Goal: Task Accomplishment & Management: Complete application form

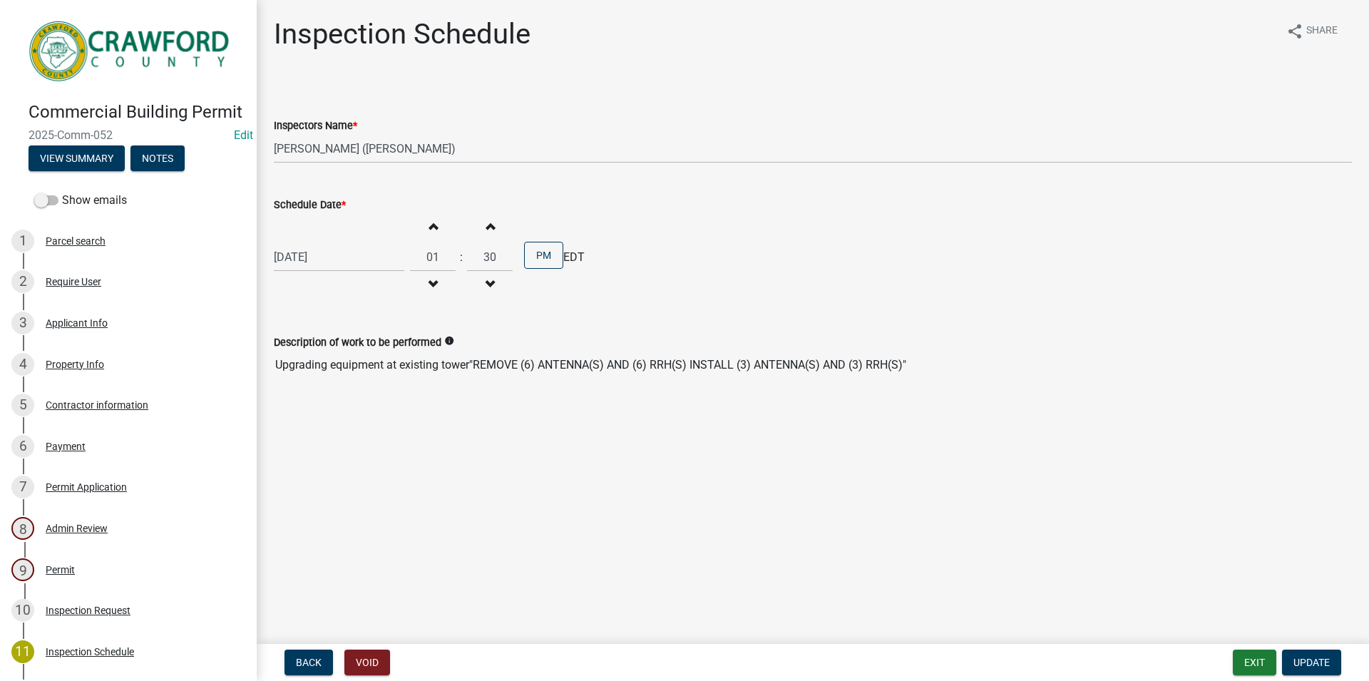
select select "386c4b37-132c-45b4-be0e-b439663810e4"
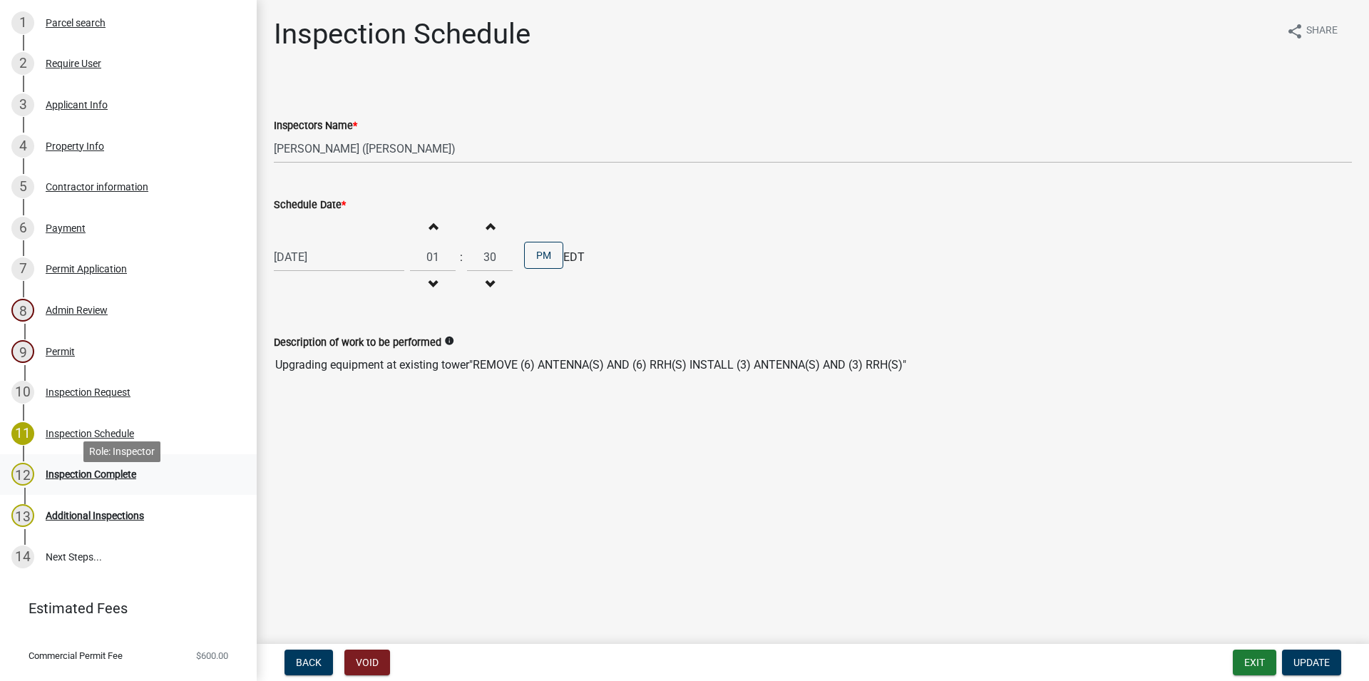
click at [91, 479] on div "Inspection Complete" at bounding box center [91, 474] width 91 height 10
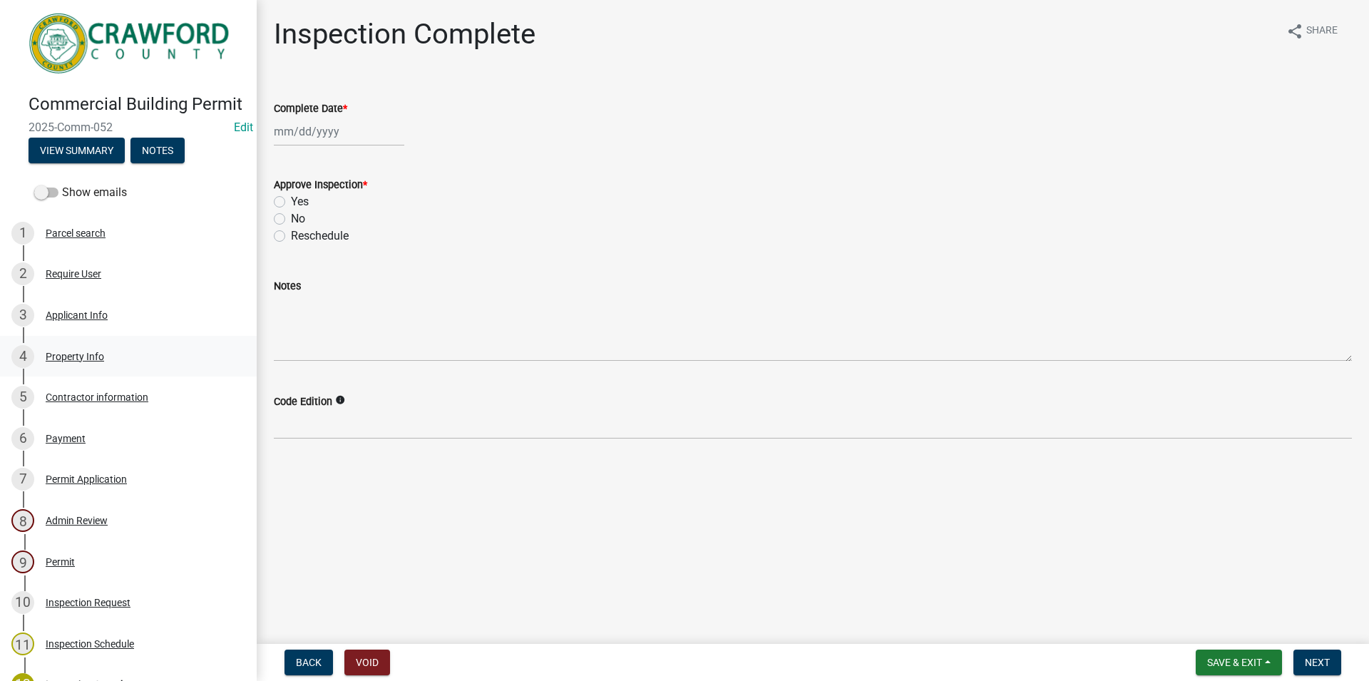
scroll to position [0, 0]
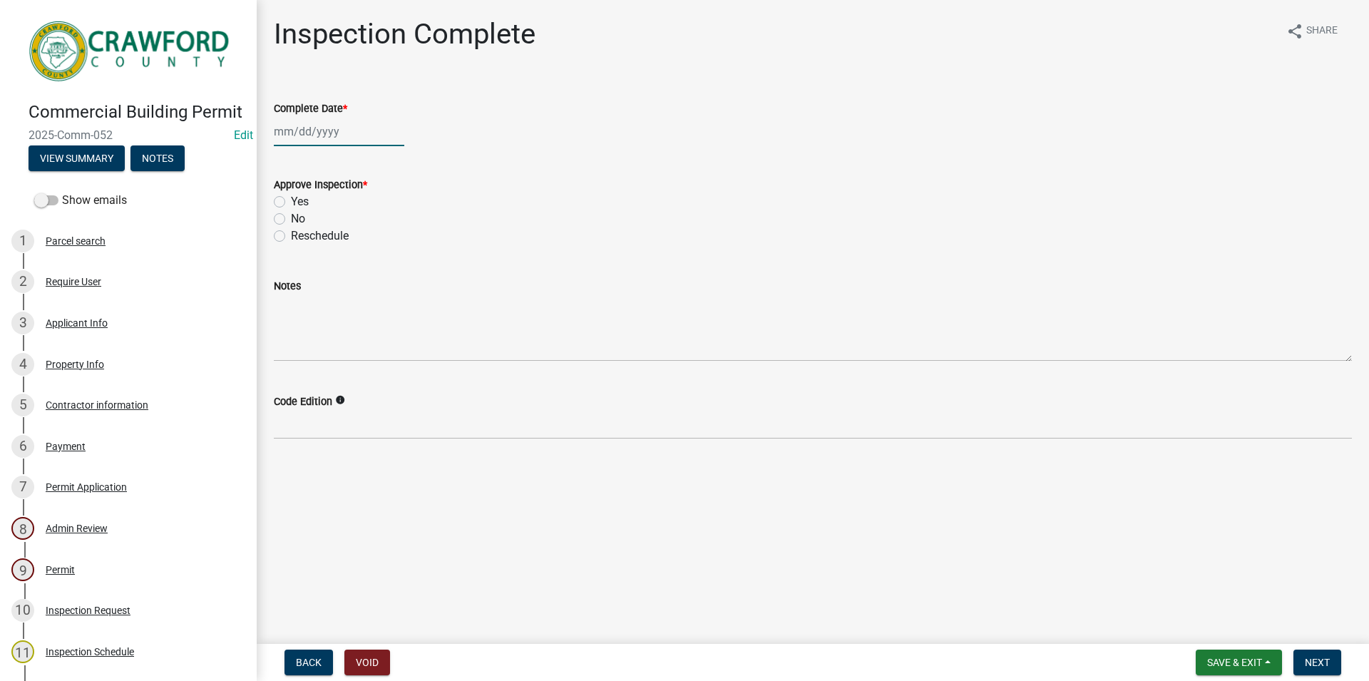
click at [373, 126] on input "Complete Date *" at bounding box center [339, 131] width 131 height 29
select select "8"
select select "2025"
click at [361, 254] on div "14" at bounding box center [356, 253] width 23 height 23
type input "[DATE]"
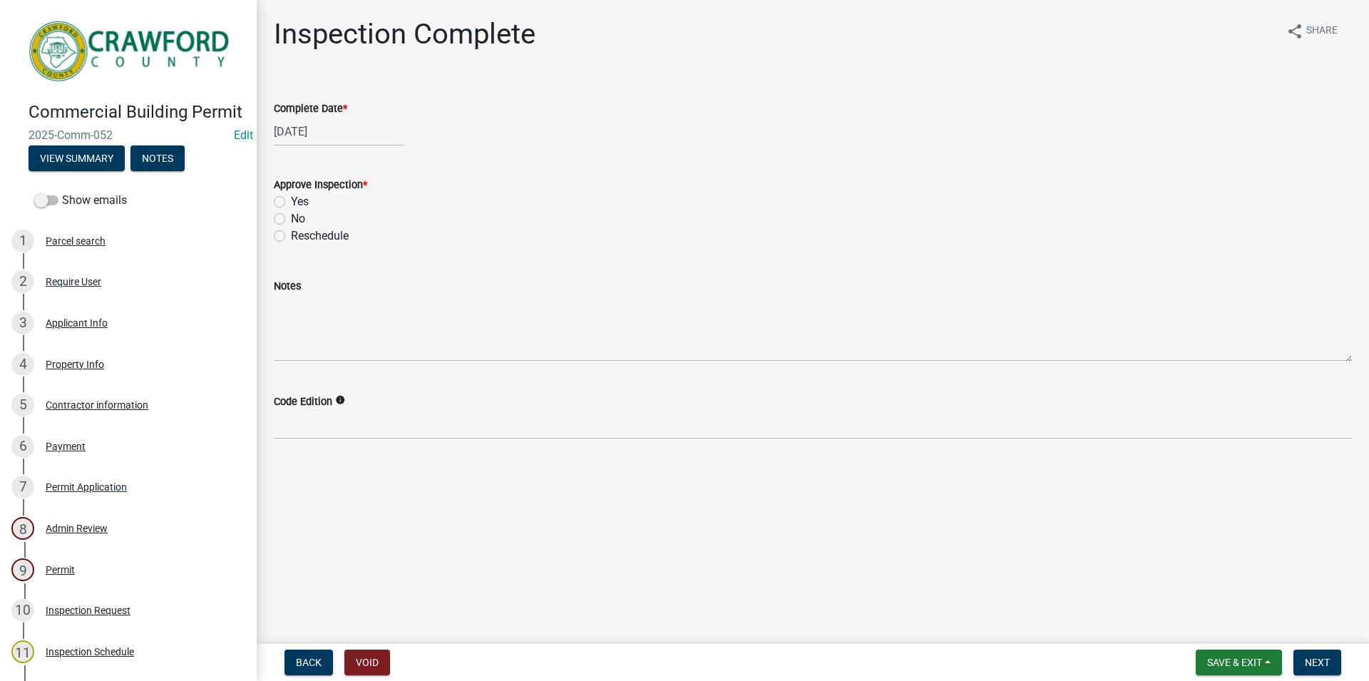
click at [291, 206] on label "Yes" at bounding box center [300, 201] width 18 height 17
click at [291, 203] on input "Yes" at bounding box center [295, 197] width 9 height 9
radio input "true"
click at [317, 387] on div "Code Edition info" at bounding box center [813, 406] width 1078 height 66
drag, startPoint x: 1297, startPoint y: 653, endPoint x: 1303, endPoint y: 659, distance: 9.1
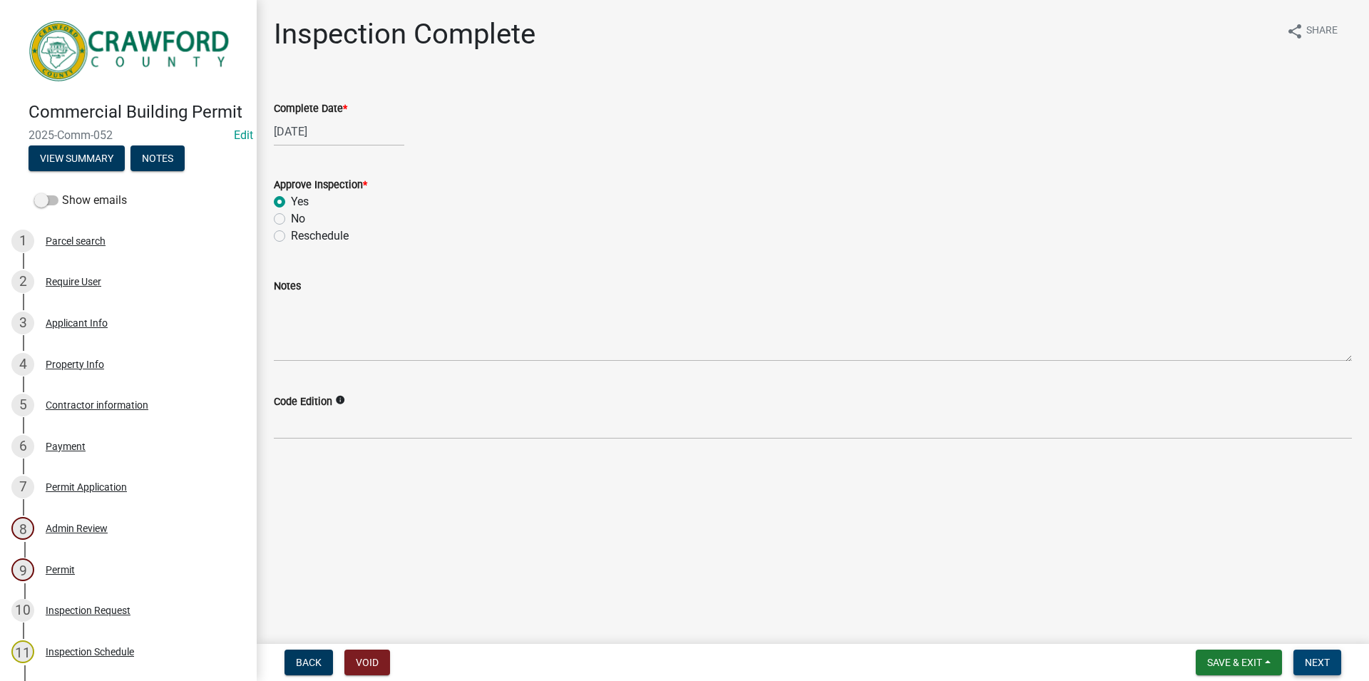
click at [1303, 659] on button "Next" at bounding box center [1318, 663] width 48 height 26
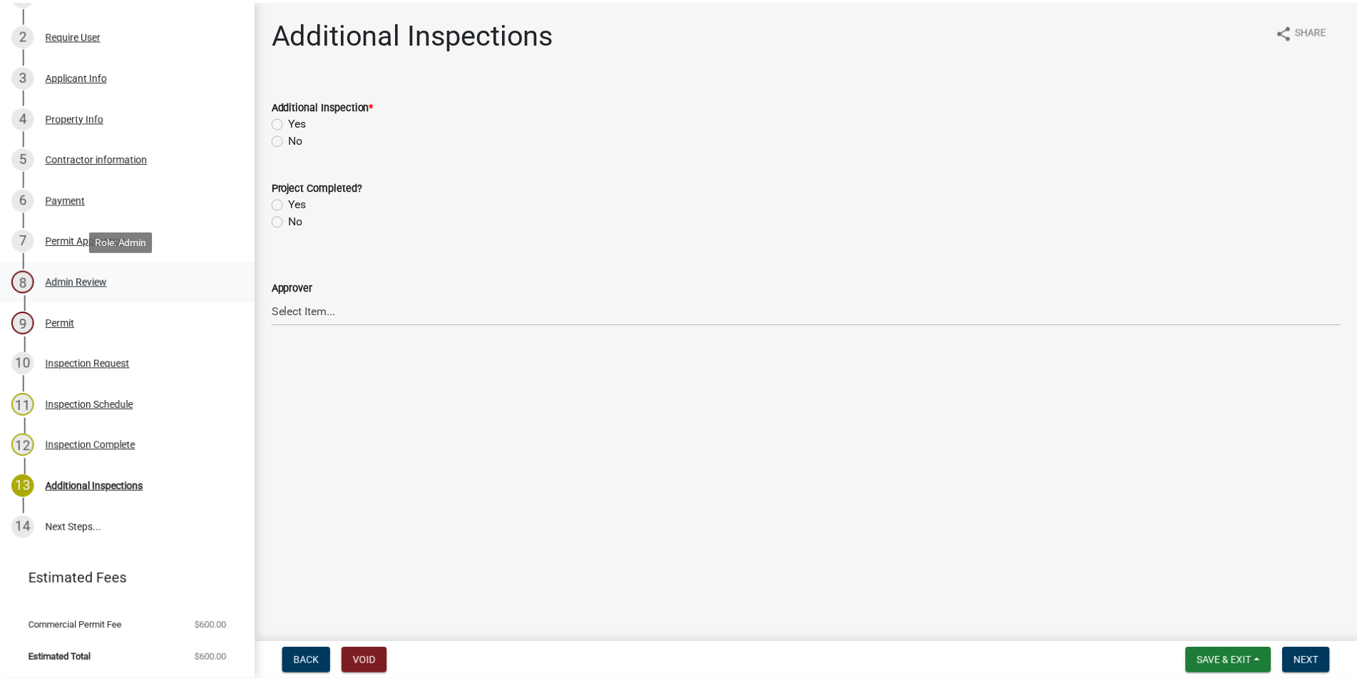
scroll to position [263, 0]
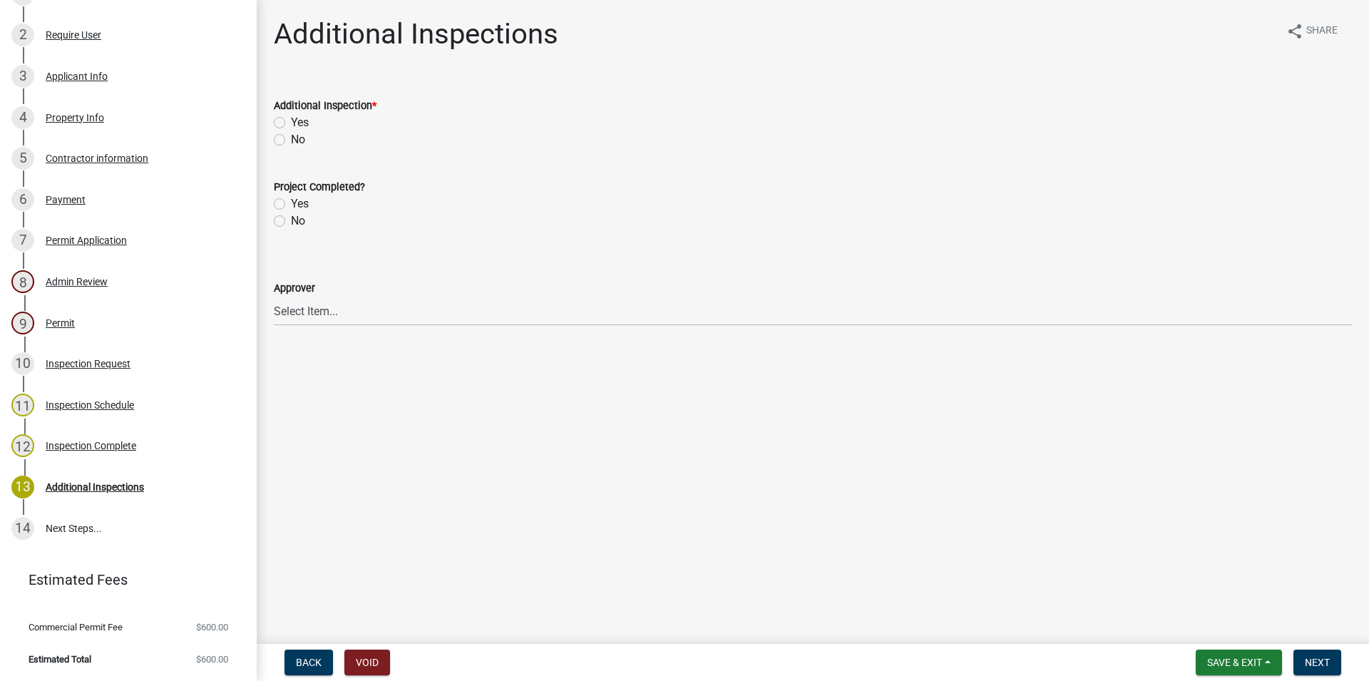
click at [291, 144] on label "No" at bounding box center [298, 139] width 14 height 17
click at [291, 141] on input "No" at bounding box center [295, 135] width 9 height 9
radio input "true"
click at [291, 206] on label "Yes" at bounding box center [300, 203] width 18 height 17
click at [291, 205] on input "Yes" at bounding box center [295, 199] width 9 height 9
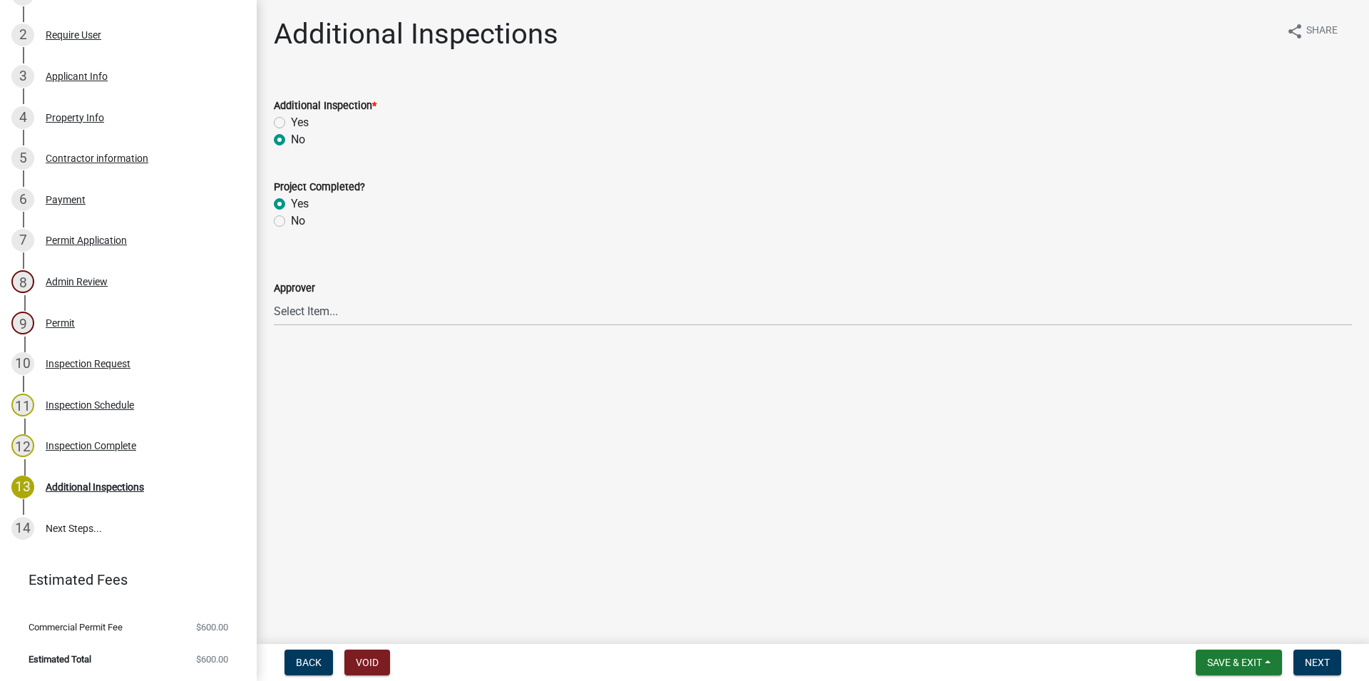
radio input "true"
click at [274, 297] on select "Select Item... [PERSON_NAME] [PERSON_NAME] [PERSON_NAME] [PERSON_NAME]" at bounding box center [813, 311] width 1078 height 29
click option "[PERSON_NAME]" at bounding box center [0, 0] width 0 height 0
select select "0e8a98a6-eb61-43e0-b025-88c7b25e4b5b"
click at [1303, 660] on button "Next" at bounding box center [1318, 663] width 48 height 26
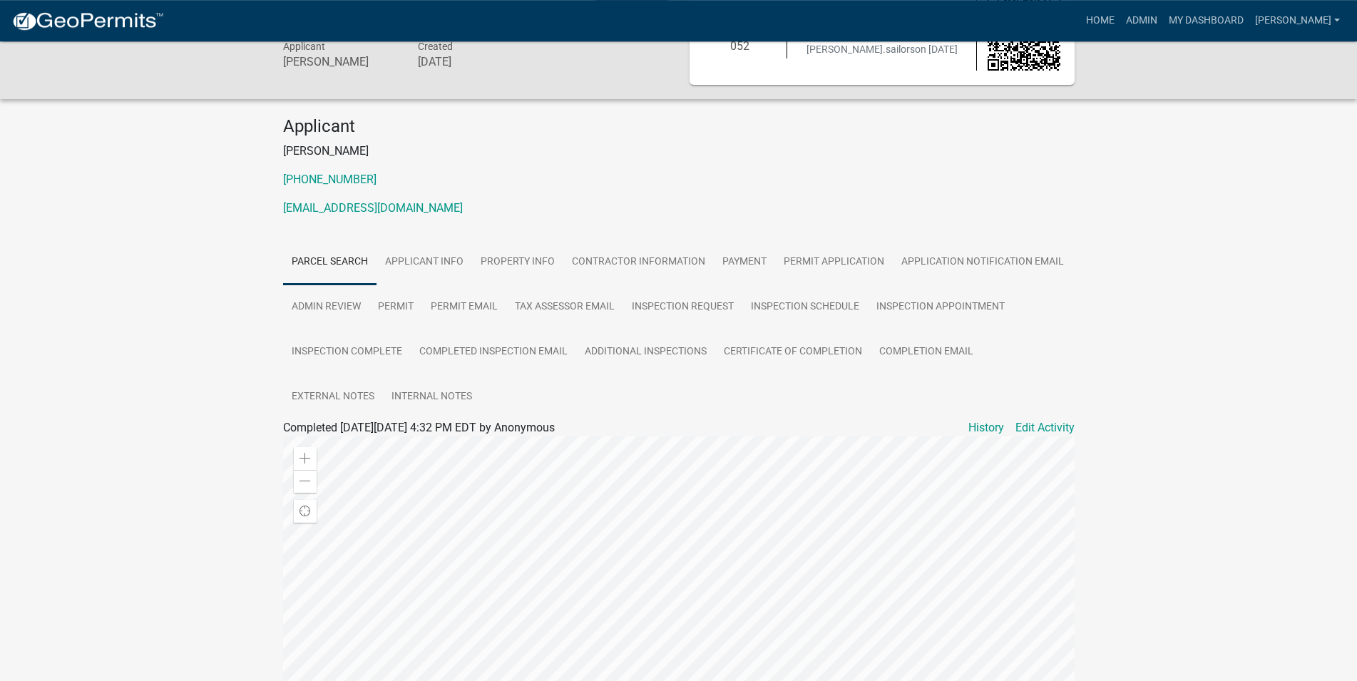
scroll to position [34, 0]
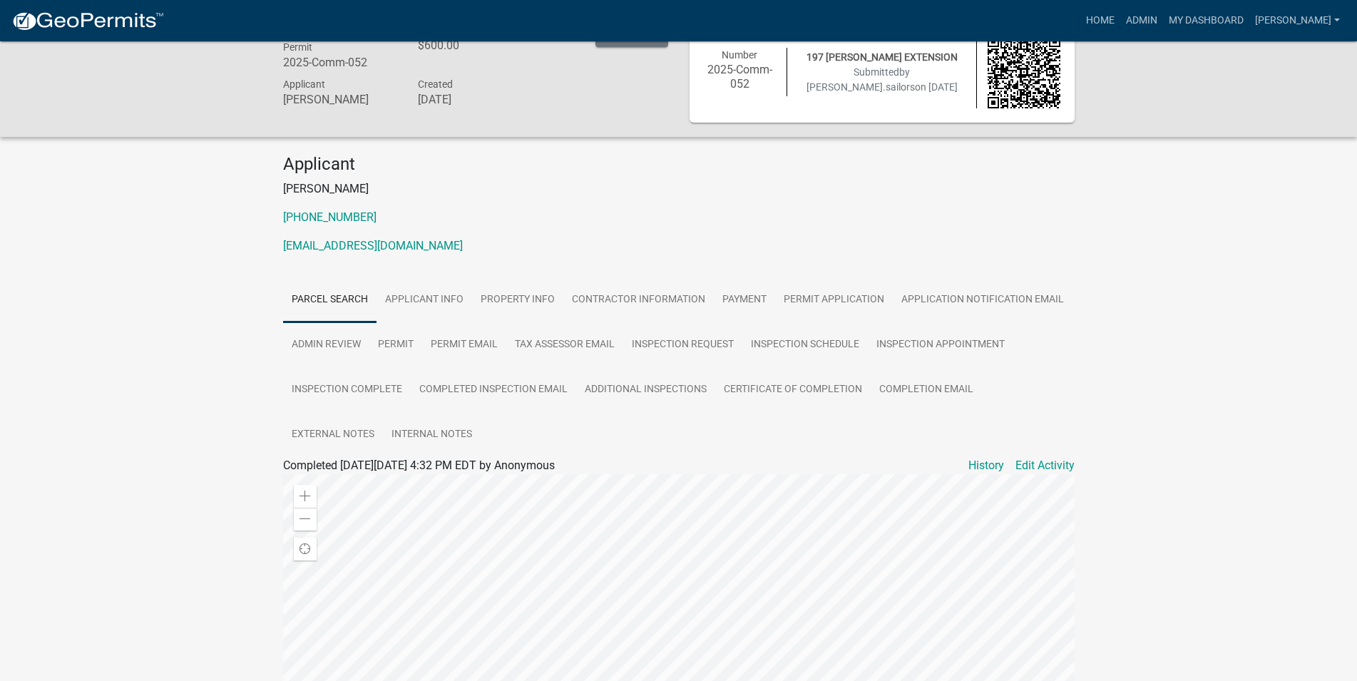
click at [87, 16] on img at bounding box center [87, 21] width 153 height 21
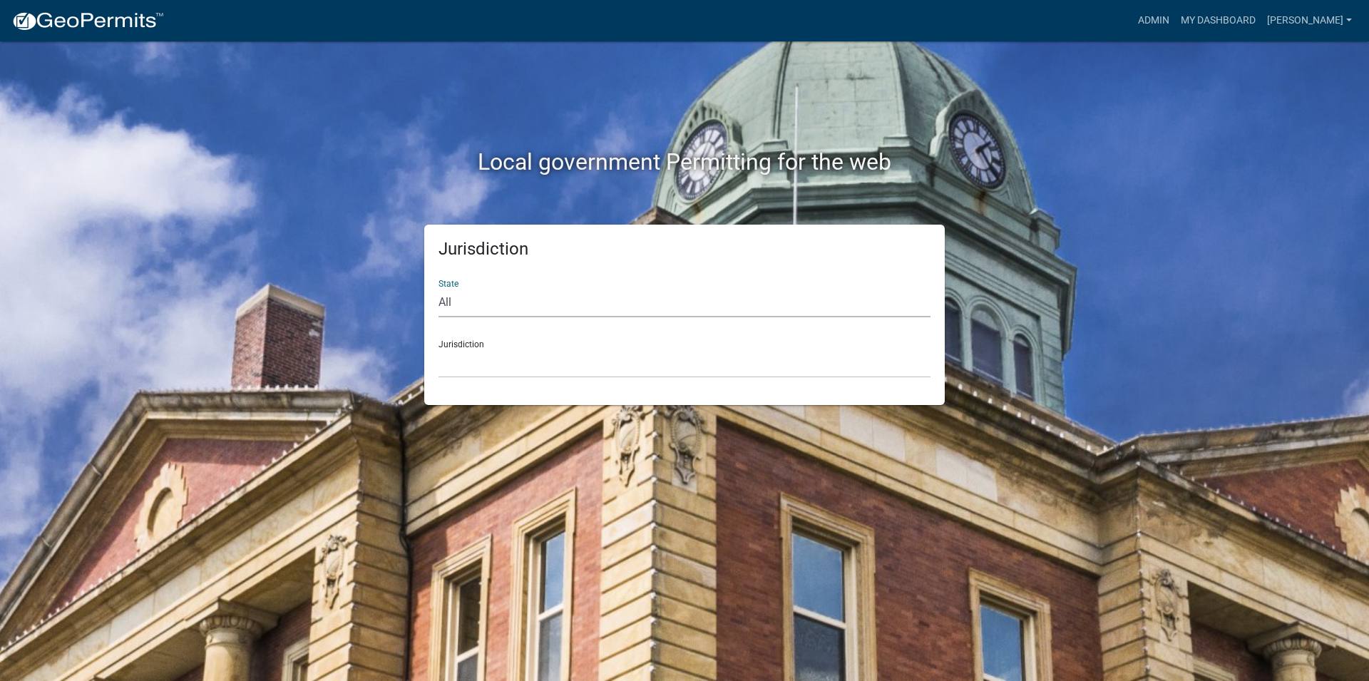
click at [439, 288] on select "All [US_STATE] [US_STATE] [US_STATE] [US_STATE] [US_STATE] [US_STATE] [US_STATE…" at bounding box center [685, 302] width 492 height 29
select select "[US_STATE]"
click option "[US_STATE]" at bounding box center [0, 0] width 0 height 0
click at [439, 349] on select "[GEOGRAPHIC_DATA], [US_STATE][PERSON_NAME][GEOGRAPHIC_DATA], [US_STATE][PERSON_…" at bounding box center [685, 363] width 492 height 29
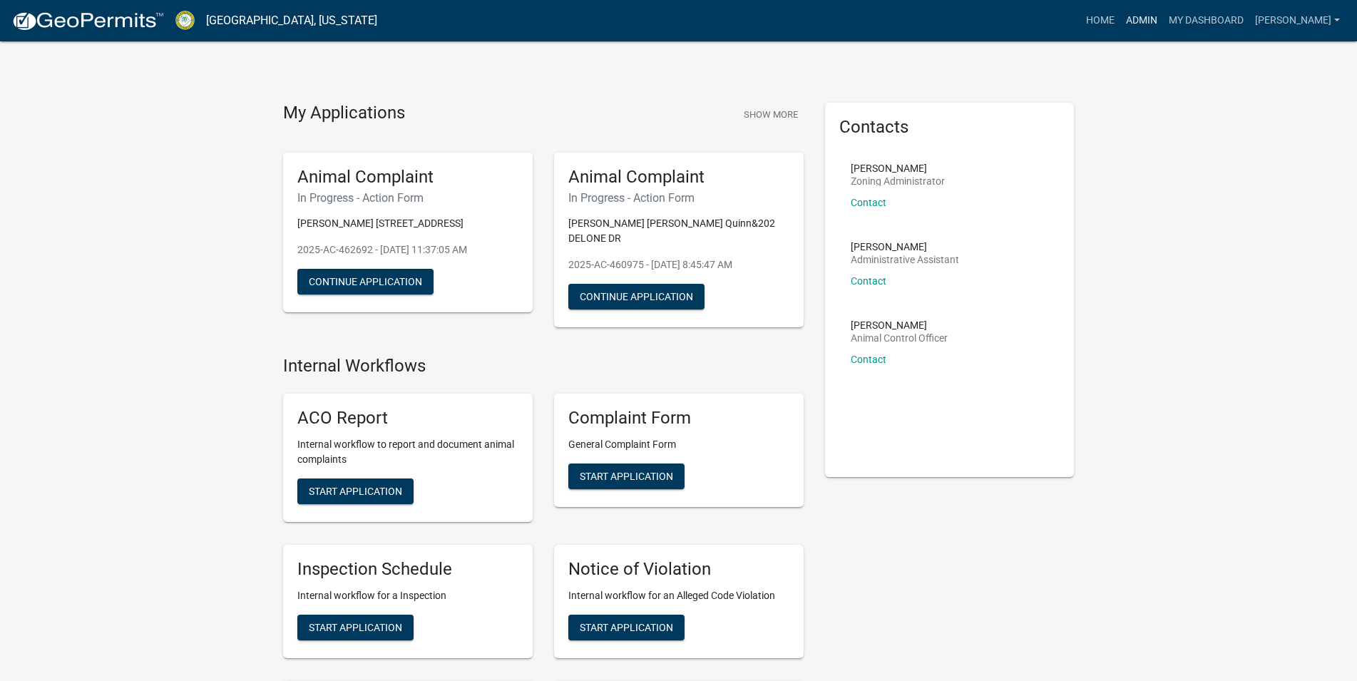
click at [1163, 19] on link "Admin" at bounding box center [1141, 20] width 43 height 27
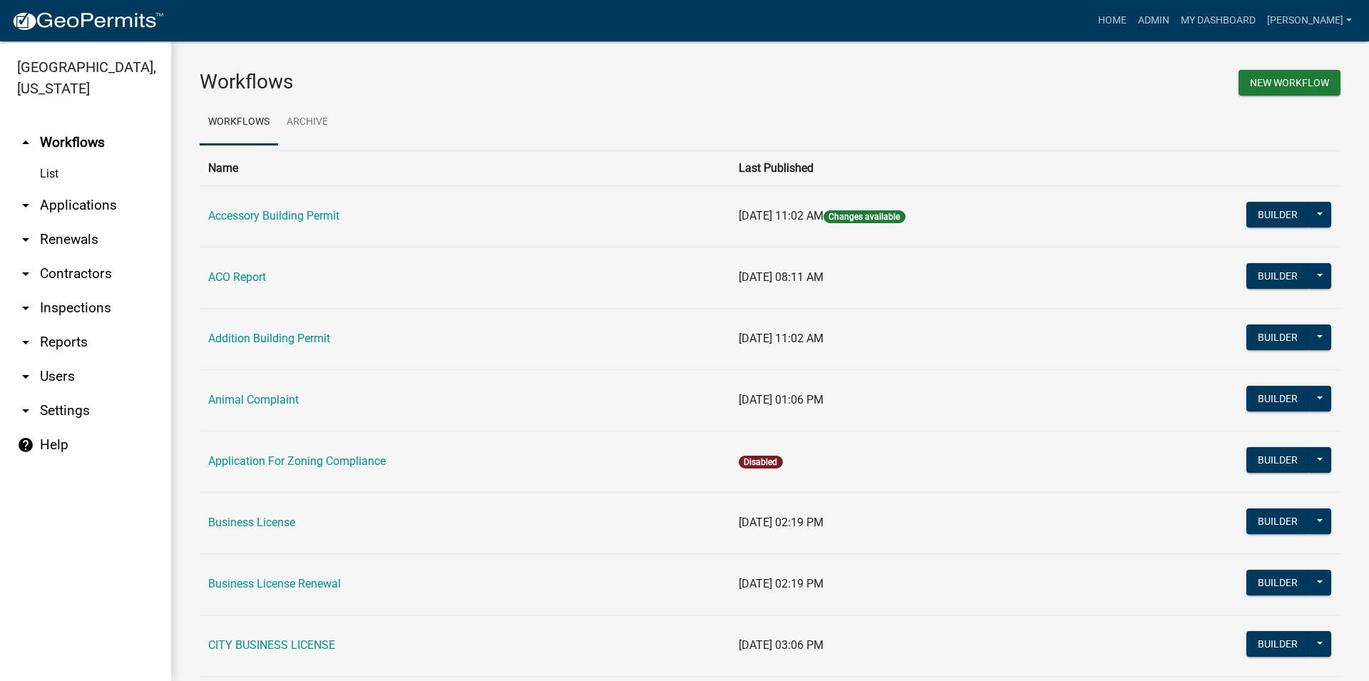
click at [68, 201] on link "arrow_drop_down Applications" at bounding box center [85, 205] width 171 height 34
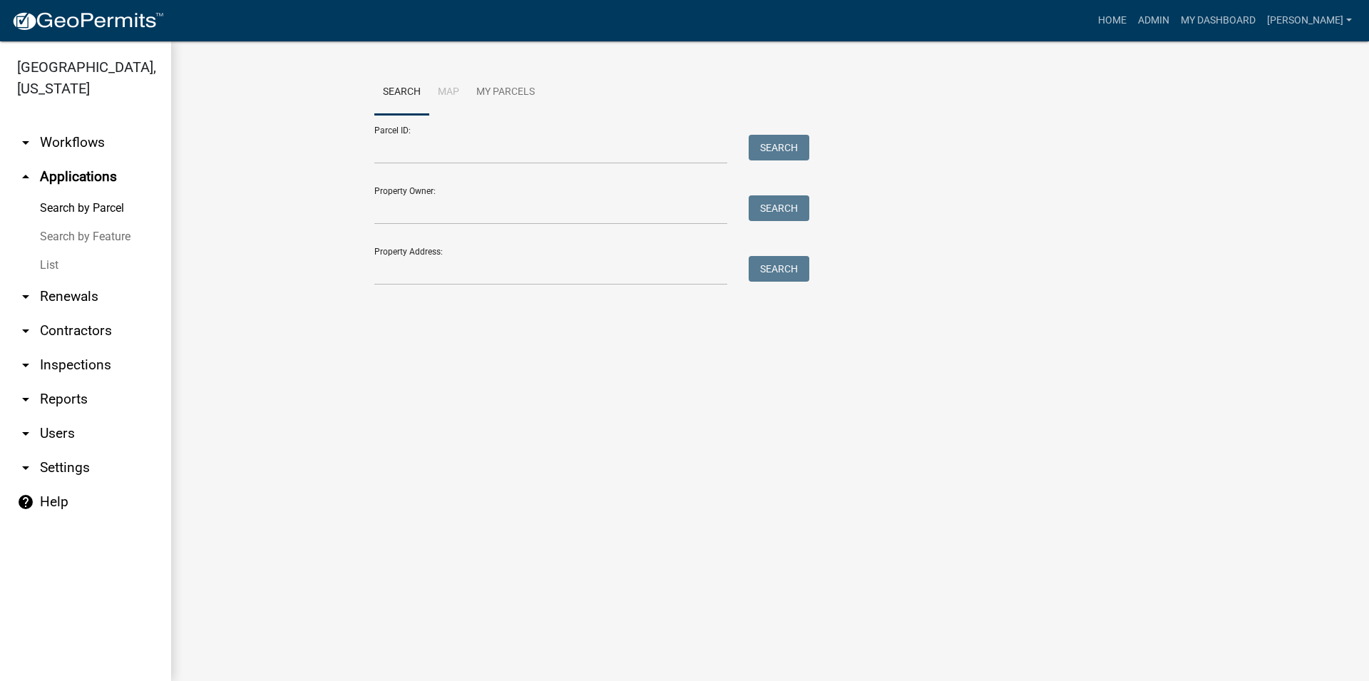
click at [61, 269] on link "List" at bounding box center [85, 265] width 171 height 29
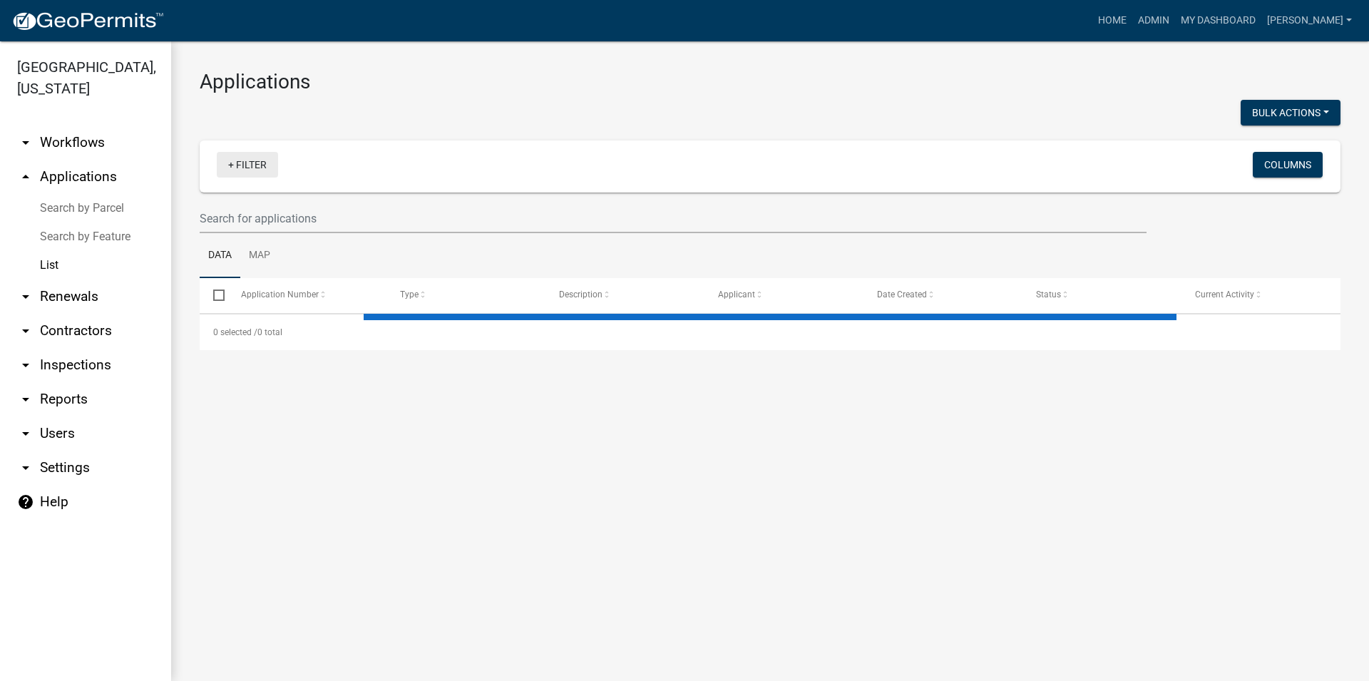
click at [277, 173] on link "+ Filter" at bounding box center [247, 165] width 61 height 26
select select "3: 100"
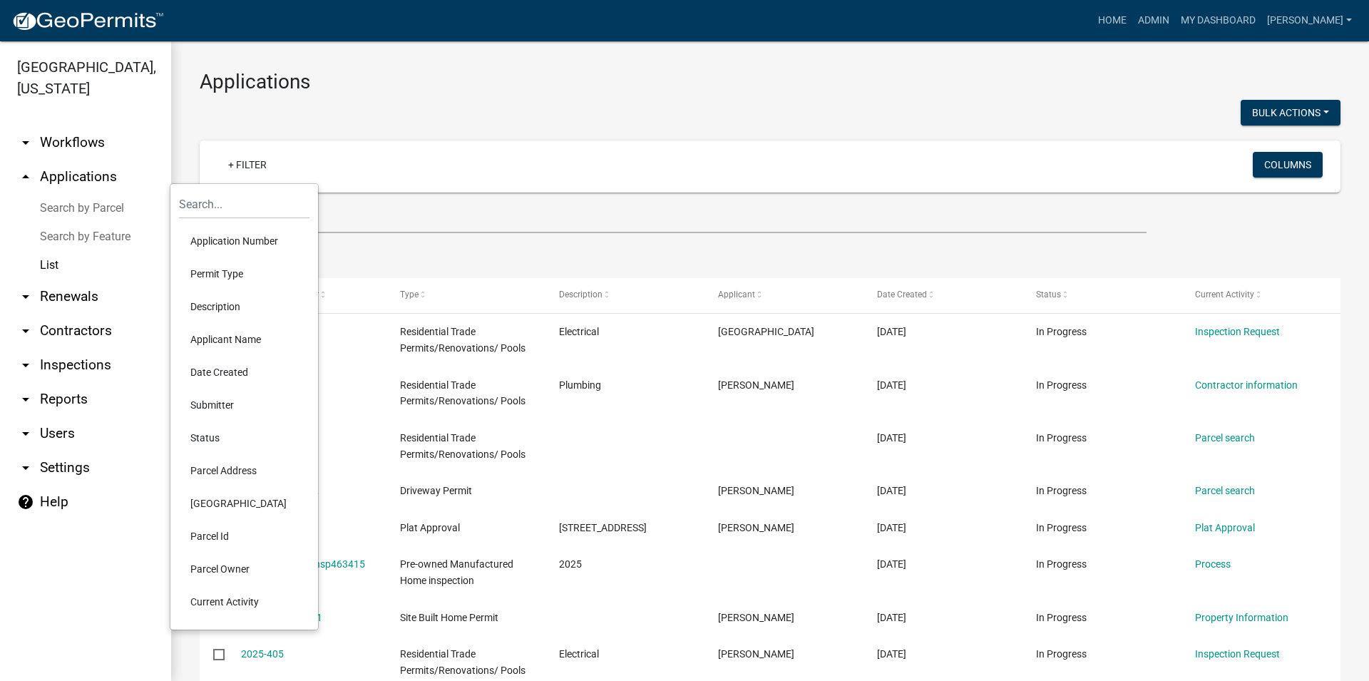
click at [224, 272] on li "Permit Type" at bounding box center [244, 273] width 131 height 33
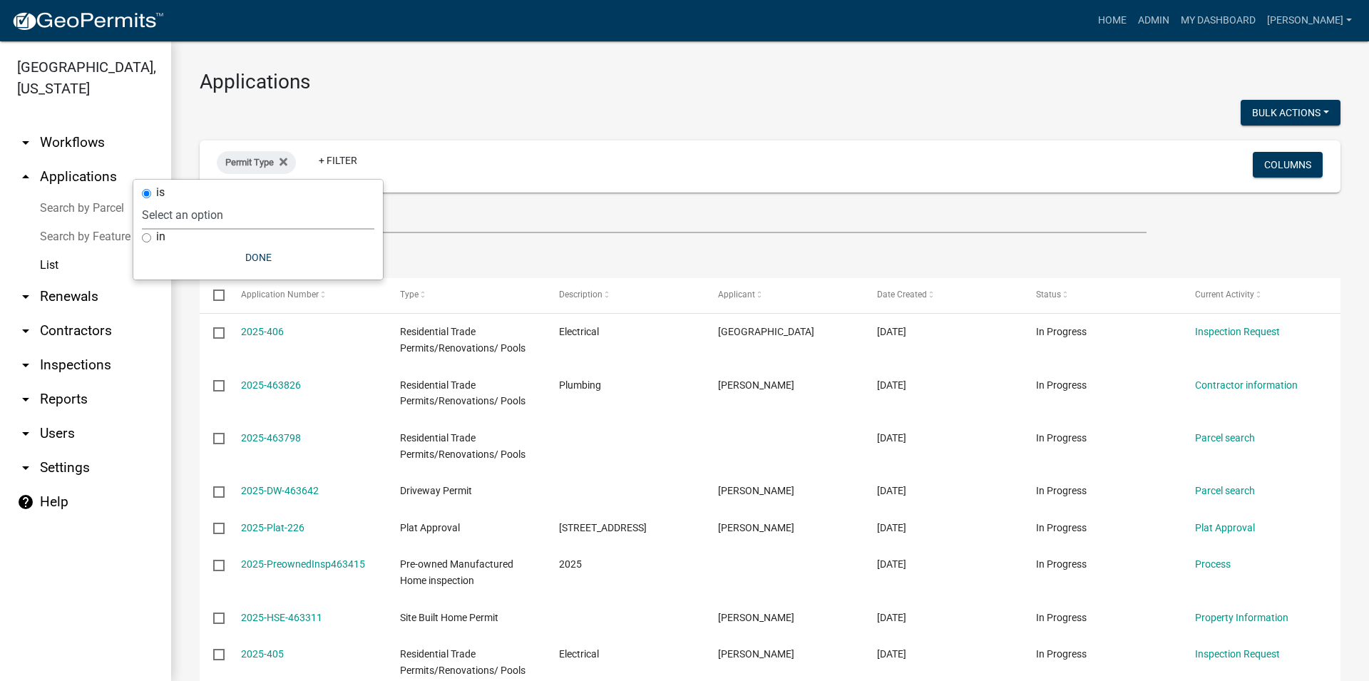
click at [142, 200] on select "Select an option Accessory Building Permit ACO Report Addition Building Permit …" at bounding box center [258, 214] width 233 height 29
select select "356bfef9-9019-4a37-af47-687d61d996be"
click option "Accessory Building Permit" at bounding box center [0, 0] width 0 height 0
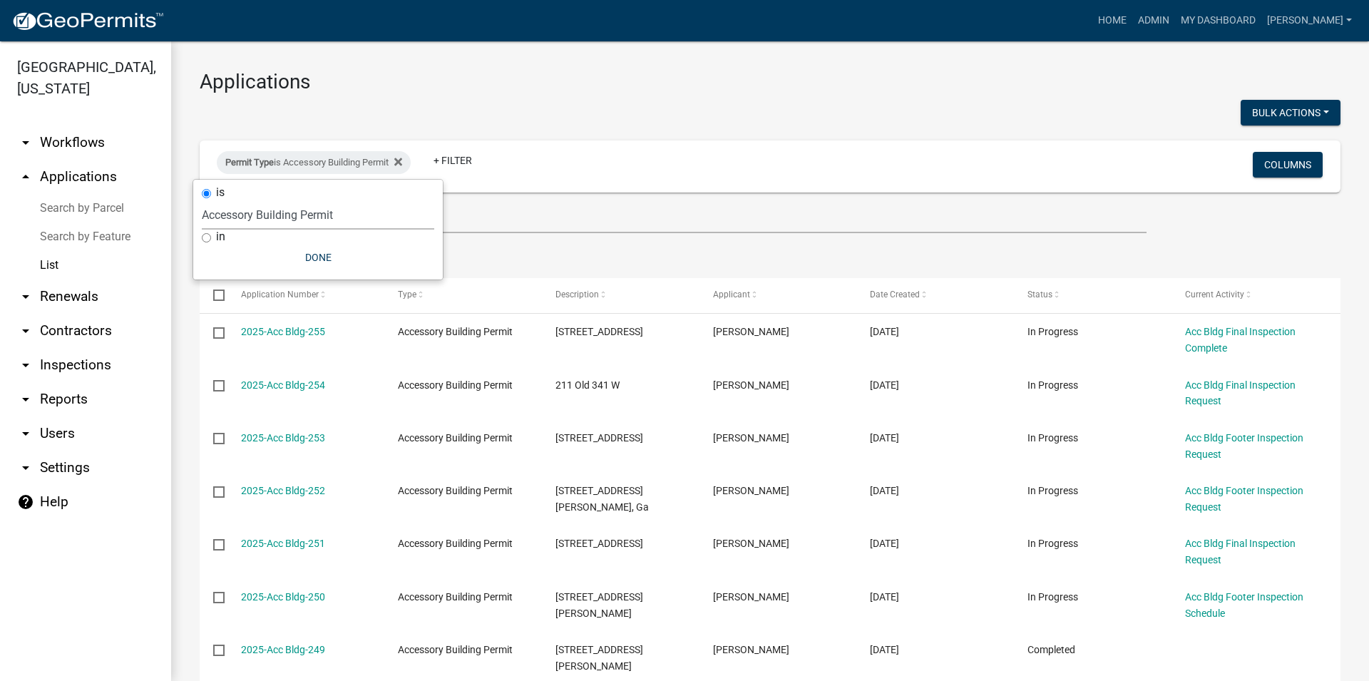
click at [471, 200] on wm-filter-builder "Permit Type is Accessory Building Permit + Filter Columns" at bounding box center [770, 187] width 1141 height 93
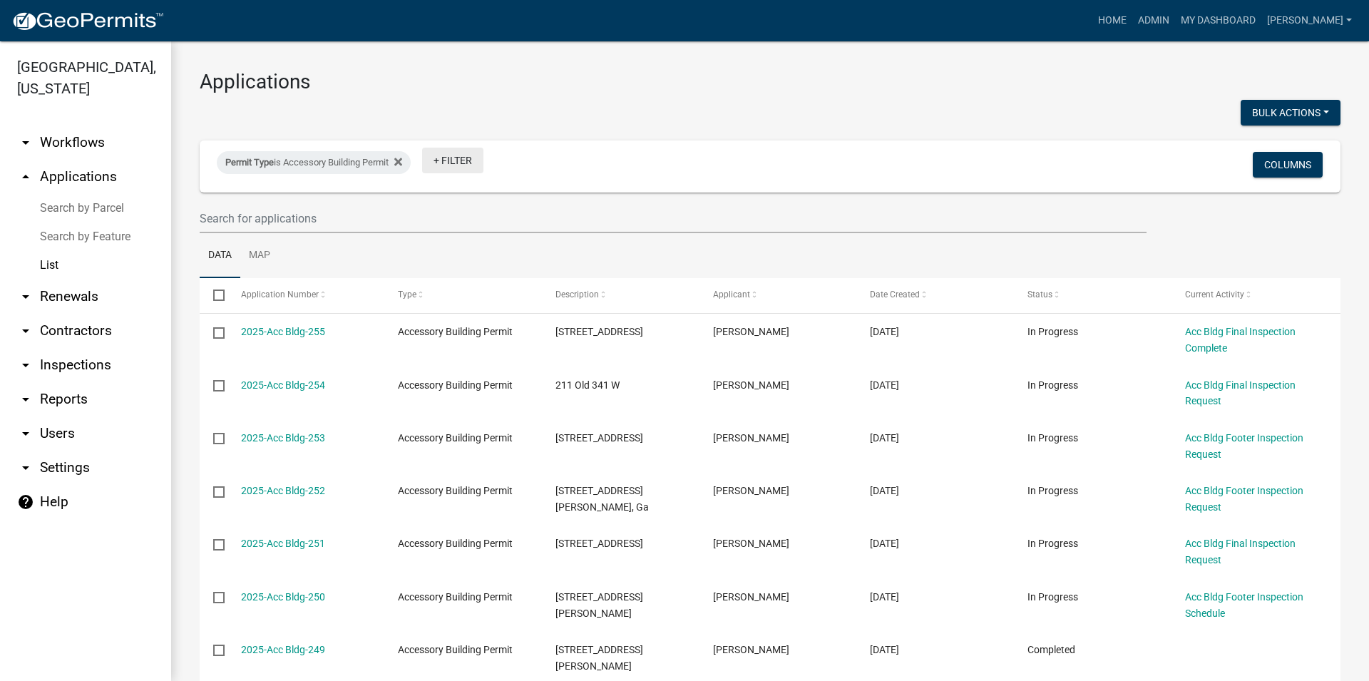
click at [449, 170] on link "+ Filter" at bounding box center [452, 161] width 61 height 26
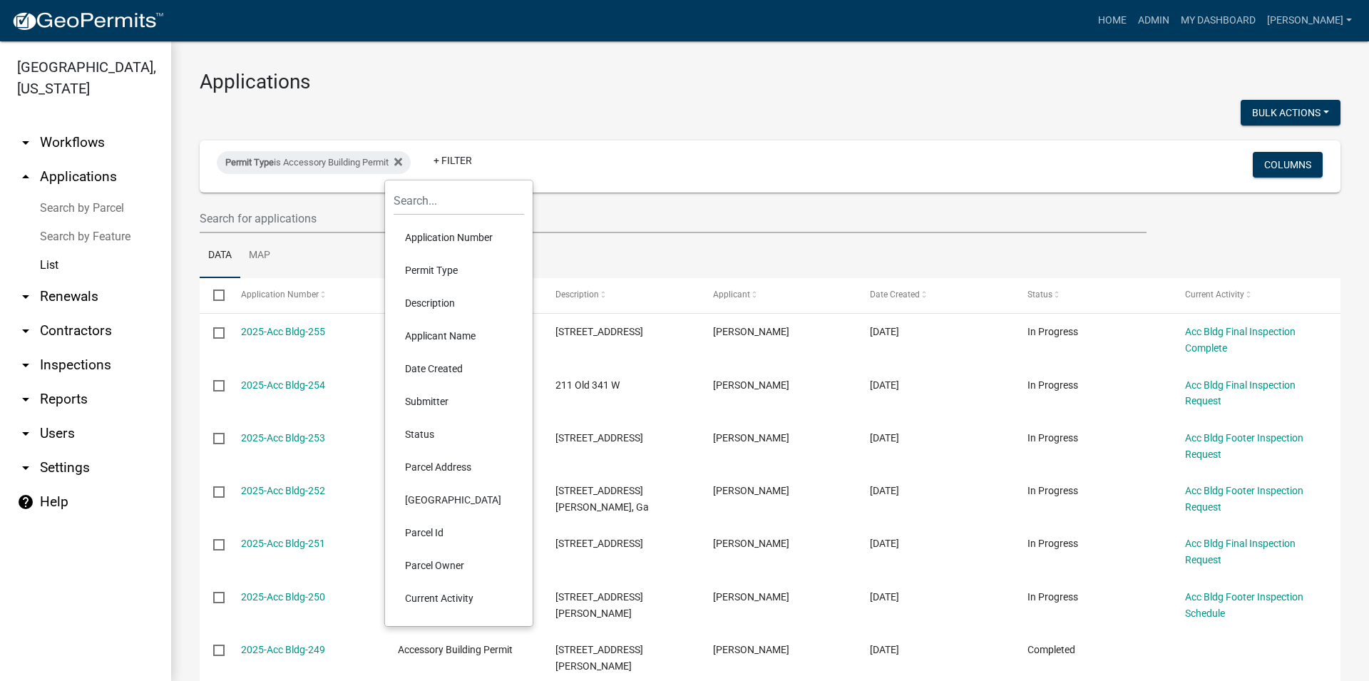
click at [435, 432] on li "Status" at bounding box center [459, 434] width 131 height 33
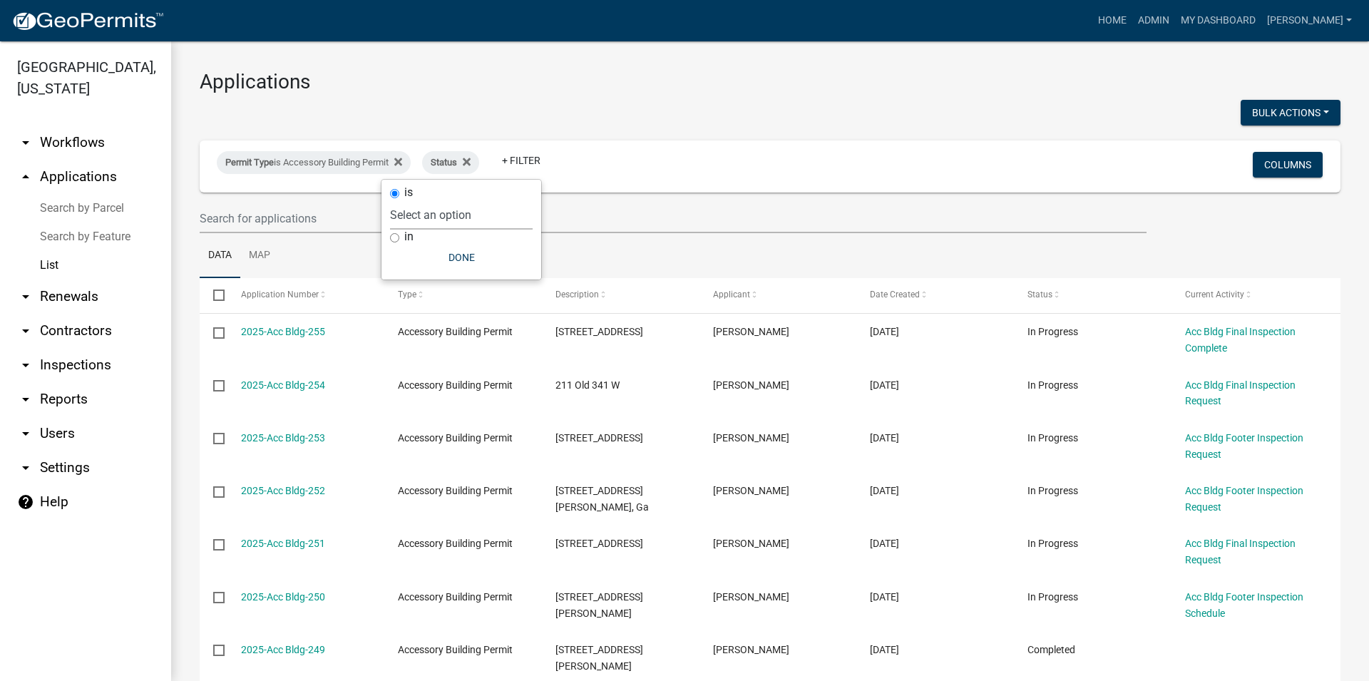
click at [390, 200] on select "Select an option Not Started In Progress Completed Voided Rejected Discarded" at bounding box center [461, 214] width 143 height 29
select select "1"
click option "In Progress" at bounding box center [0, 0] width 0 height 0
click at [518, 267] on button "Done" at bounding box center [490, 258] width 143 height 26
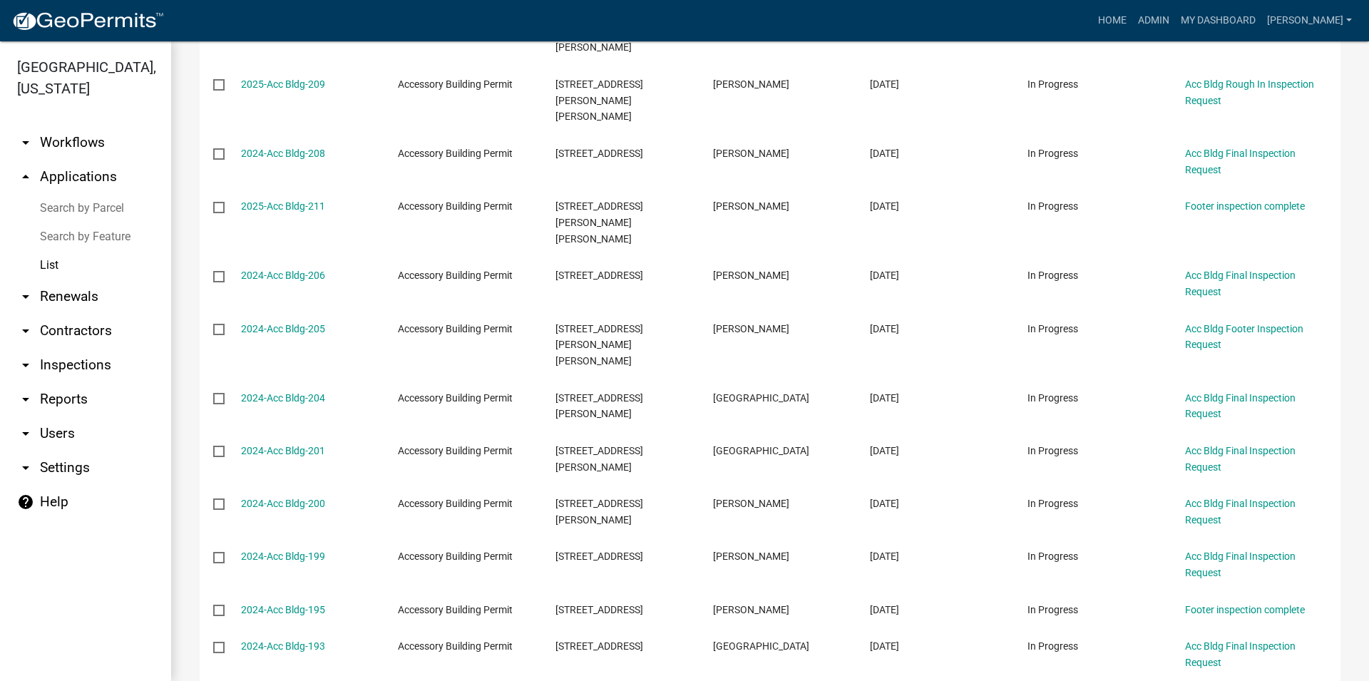
scroll to position [2506, 0]
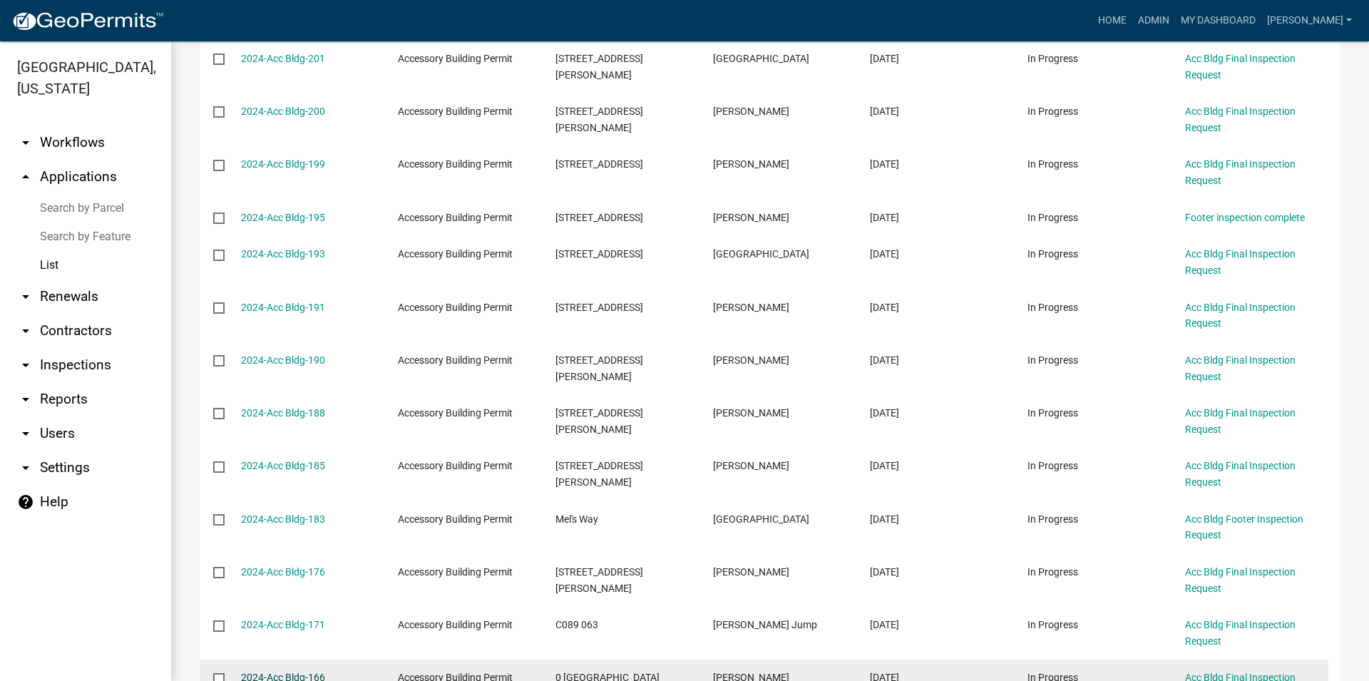
click at [315, 672] on link "2024-Acc Bldg-166" at bounding box center [283, 677] width 84 height 11
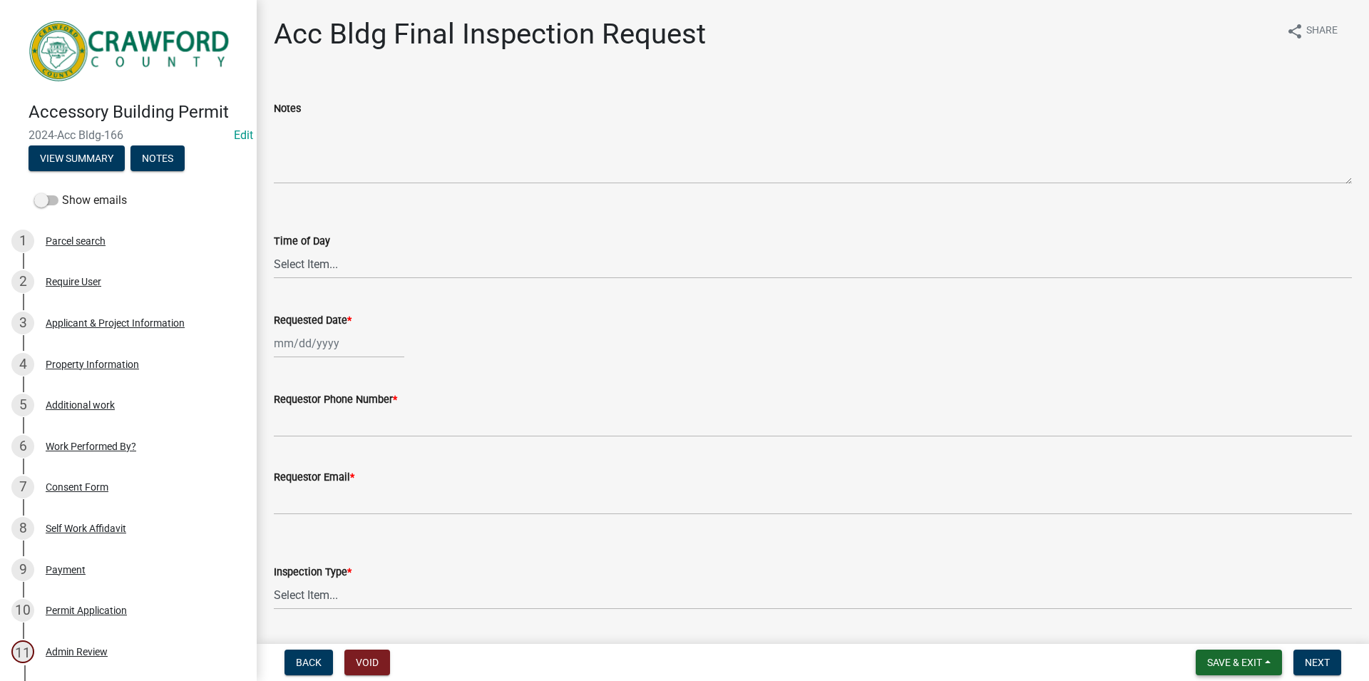
click at [1229, 663] on span "Save & Exit" at bounding box center [1234, 662] width 55 height 11
click at [1197, 633] on button "Save & Exit" at bounding box center [1225, 625] width 114 height 34
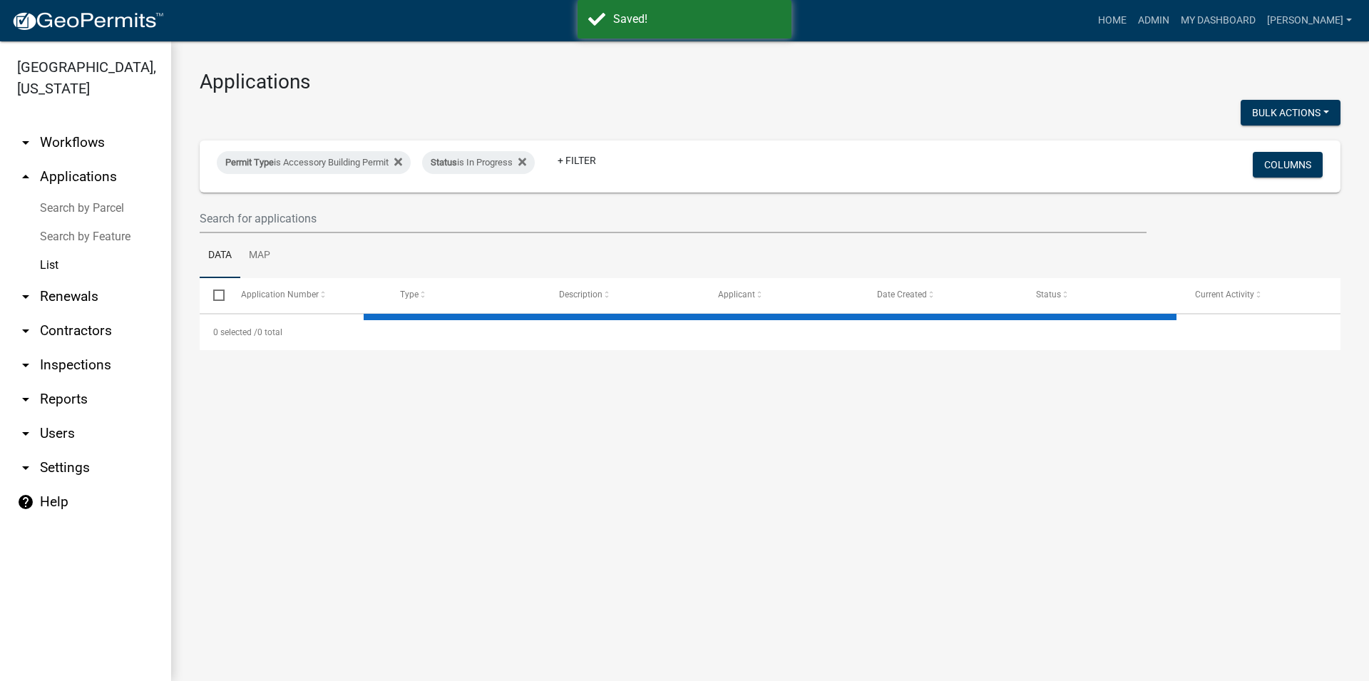
select select "3: 100"
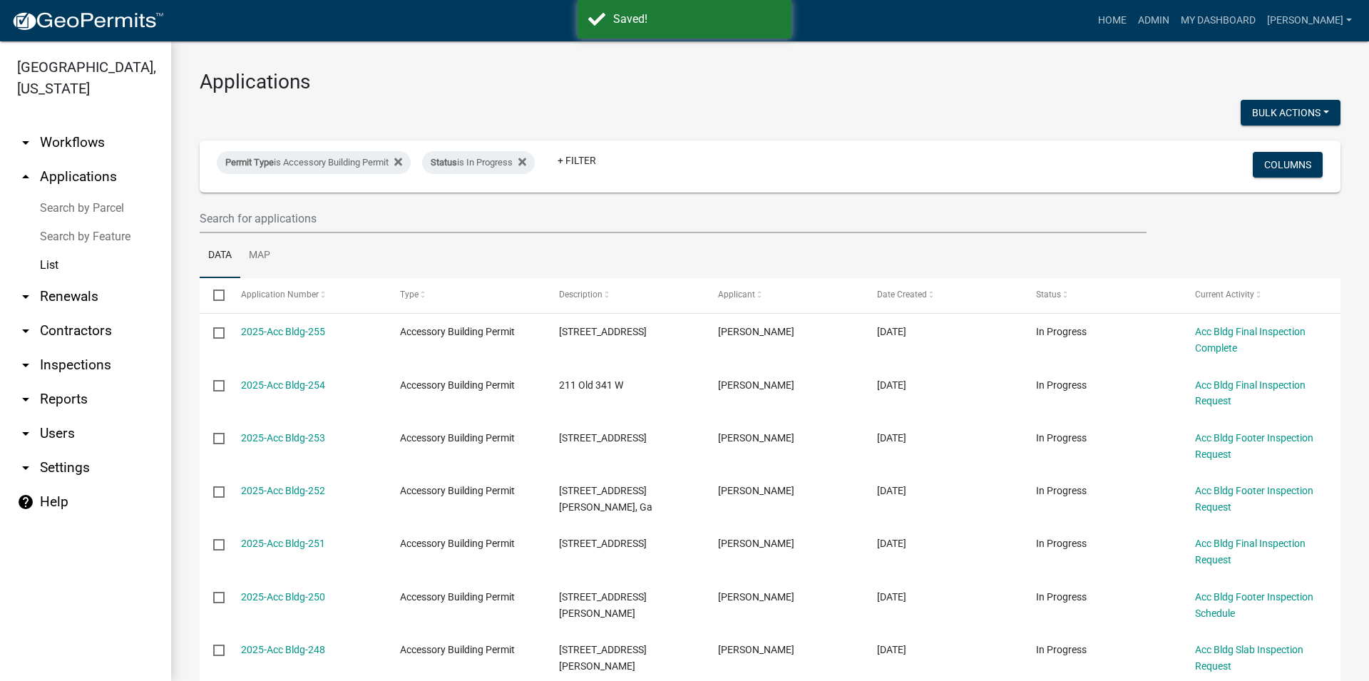
click at [60, 402] on link "arrow_drop_down Reports" at bounding box center [85, 399] width 171 height 34
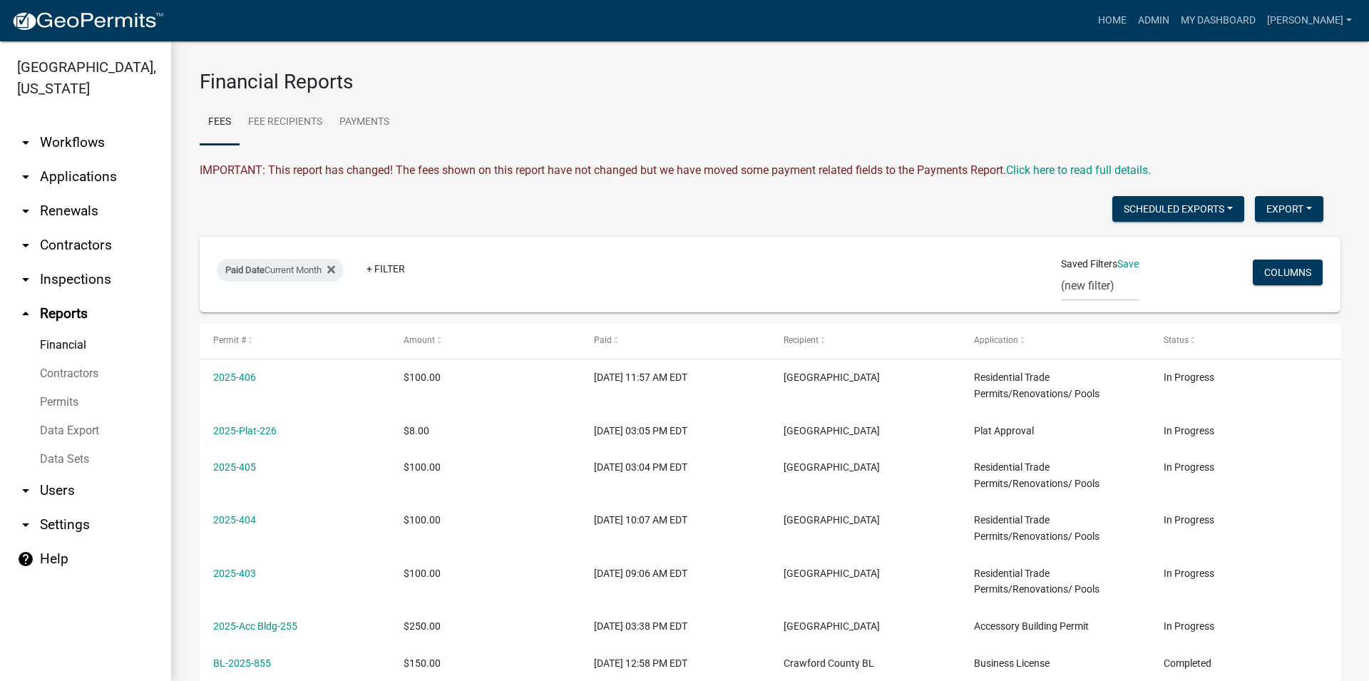
click at [93, 430] on link "Data Export" at bounding box center [85, 431] width 171 height 29
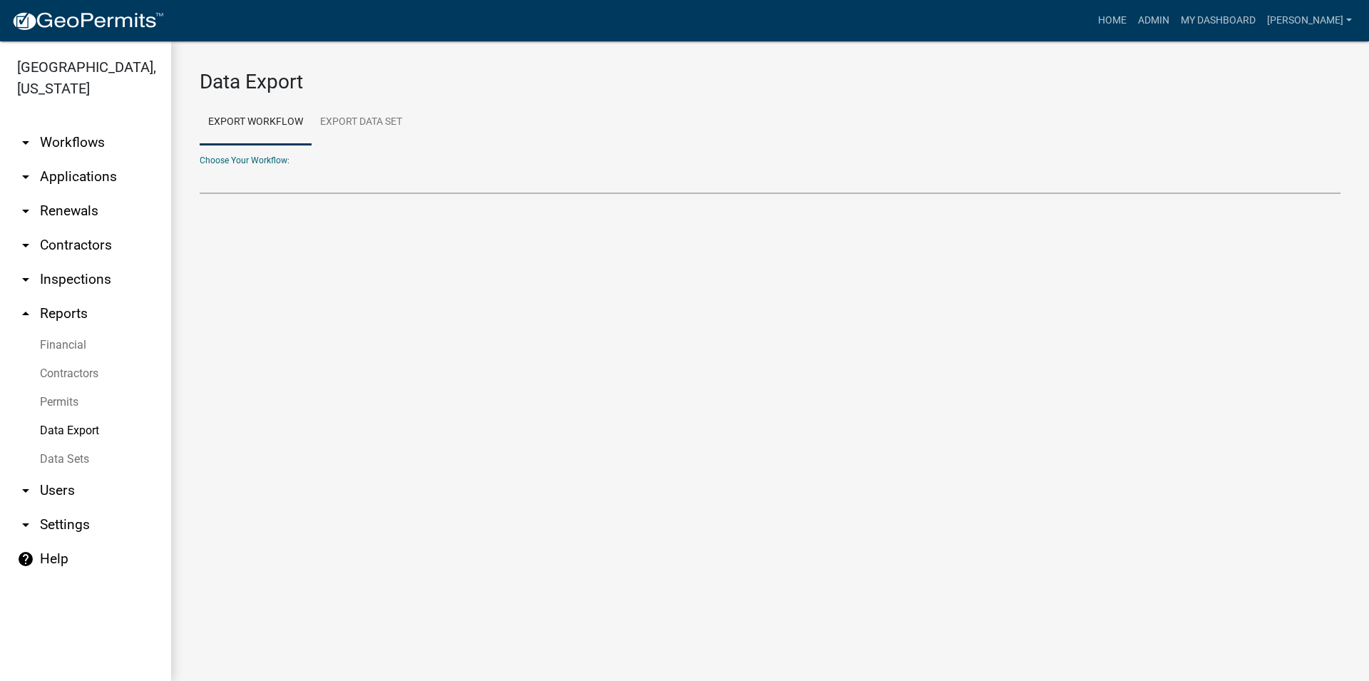
click at [200, 165] on select "Accessory Building Permit ACO Report Addition Building Permit Animal Complaint …" at bounding box center [770, 179] width 1141 height 29
select select "1: Object"
click option "Accessory Building Permit" at bounding box center [0, 0] width 0 height 0
select select "0: null"
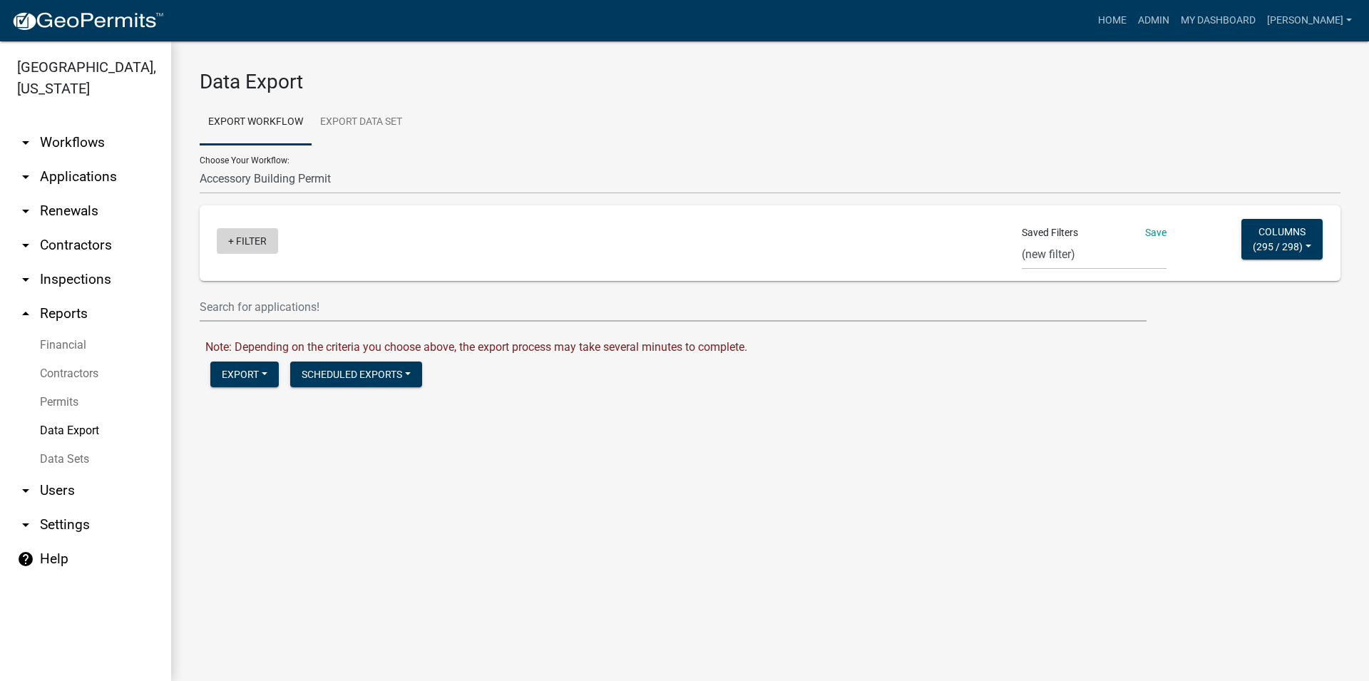
click at [253, 243] on link "+ Filter" at bounding box center [247, 241] width 61 height 26
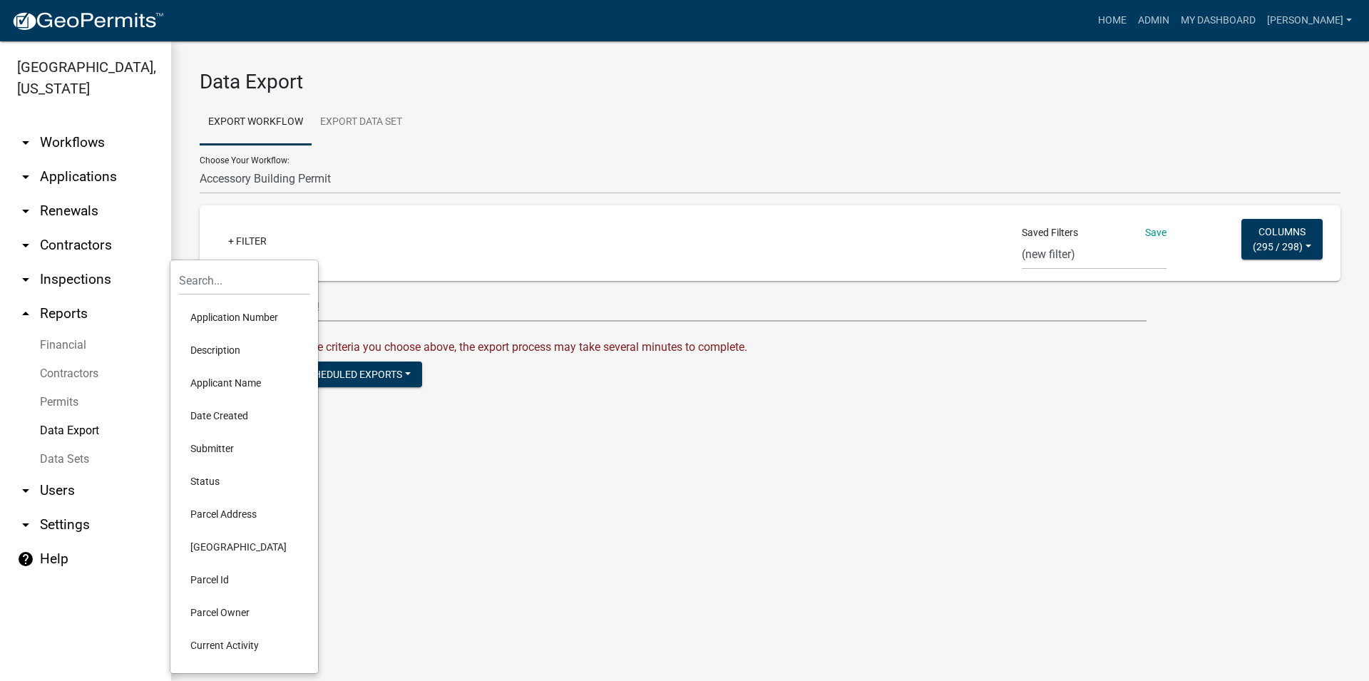
click at [213, 487] on li "Status" at bounding box center [244, 481] width 131 height 33
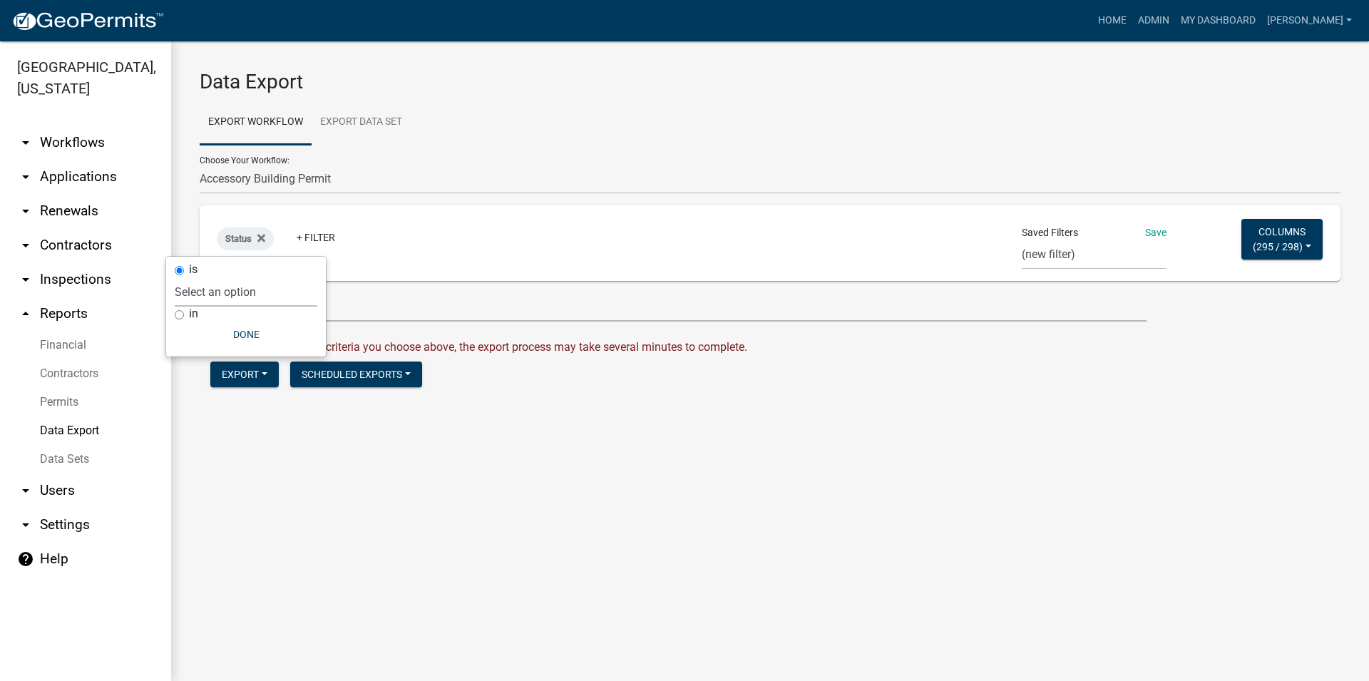
click at [175, 277] on select "Select an option Not Started In Progress Completed Voided Rejected Discarded" at bounding box center [246, 291] width 143 height 29
select select "1"
click option "In Progress" at bounding box center [0, 0] width 0 height 0
click at [450, 247] on div "Status is In Progress + Filter" at bounding box center [582, 243] width 752 height 37
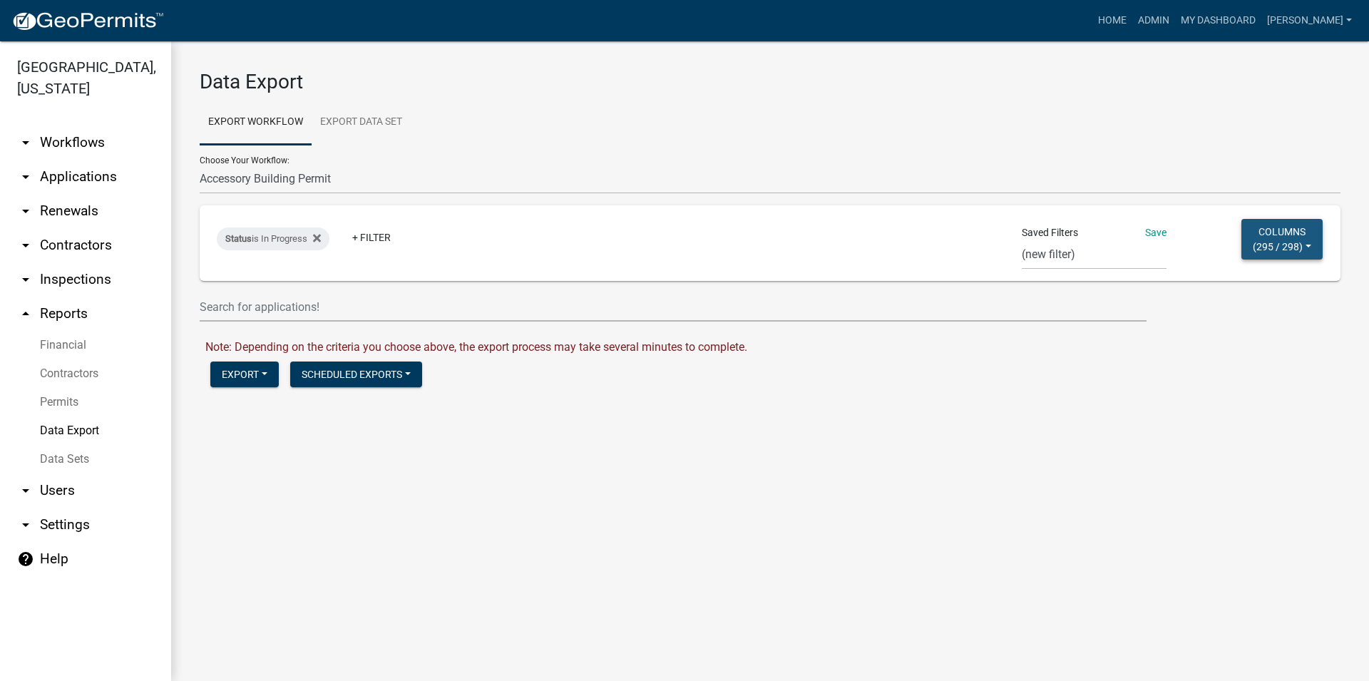
click at [1289, 237] on button "Columns ( 295 / 298 )" at bounding box center [1282, 239] width 81 height 41
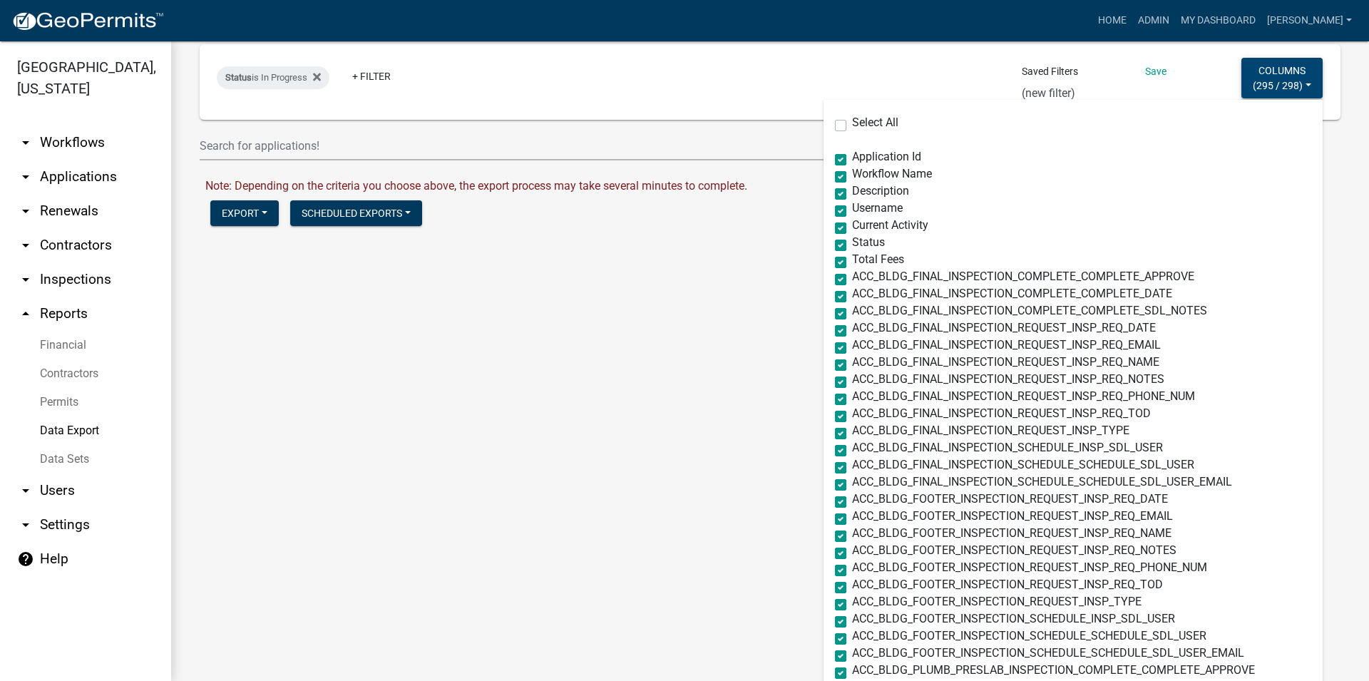
scroll to position [163, 0]
click at [852, 124] on label "Select All" at bounding box center [875, 121] width 46 height 11
click at [852, 124] on input "Select All" at bounding box center [856, 120] width 9 height 9
checkbox input "true"
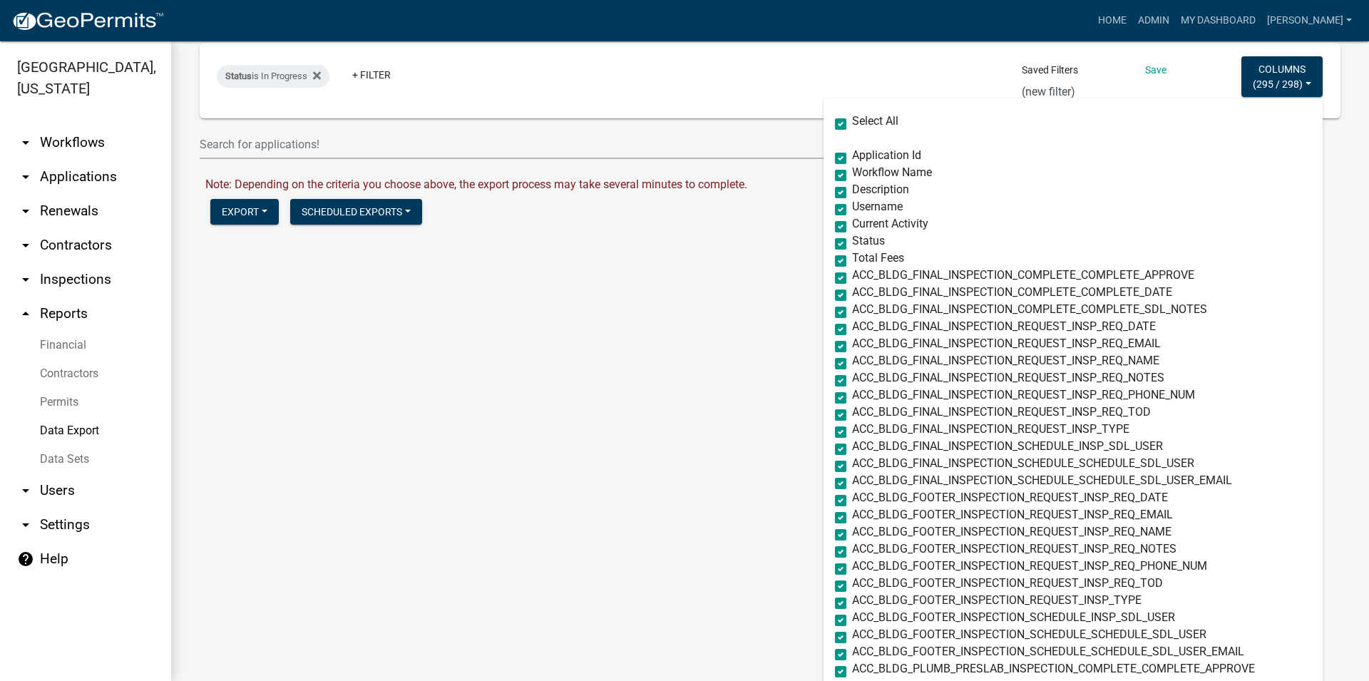
checkbox input "true"
click at [852, 124] on label "Select All" at bounding box center [875, 121] width 46 height 11
click at [852, 124] on input "Select All" at bounding box center [856, 120] width 9 height 9
checkbox input "false"
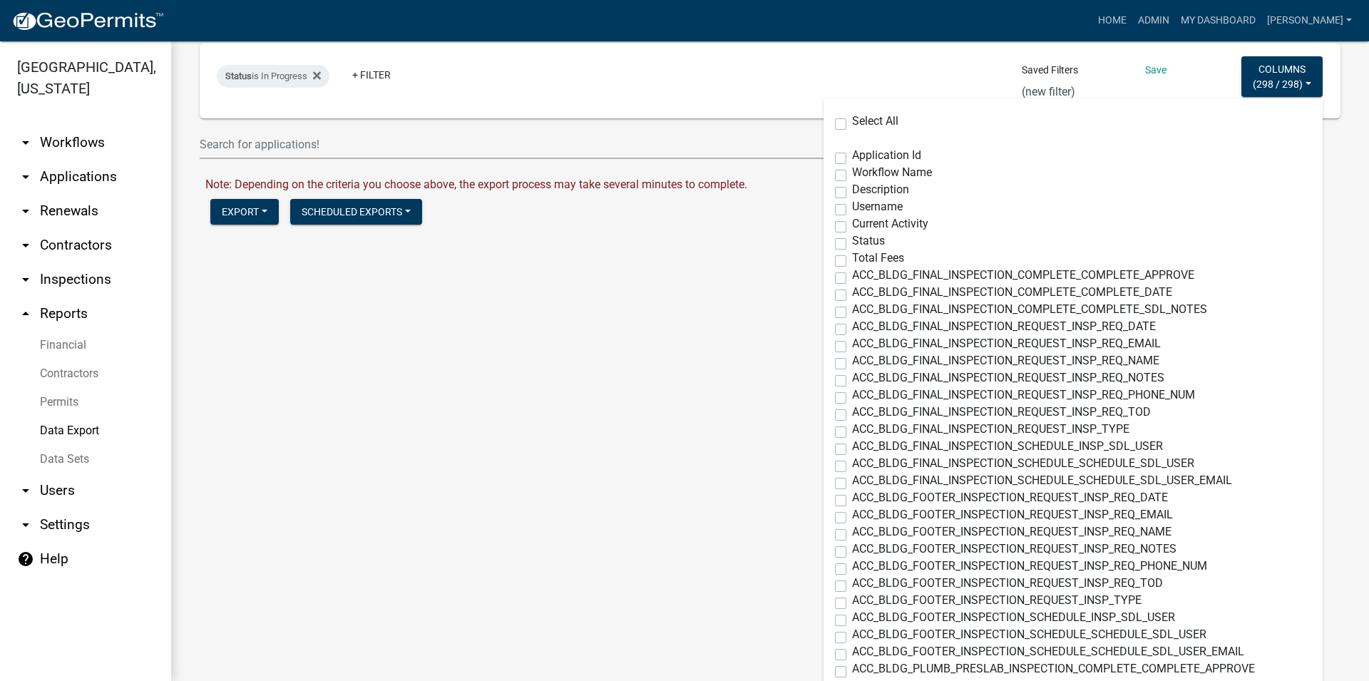
checkbox input "false"
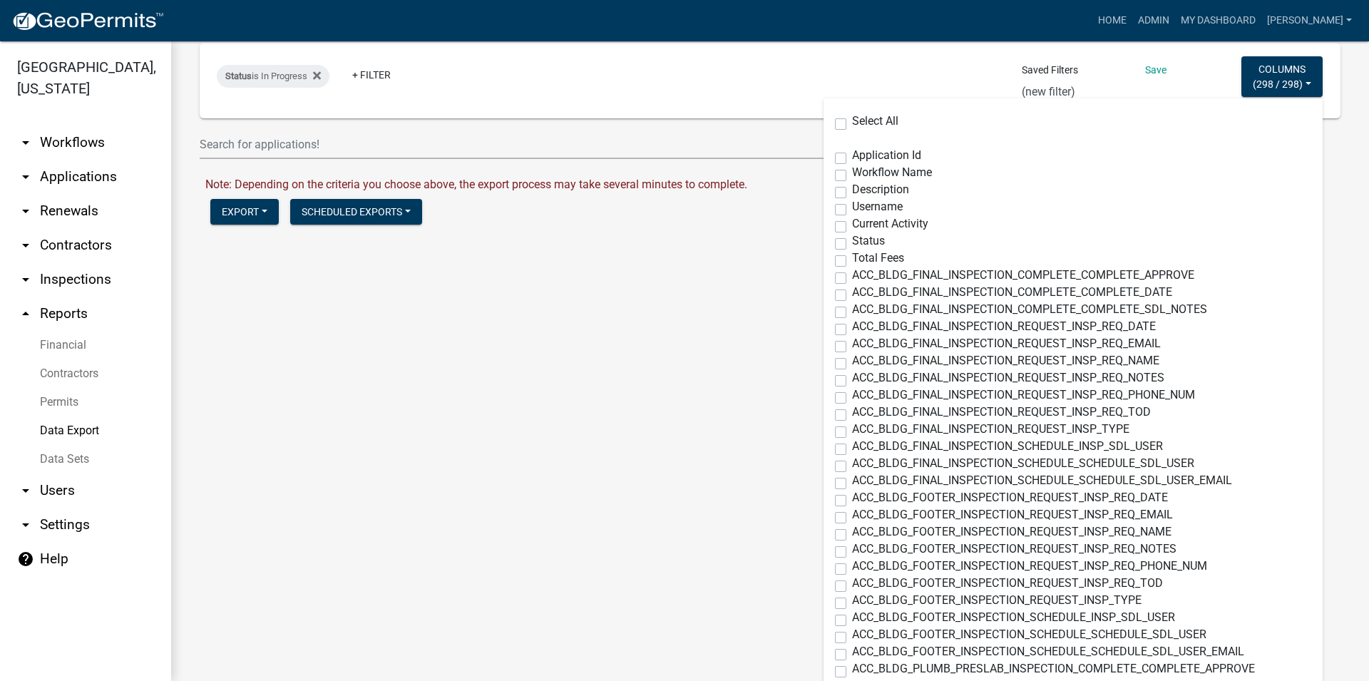
checkbox input "false"
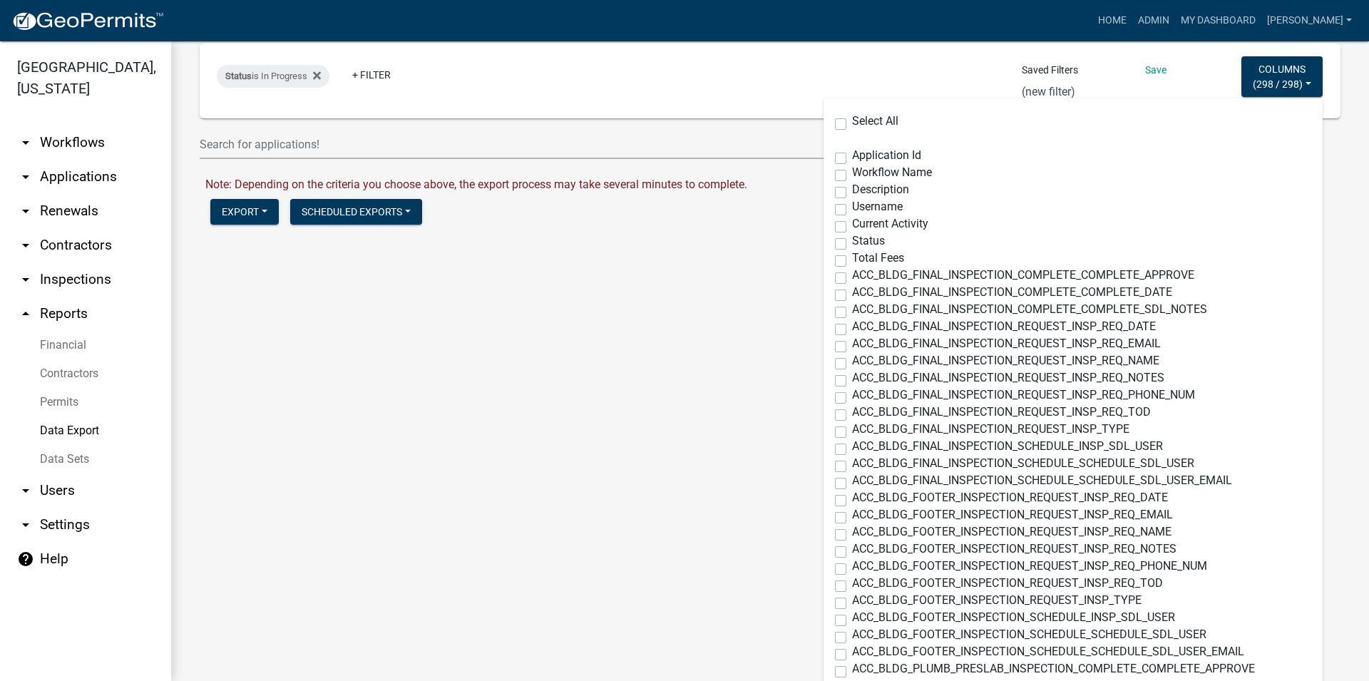
checkbox input "false"
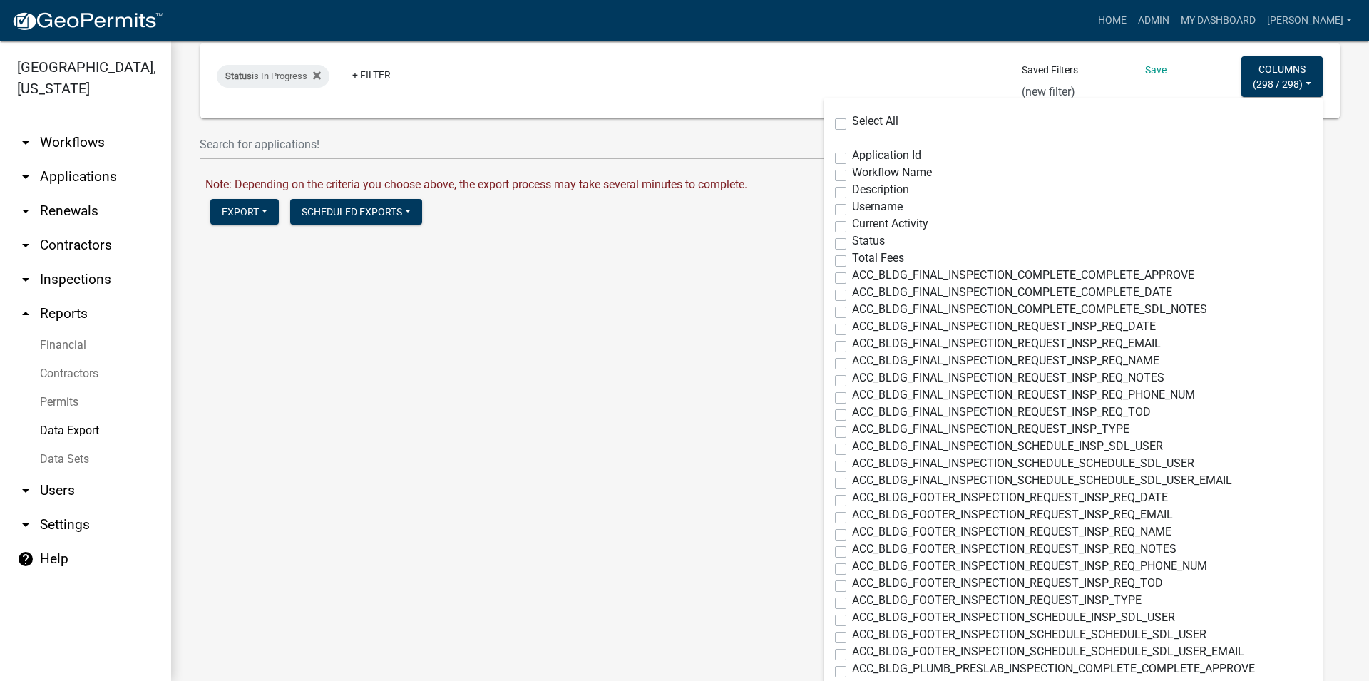
checkbox input "false"
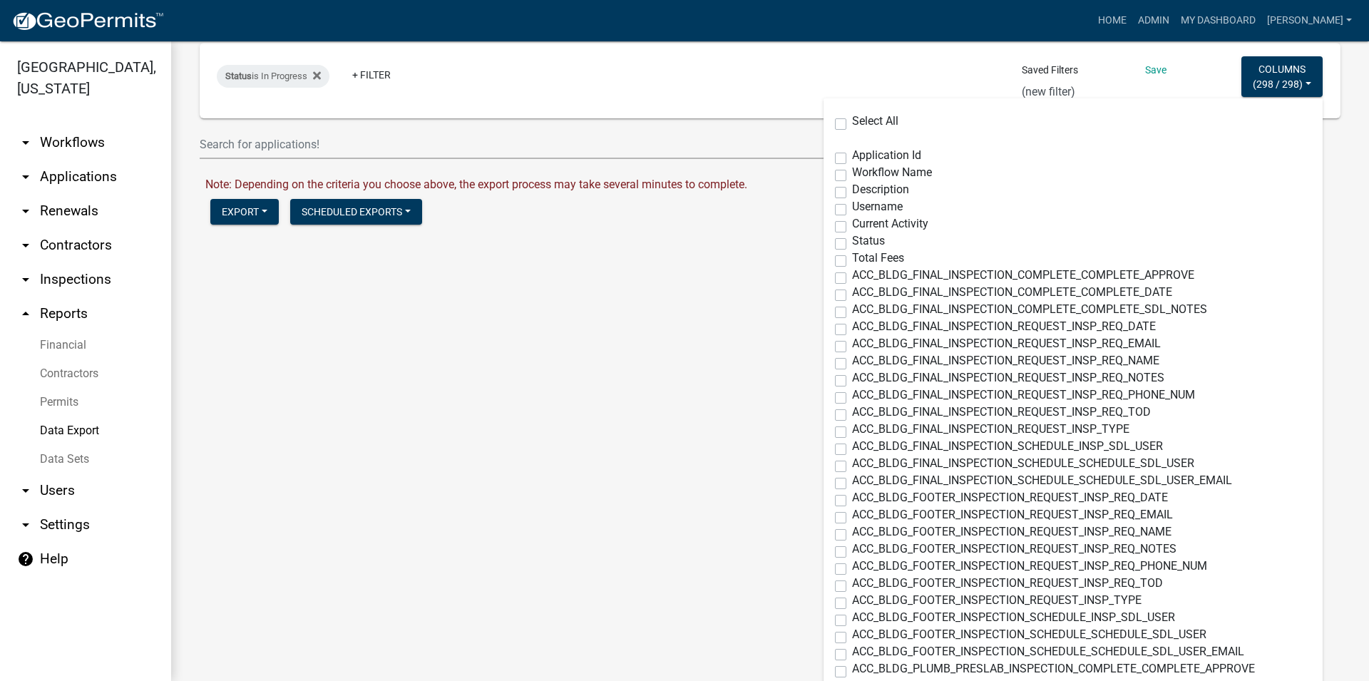
checkbox input "false"
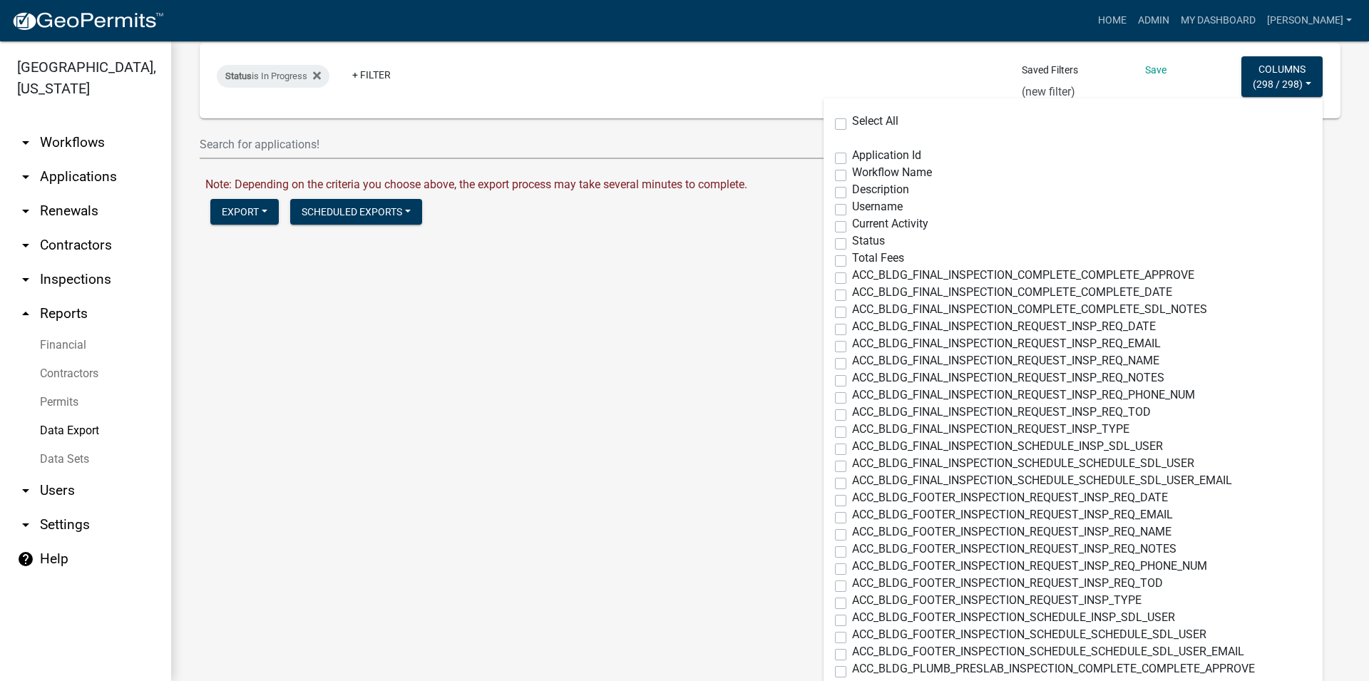
checkbox input "false"
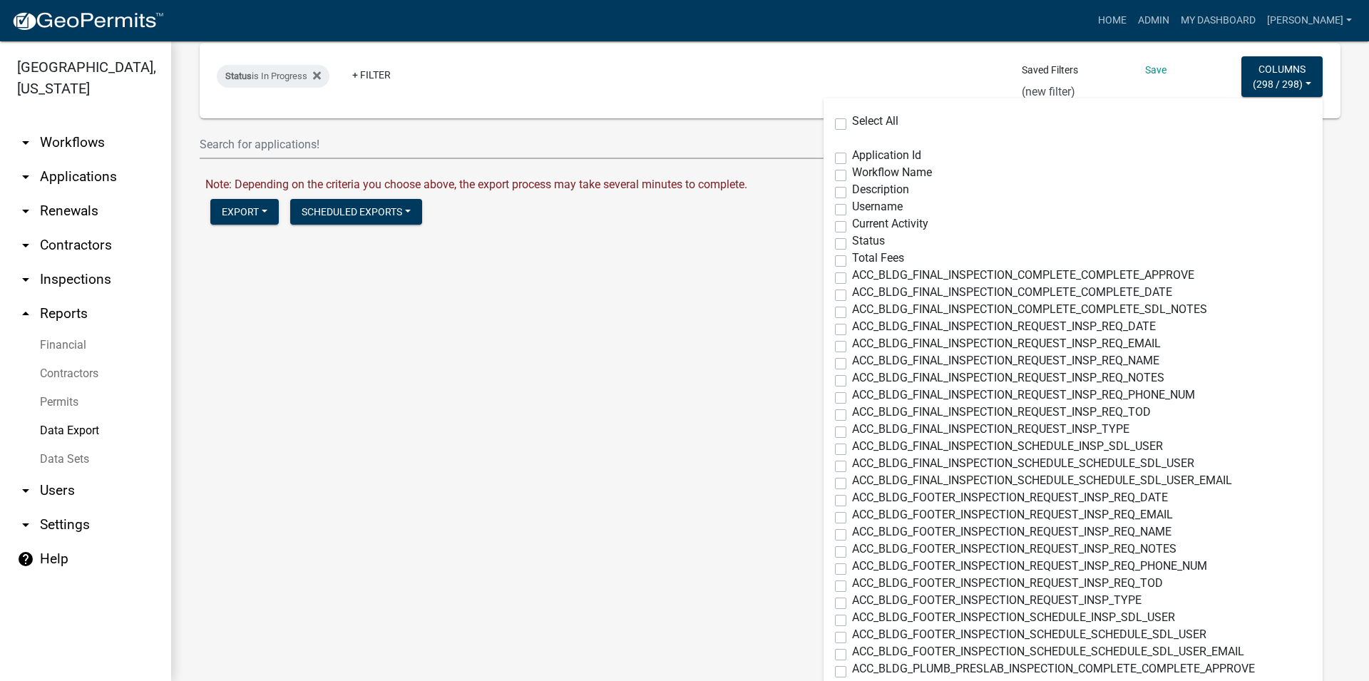
checkbox input "false"
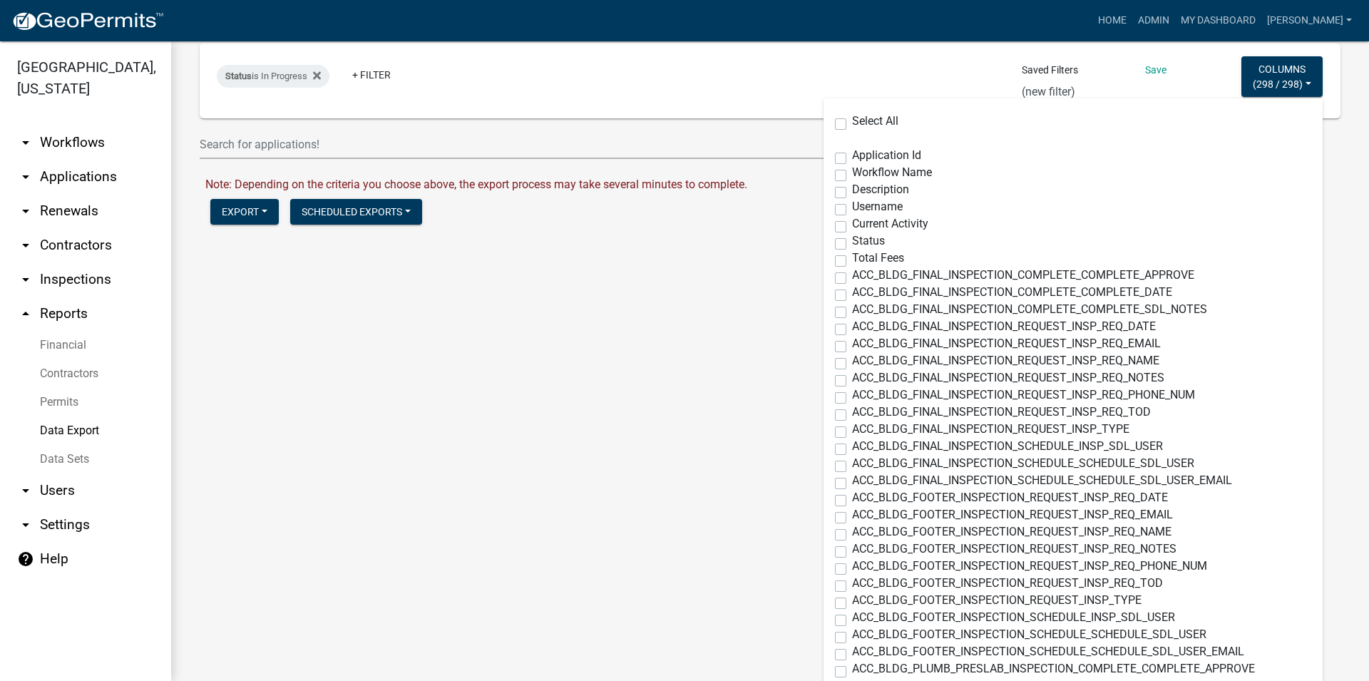
checkbox input "false"
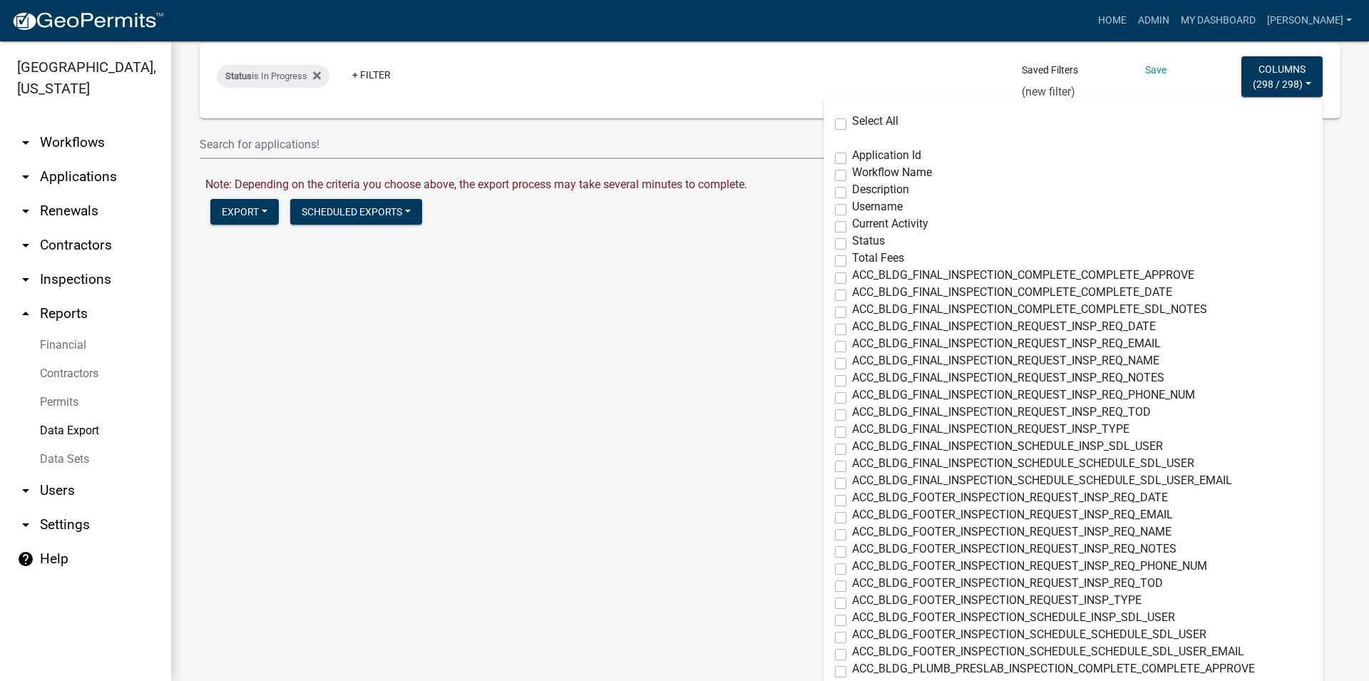
checkbox input "false"
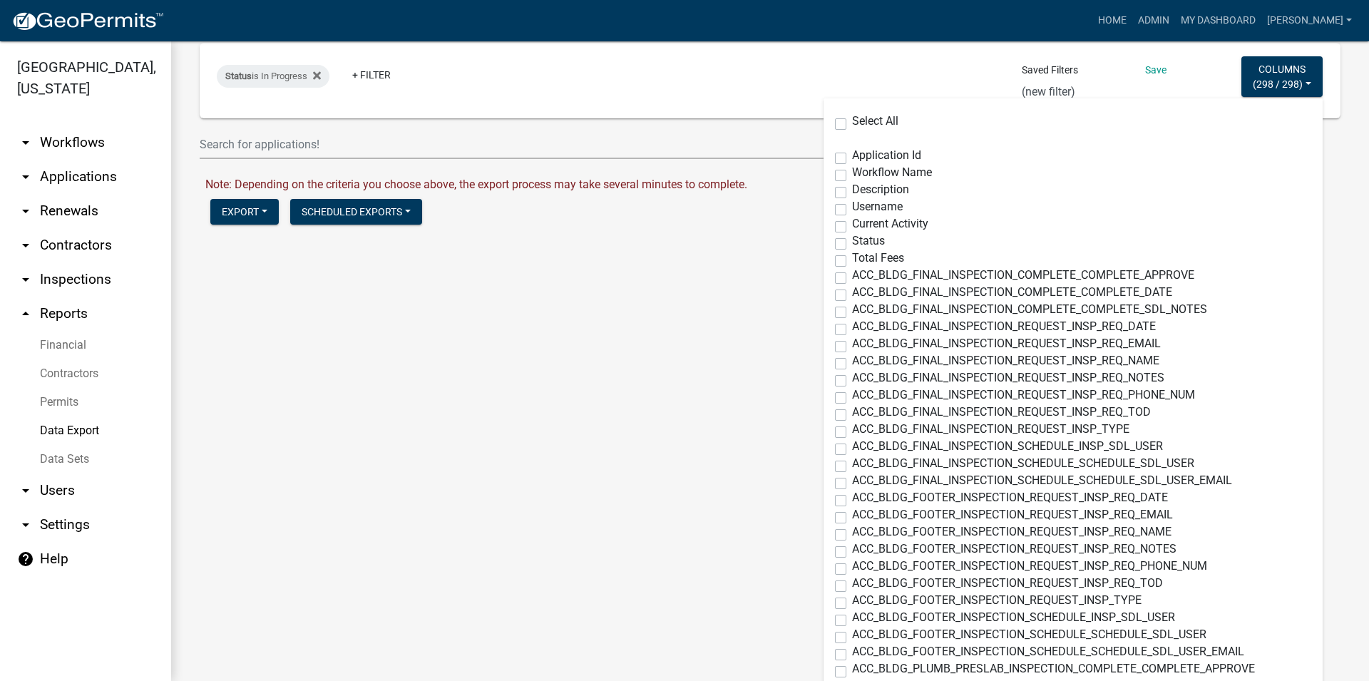
checkbox input "false"
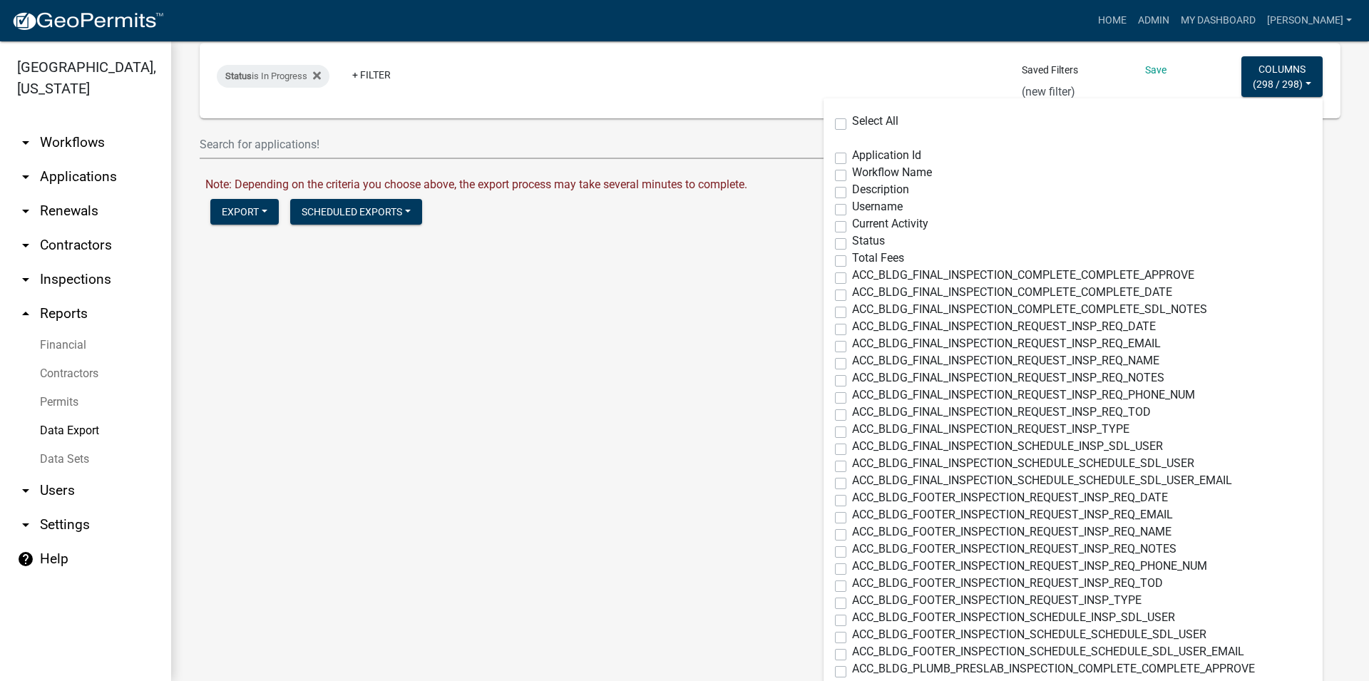
checkbox input "false"
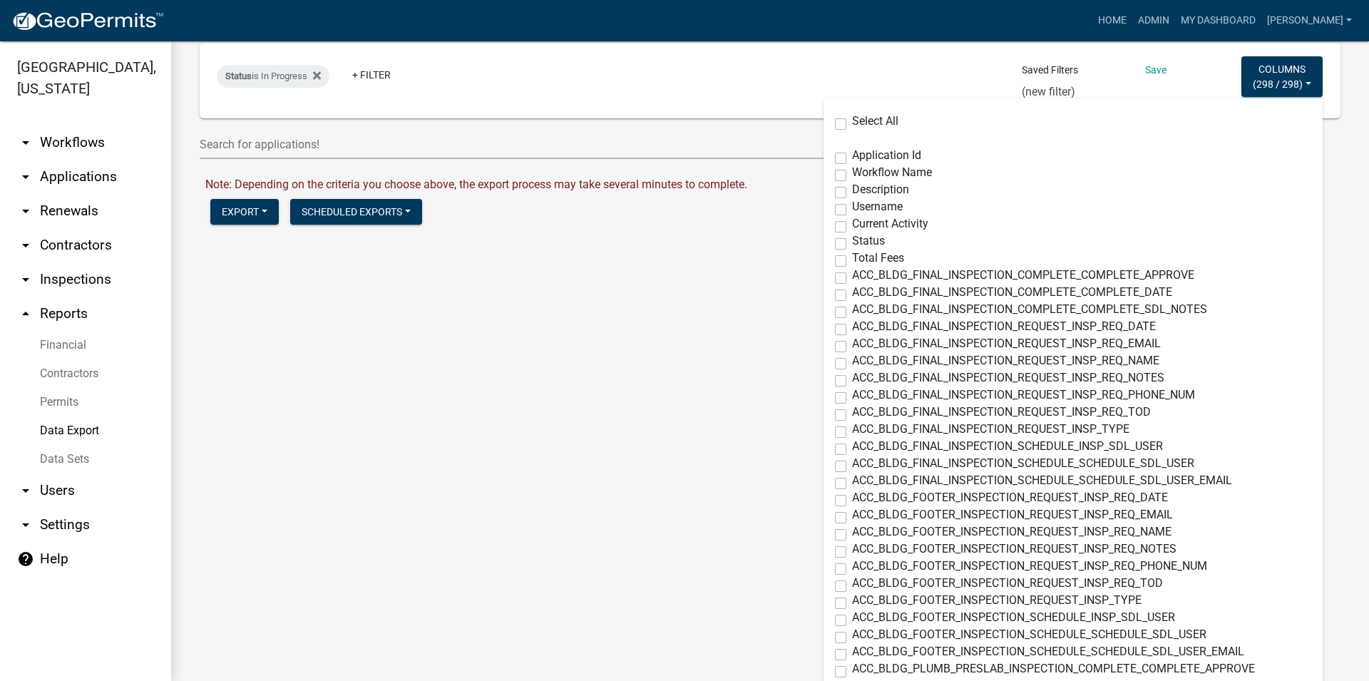
checkbox input "false"
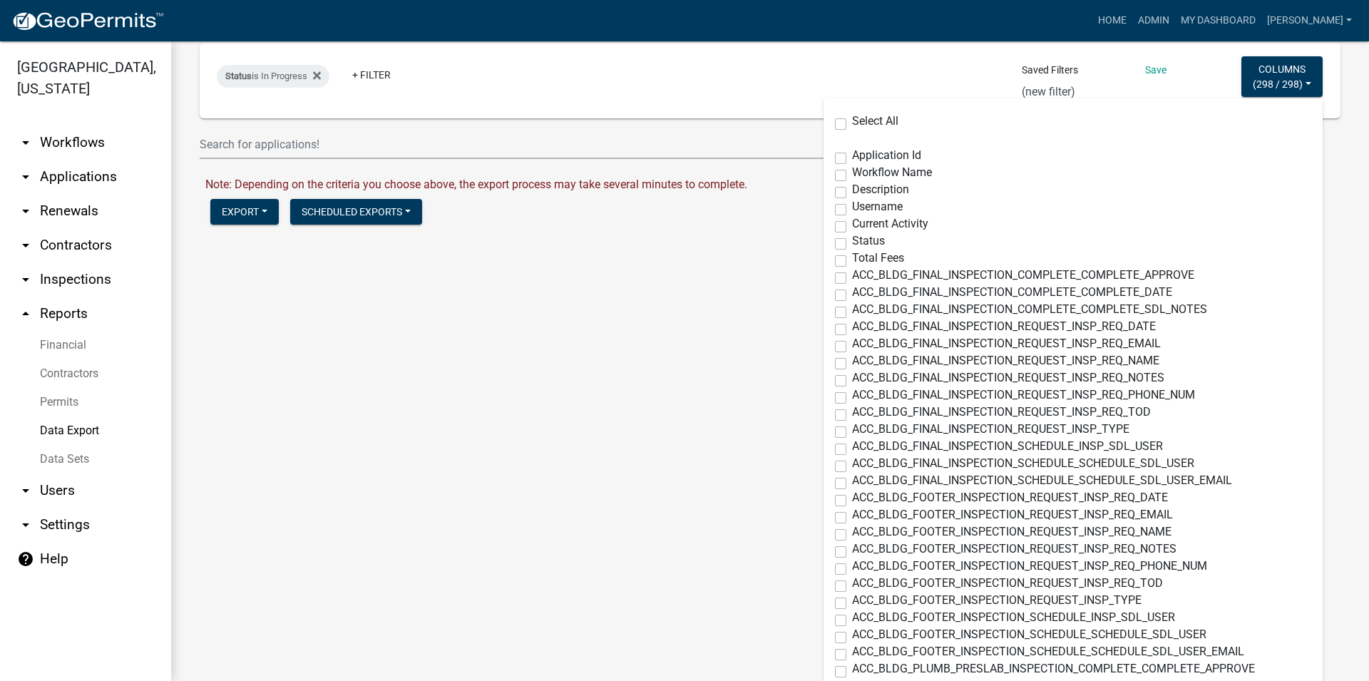
checkbox input "false"
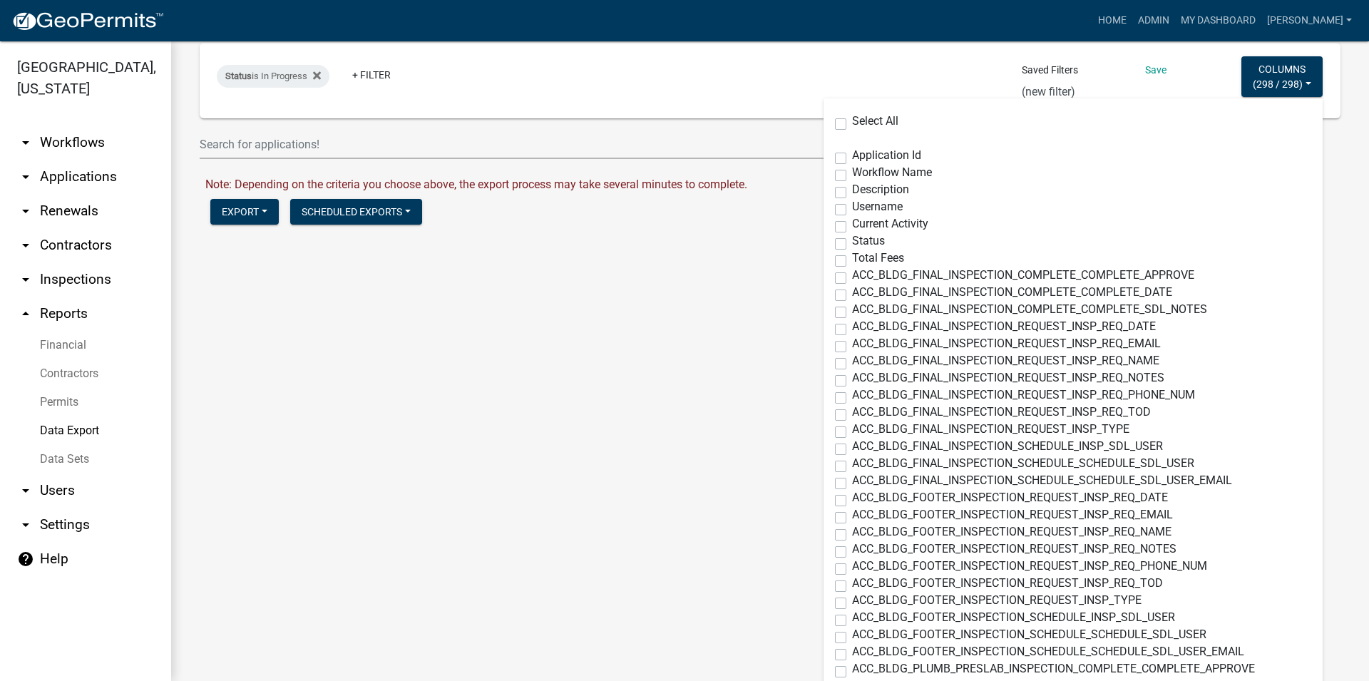
checkbox input "false"
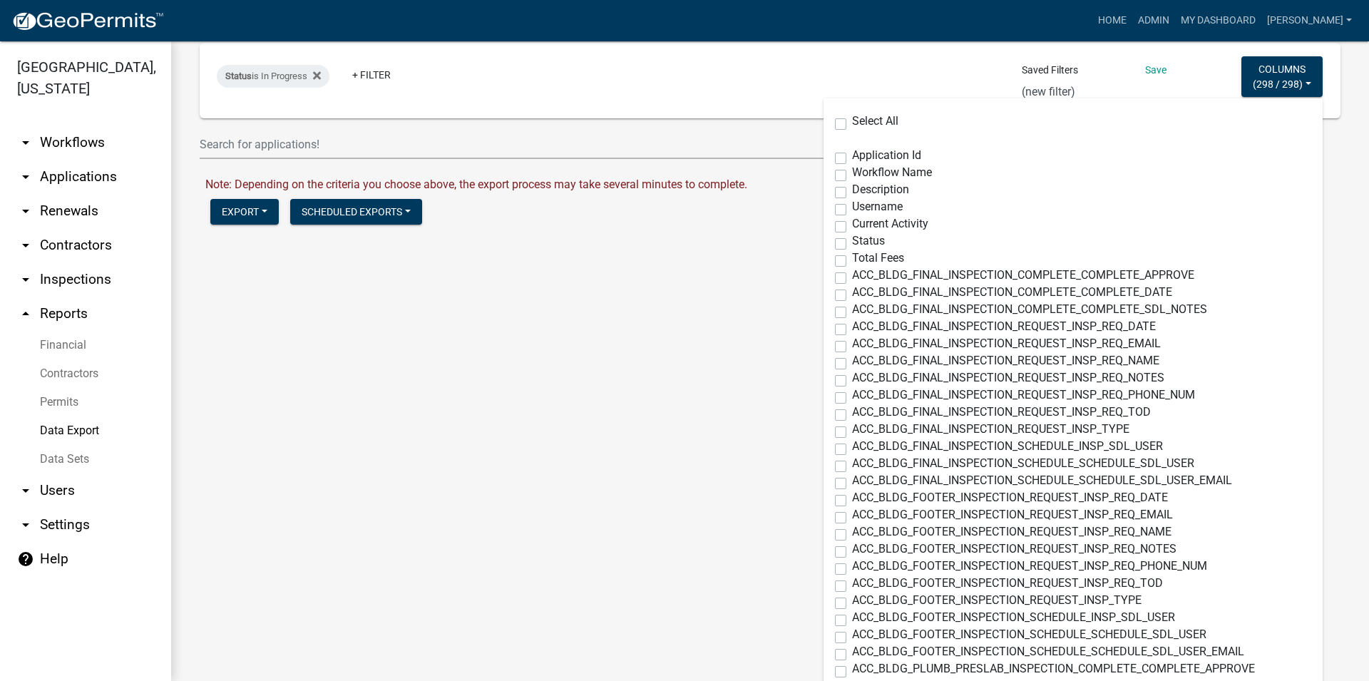
checkbox input "false"
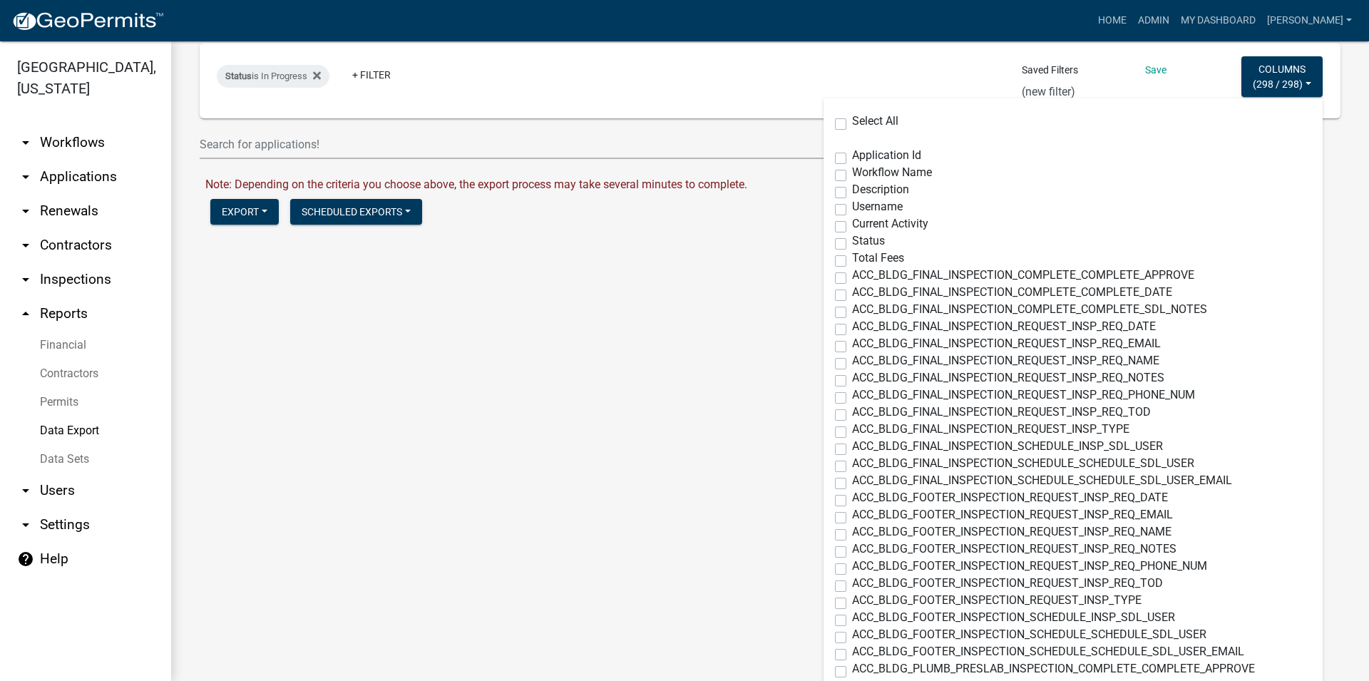
checkbox input "false"
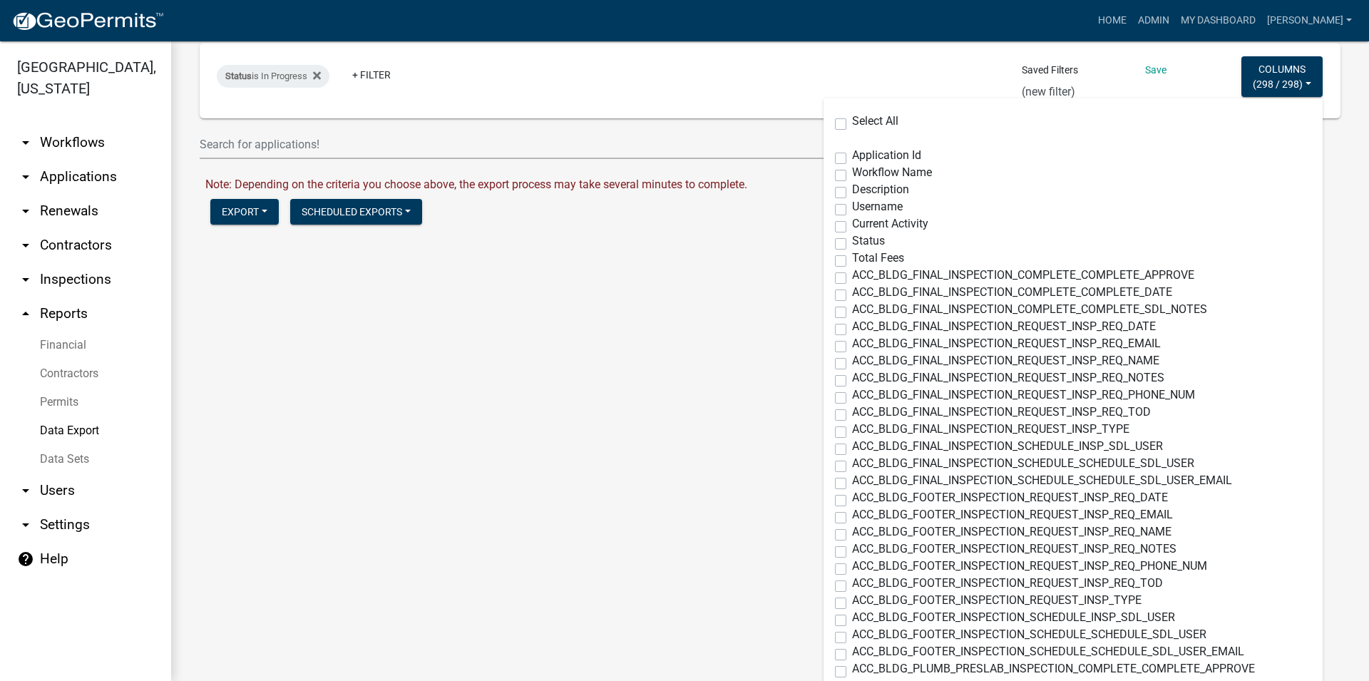
checkbox input "false"
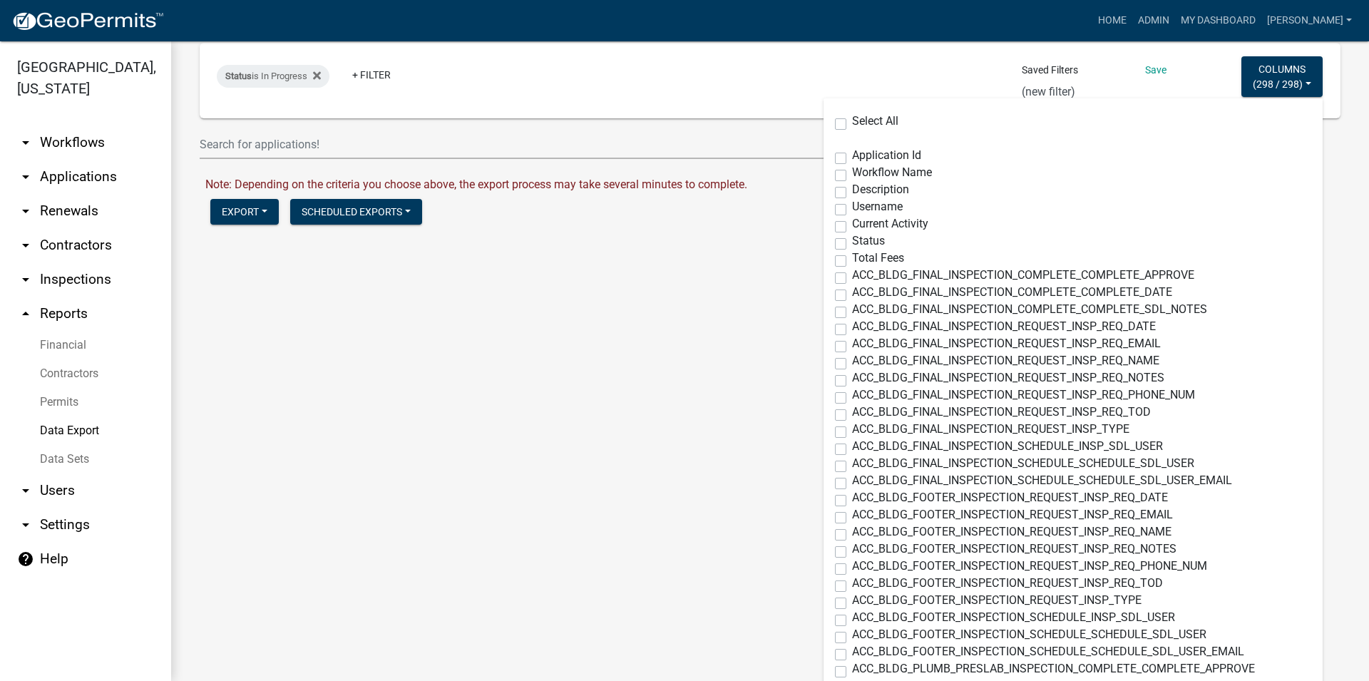
checkbox input "false"
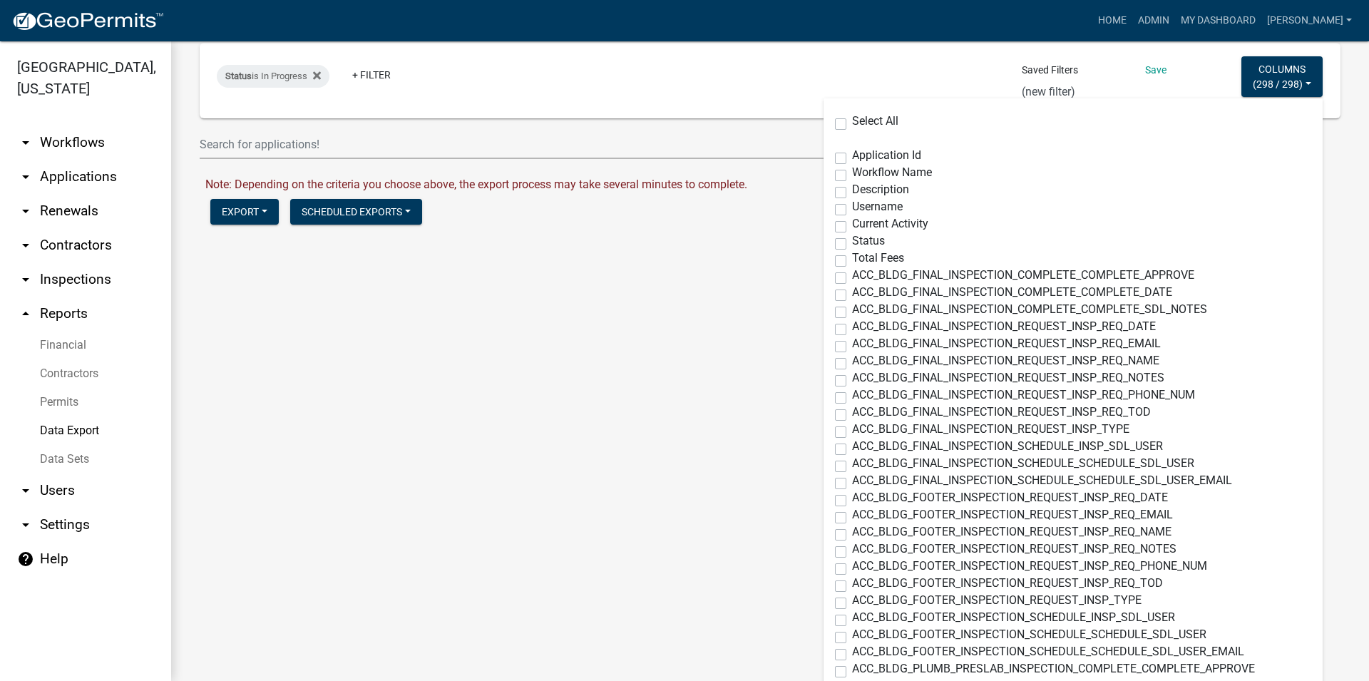
checkbox input "false"
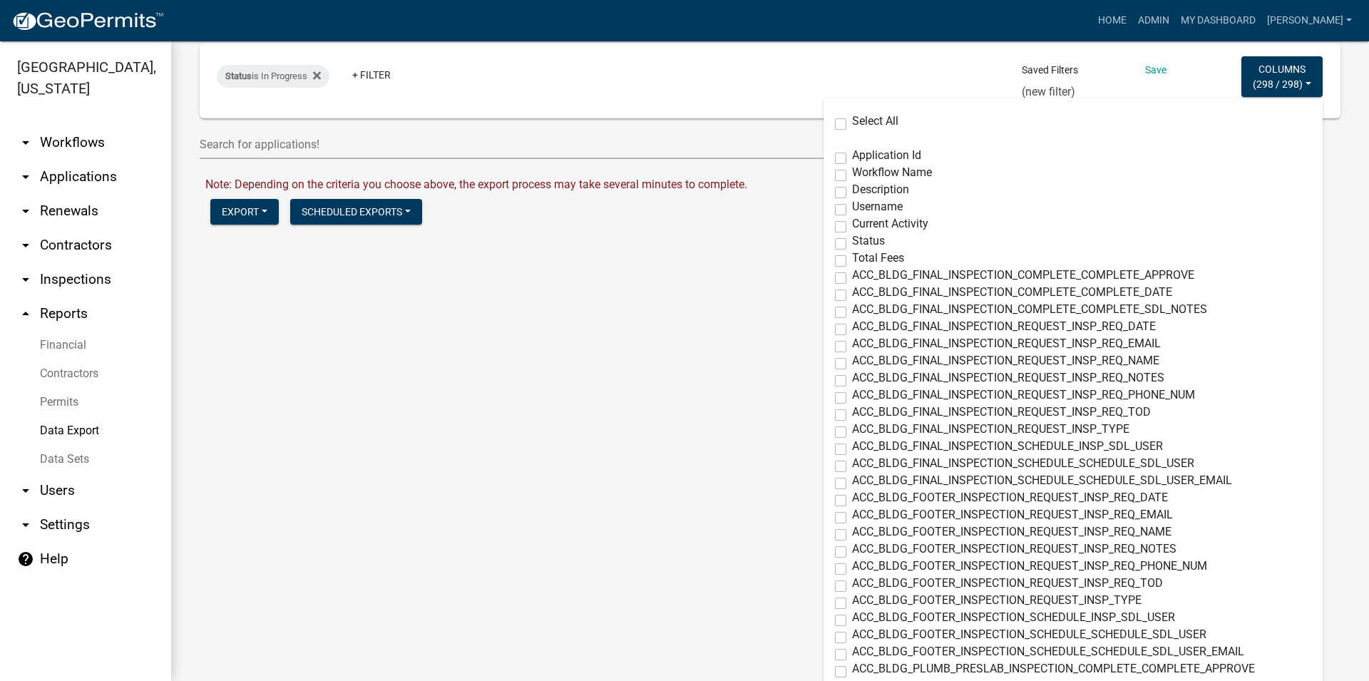
checkbox input "false"
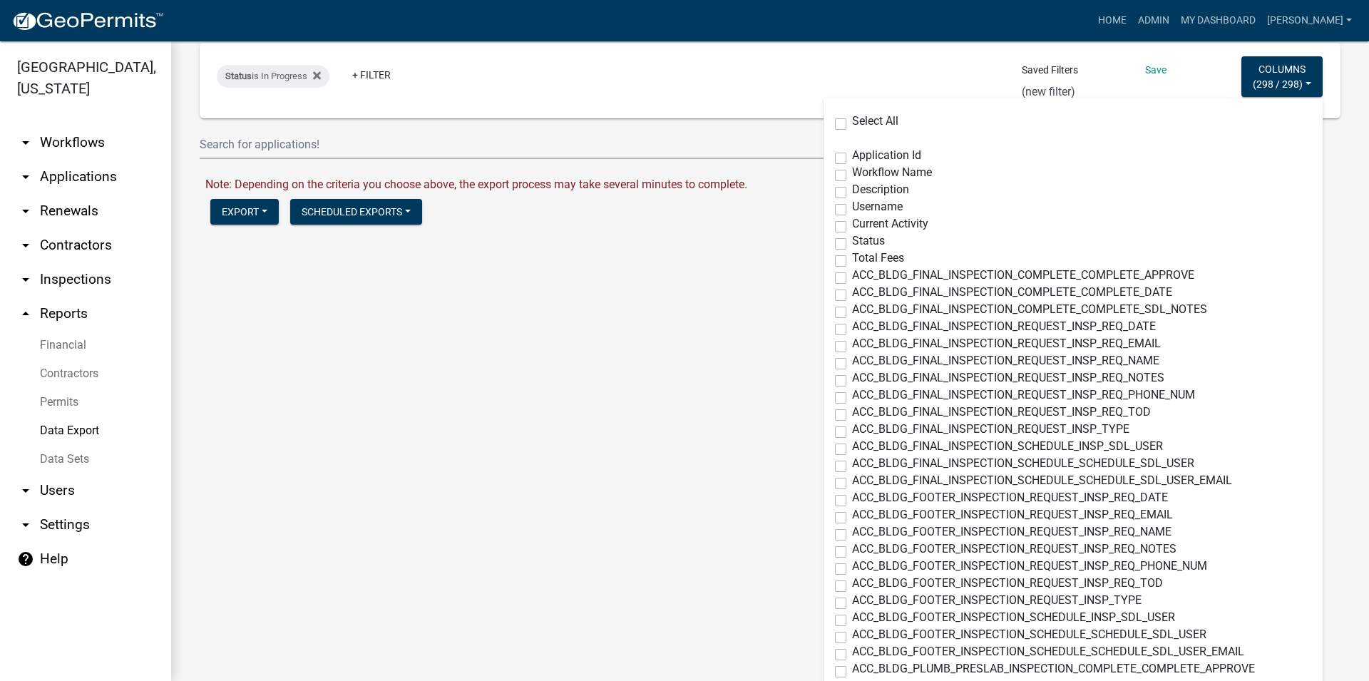
checkbox input "false"
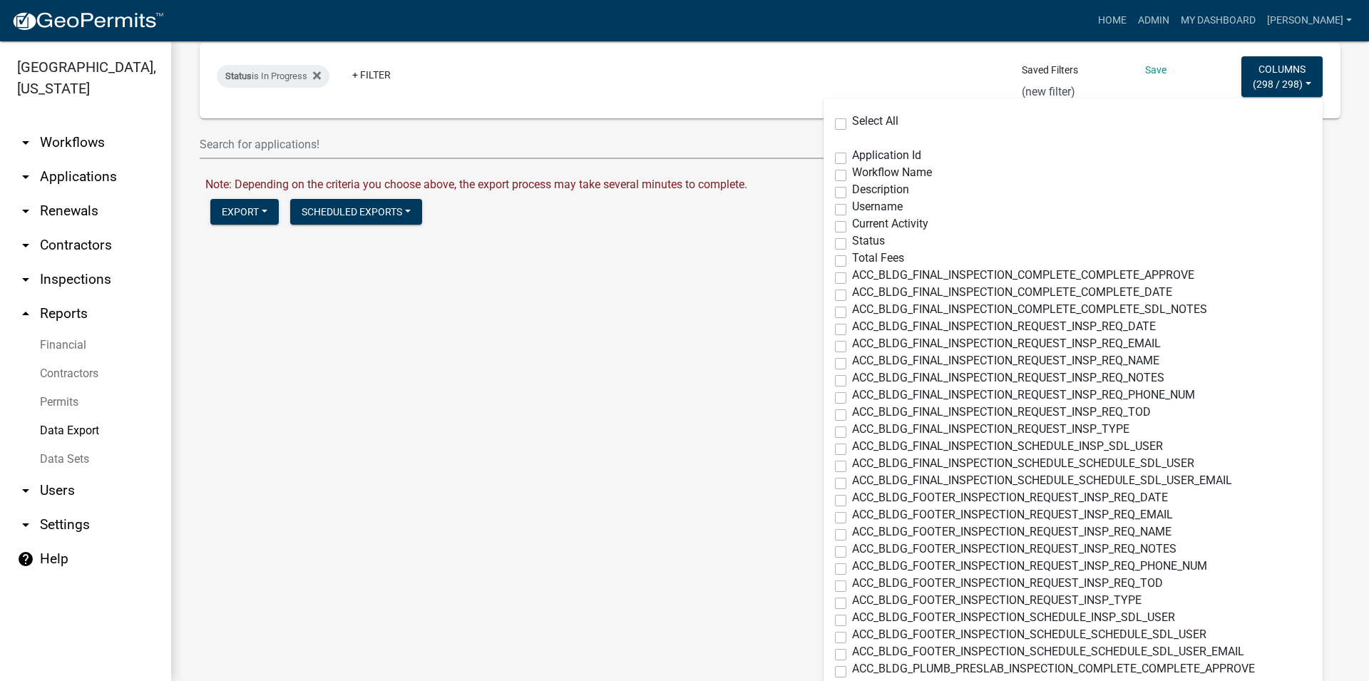
checkbox input "false"
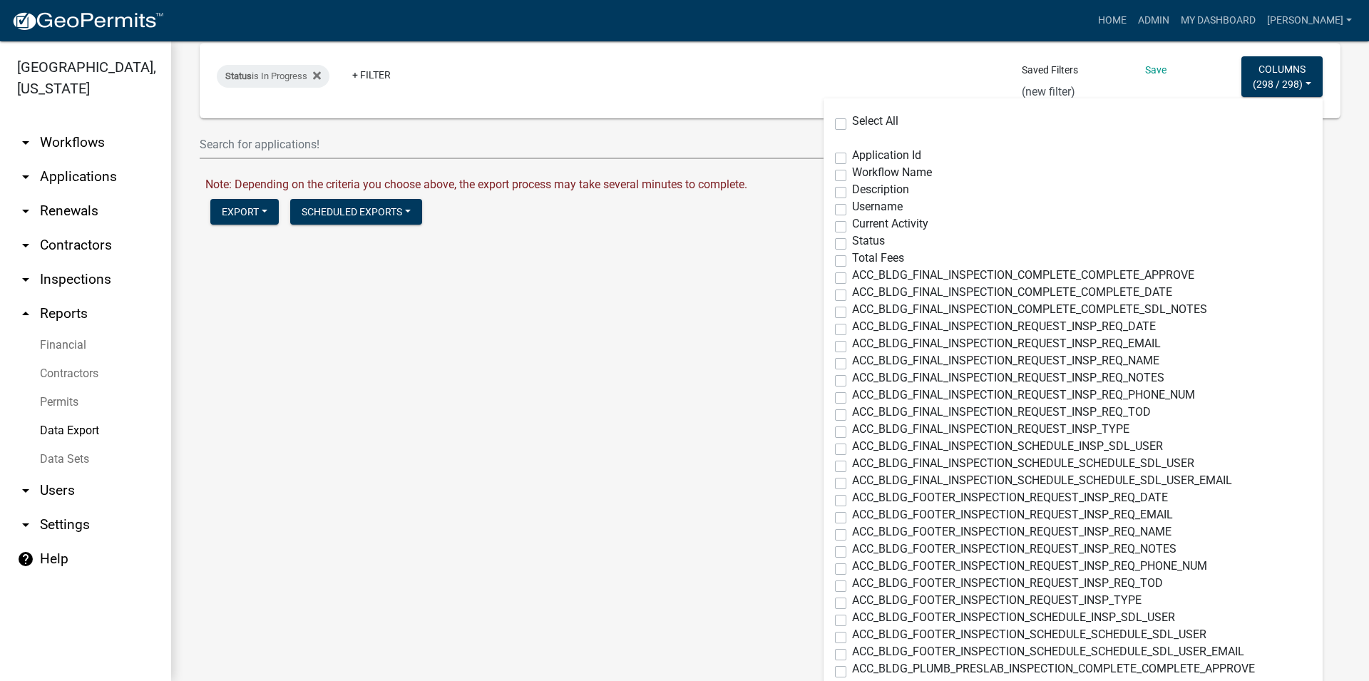
checkbox input "false"
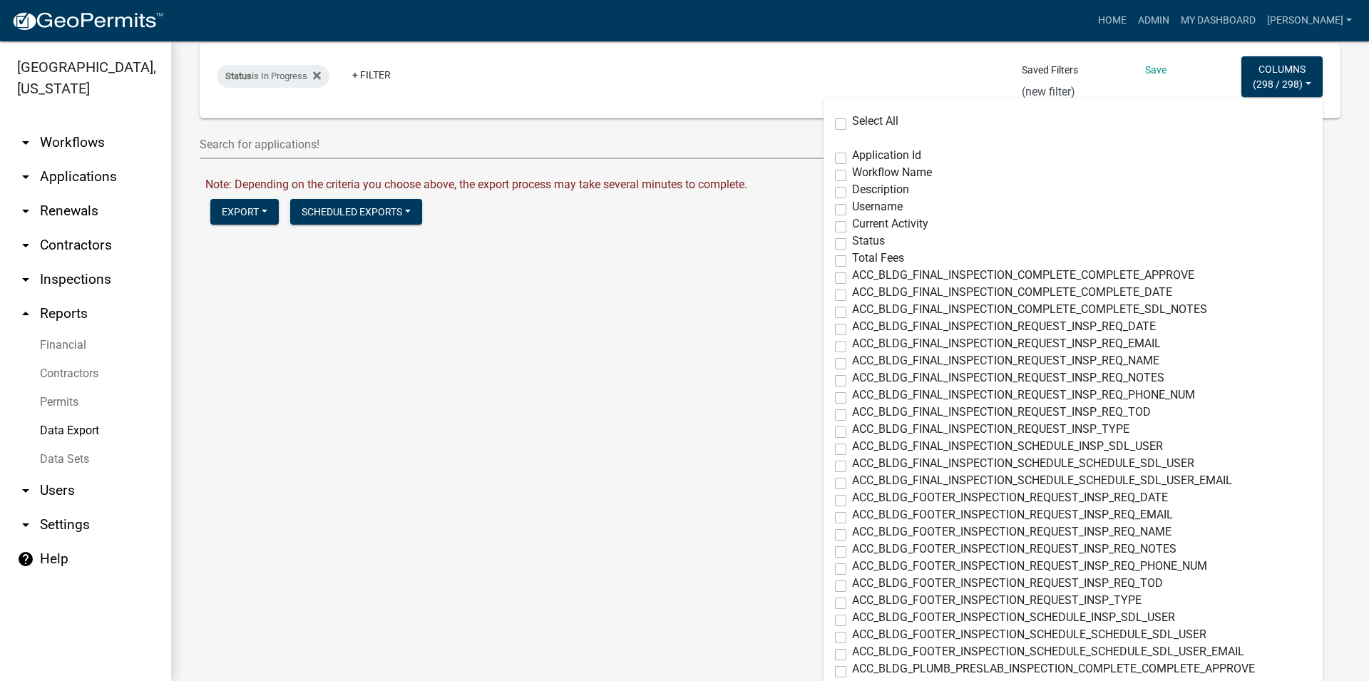
checkbox input "false"
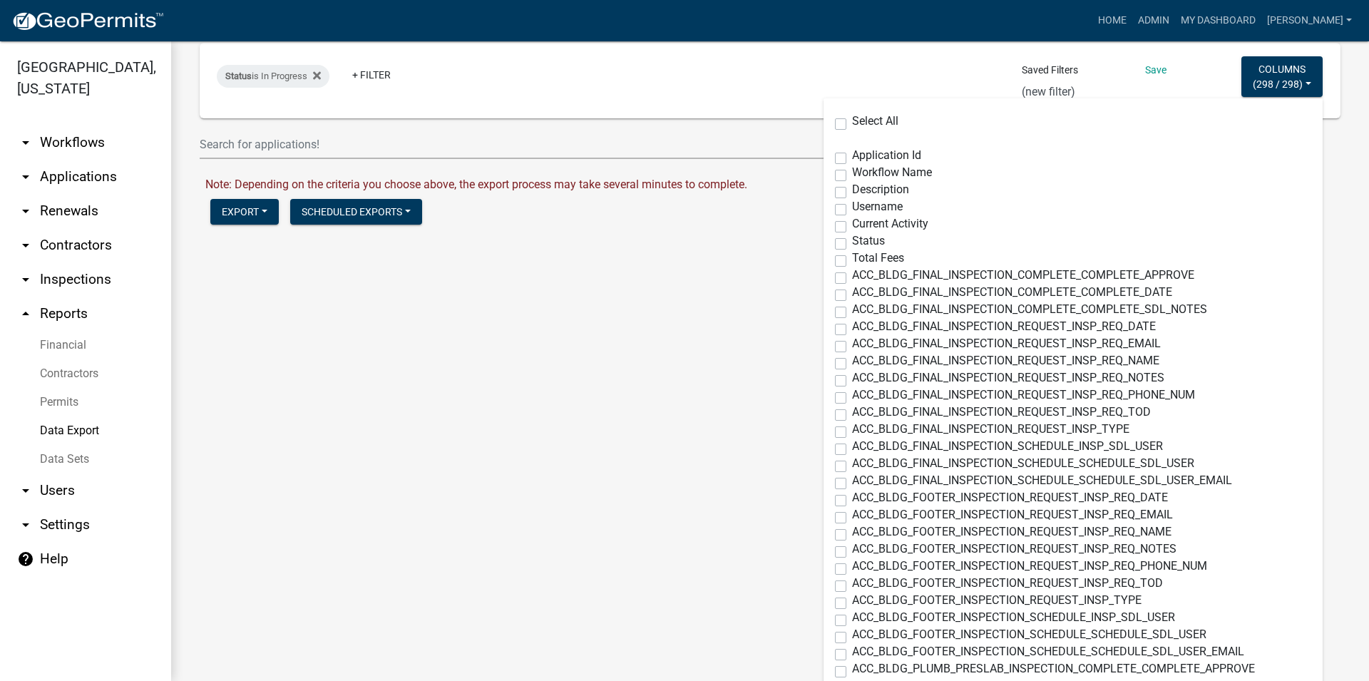
checkbox input "false"
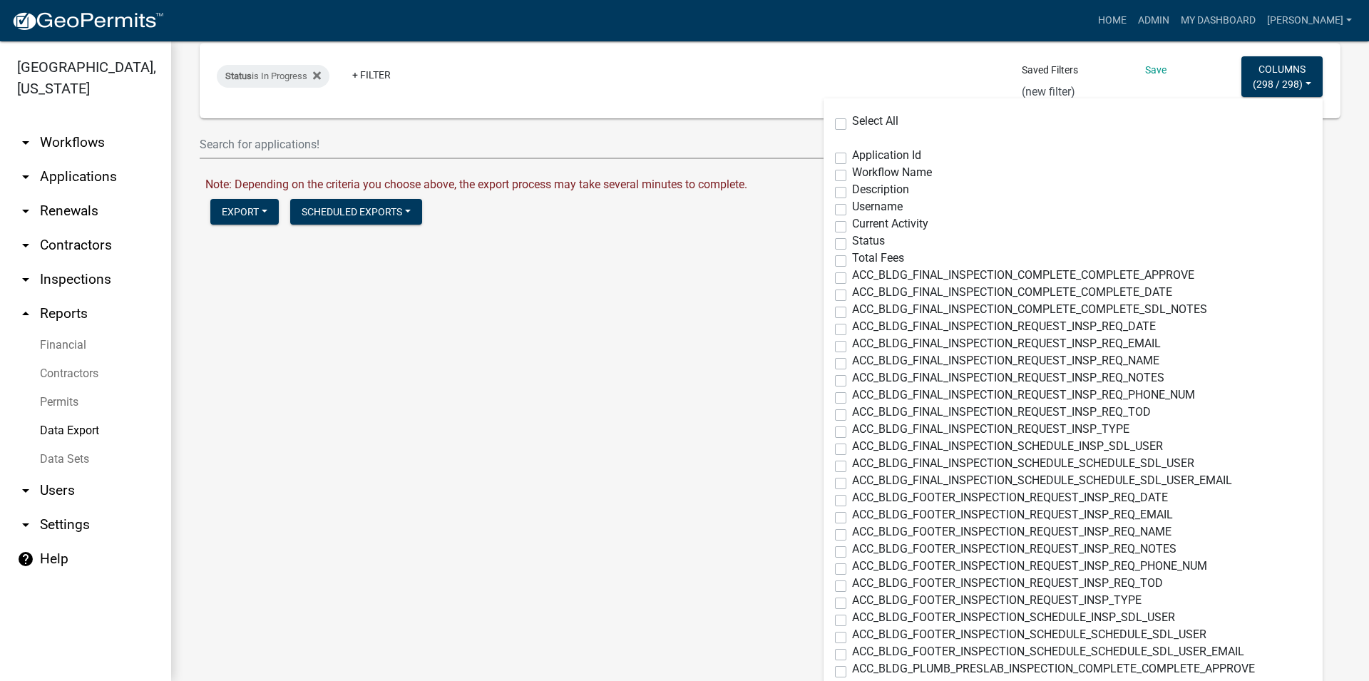
checkbox input "false"
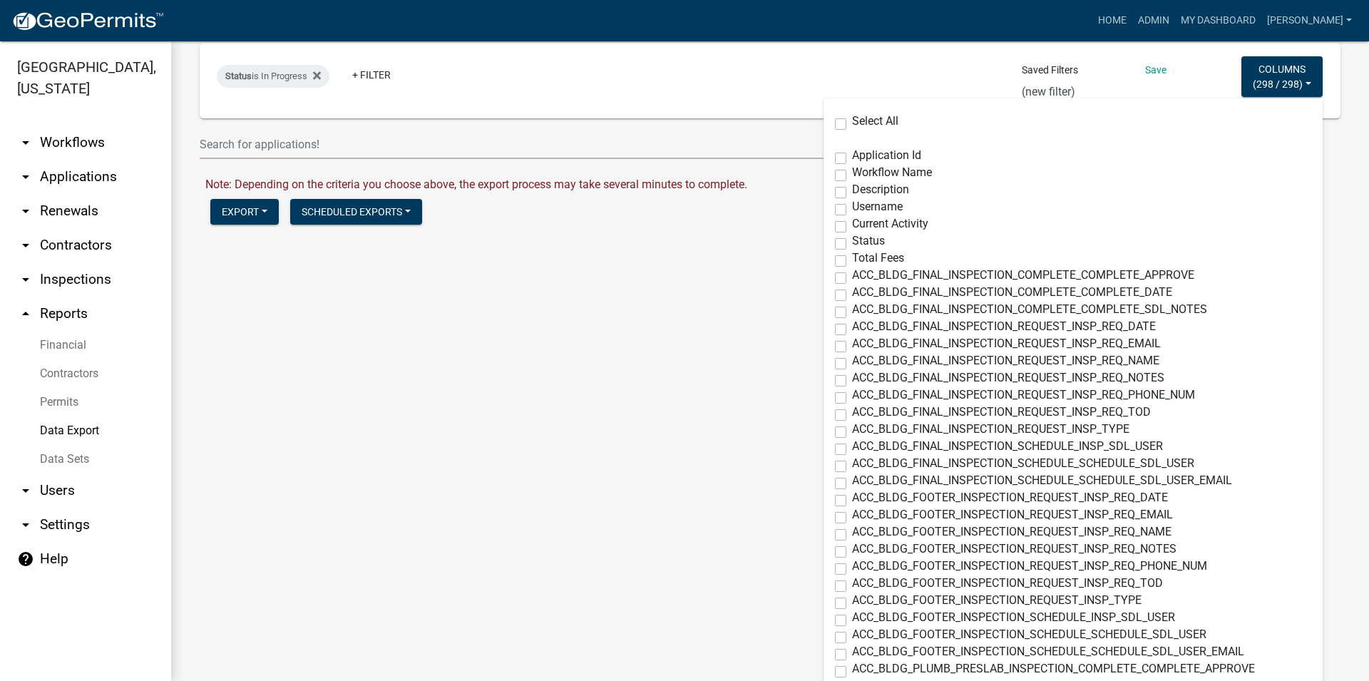
checkbox input "false"
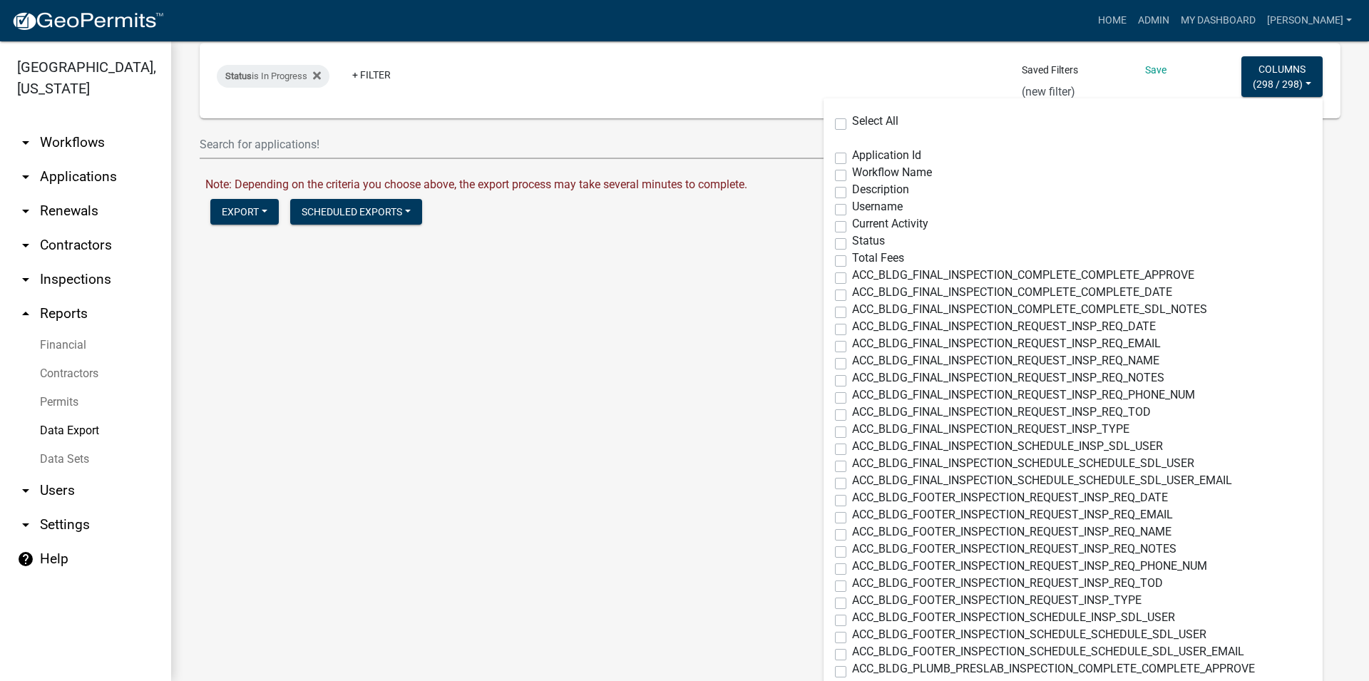
checkbox input "false"
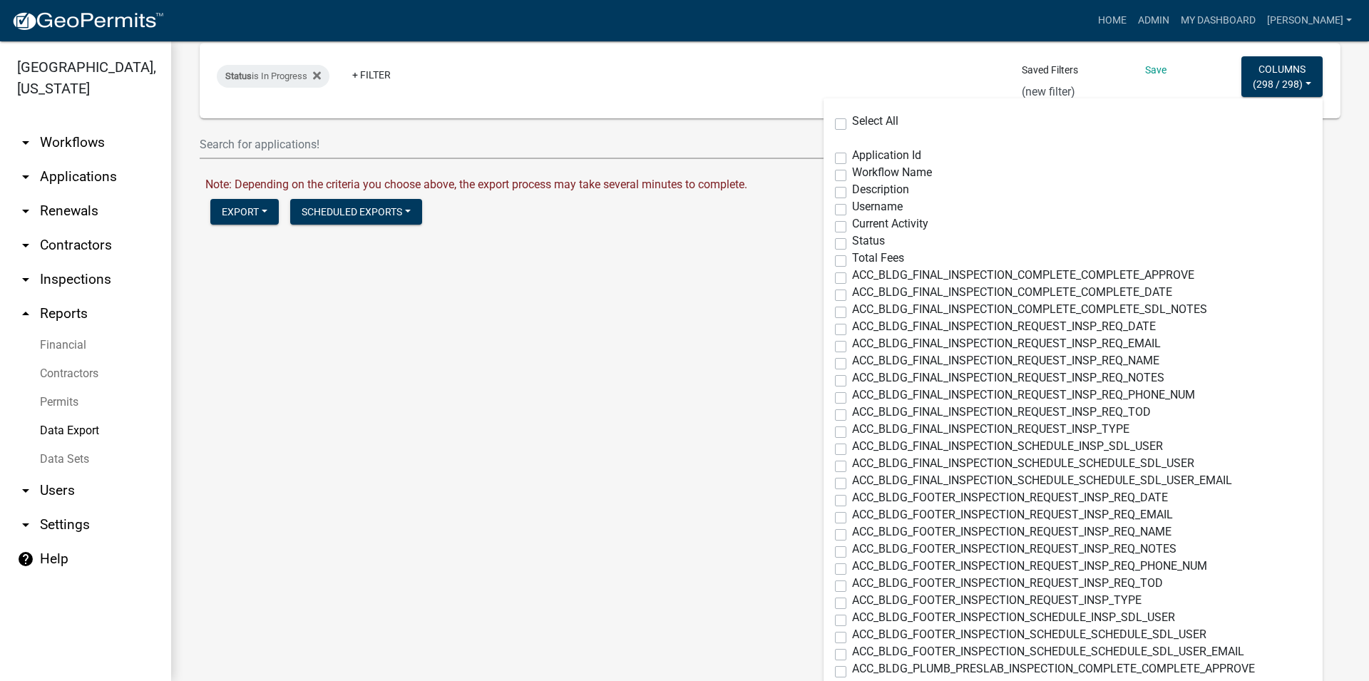
checkbox input "false"
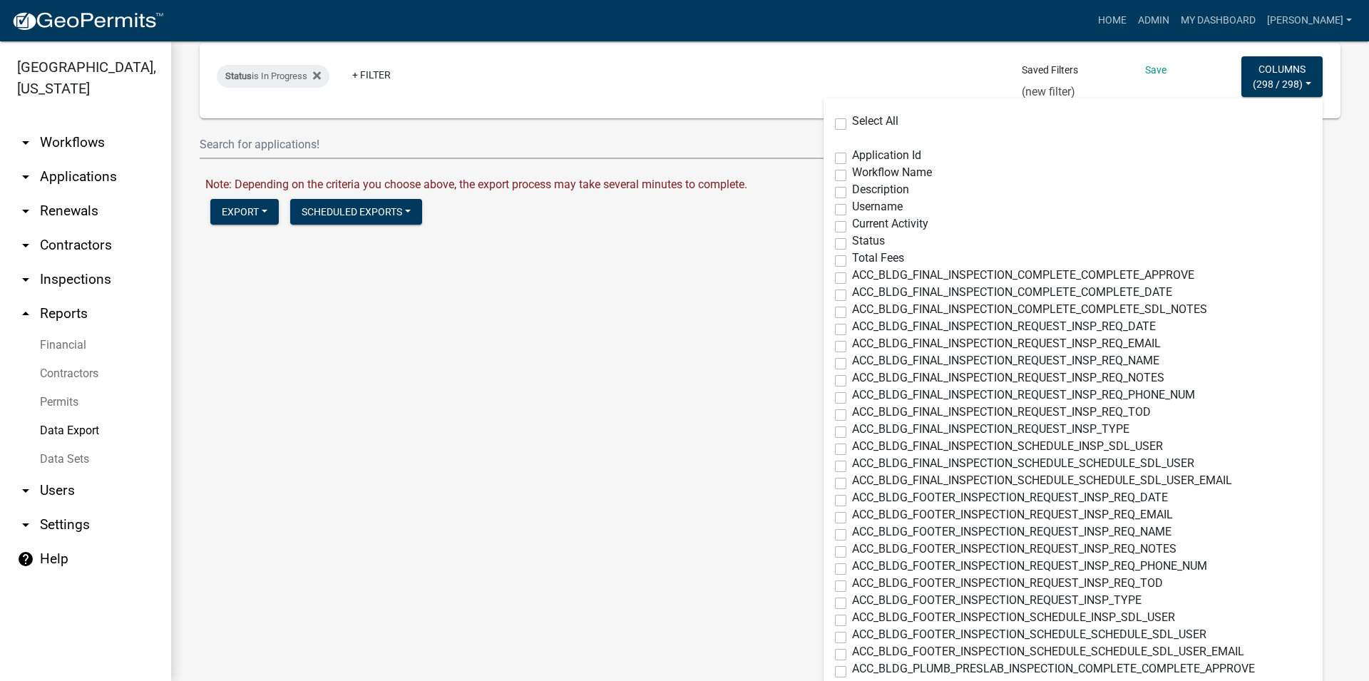
checkbox input "false"
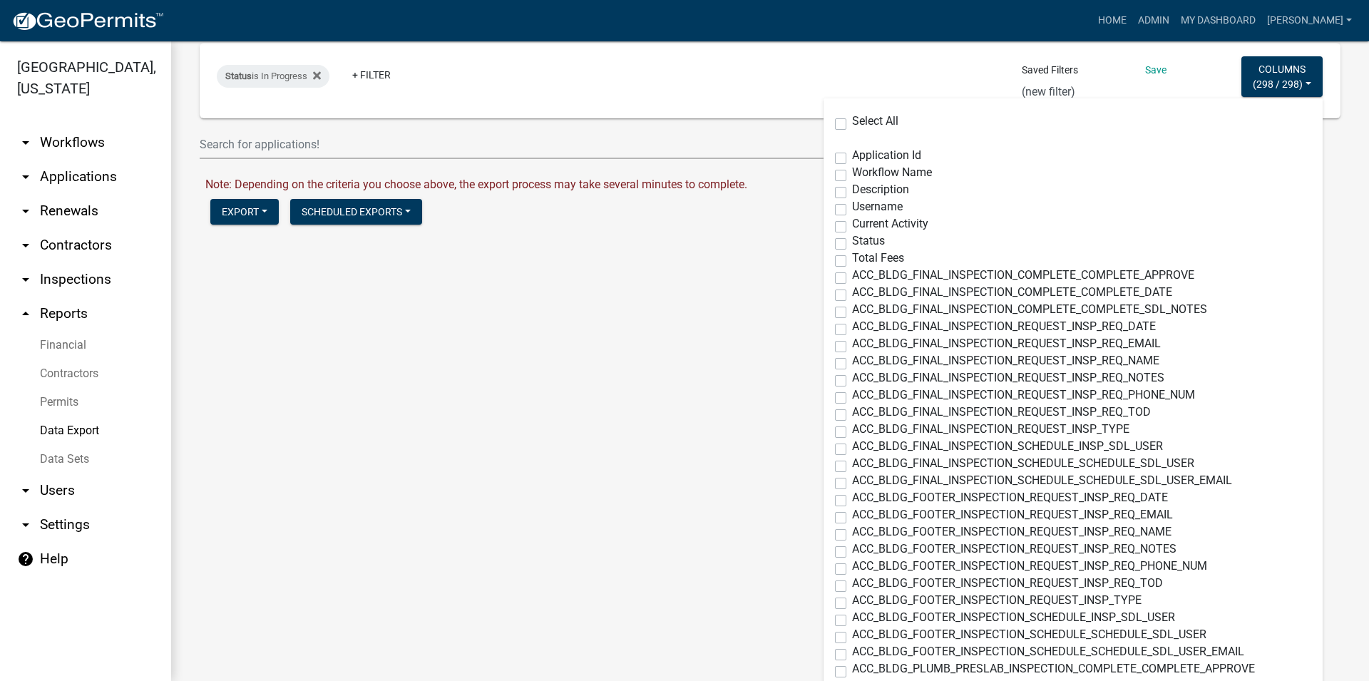
checkbox input "false"
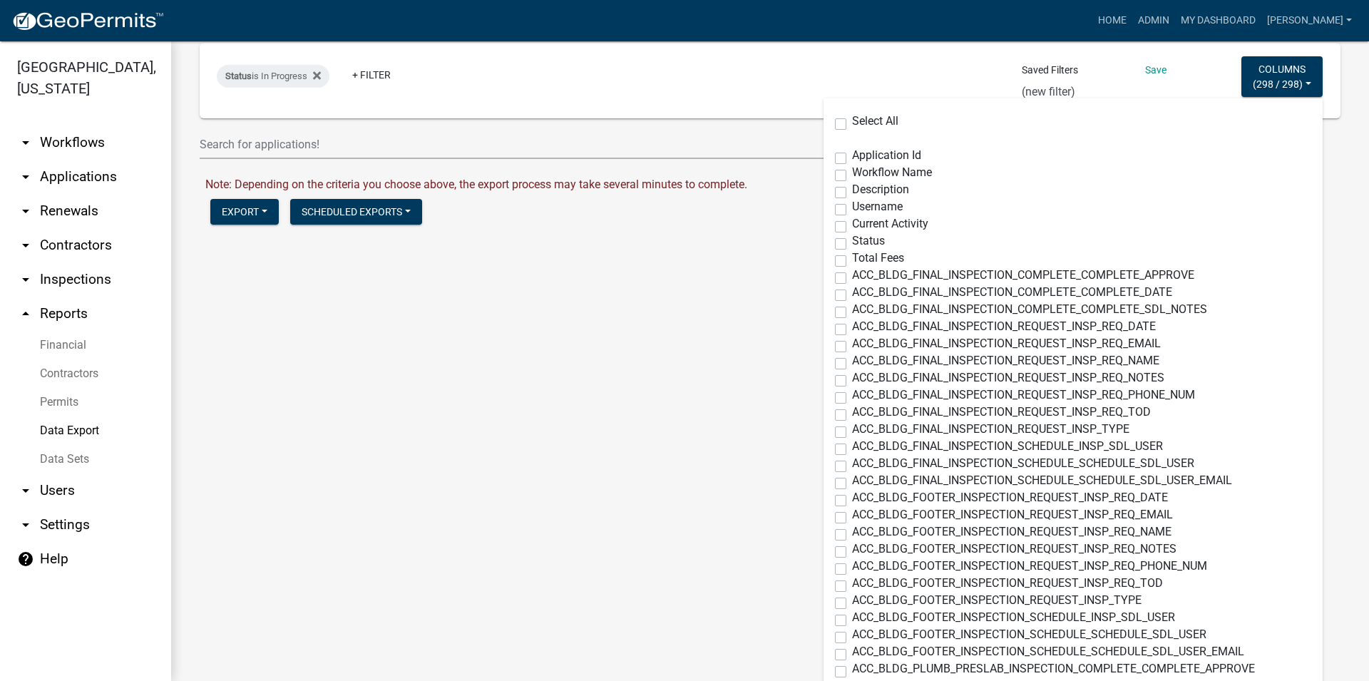
checkbox input "false"
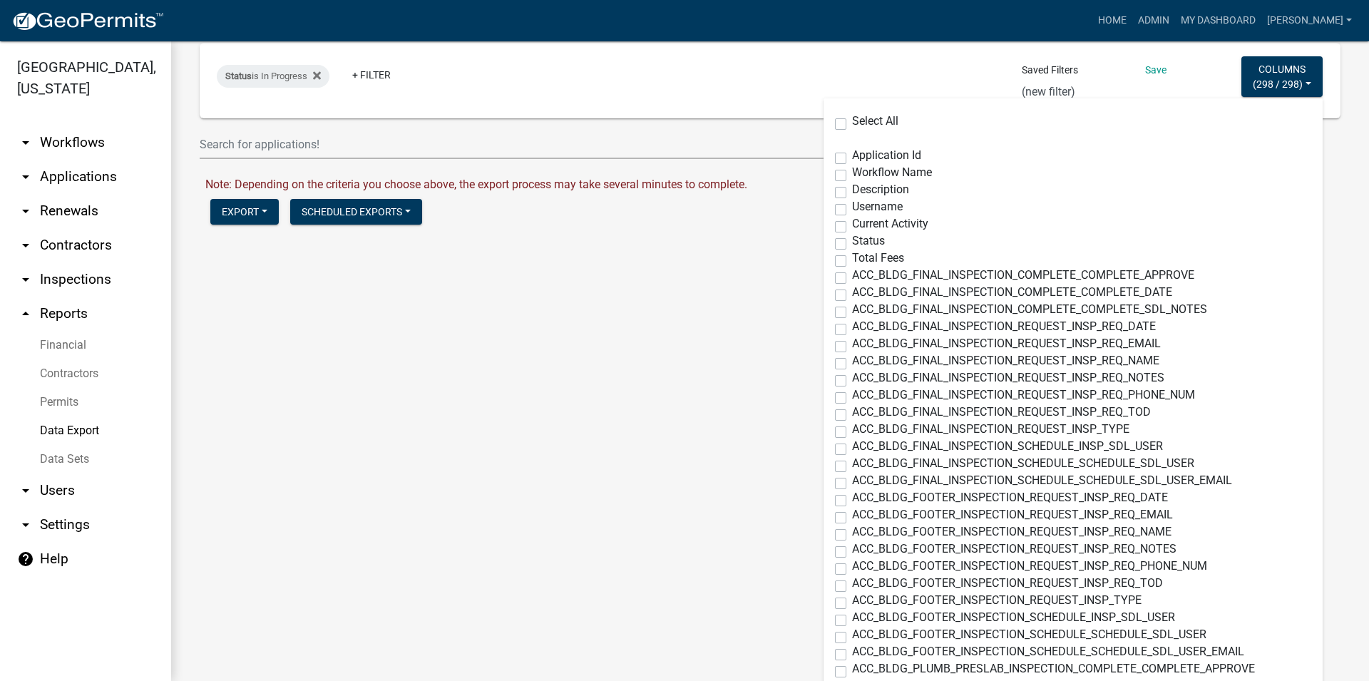
checkbox input "false"
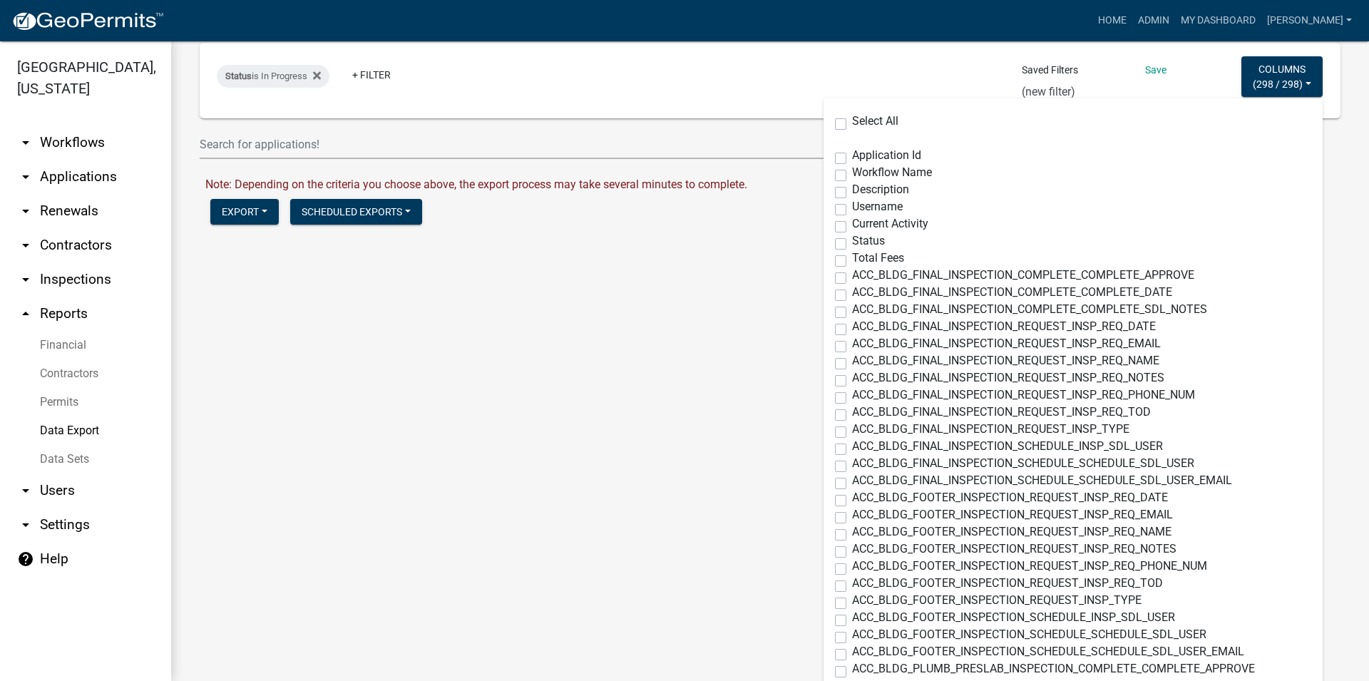
checkbox input "false"
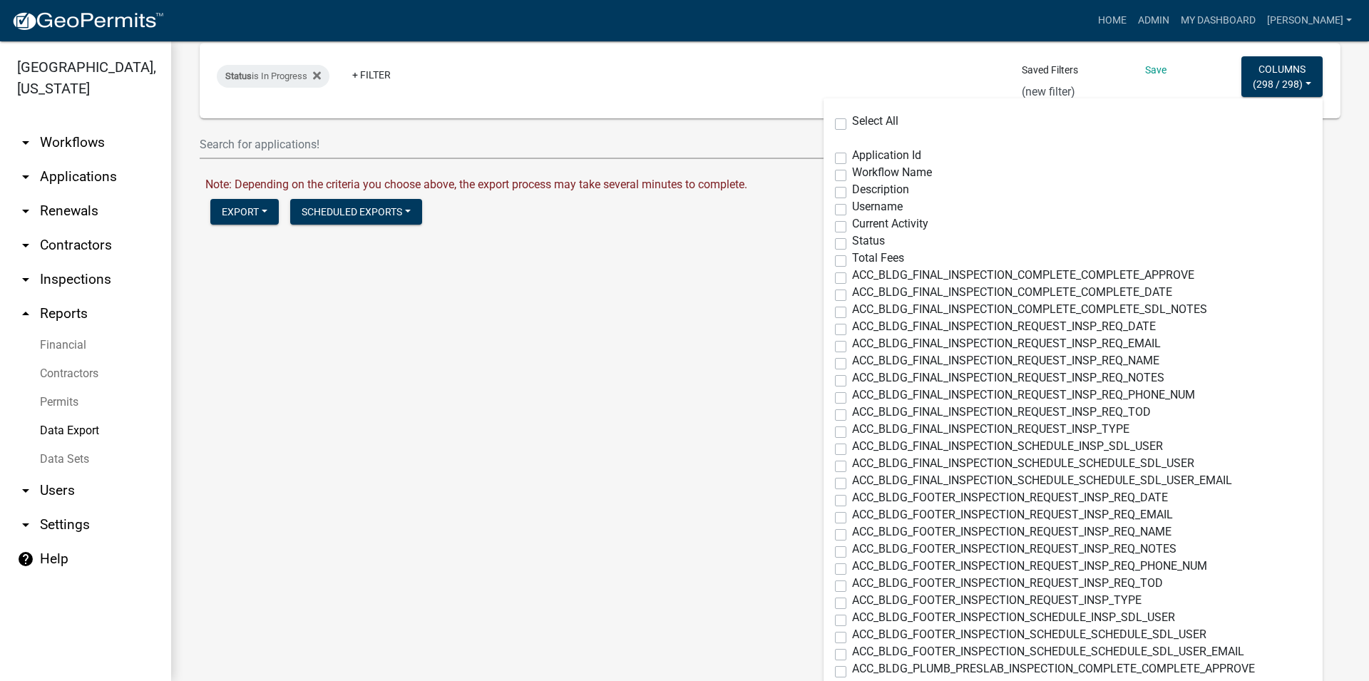
checkbox input "false"
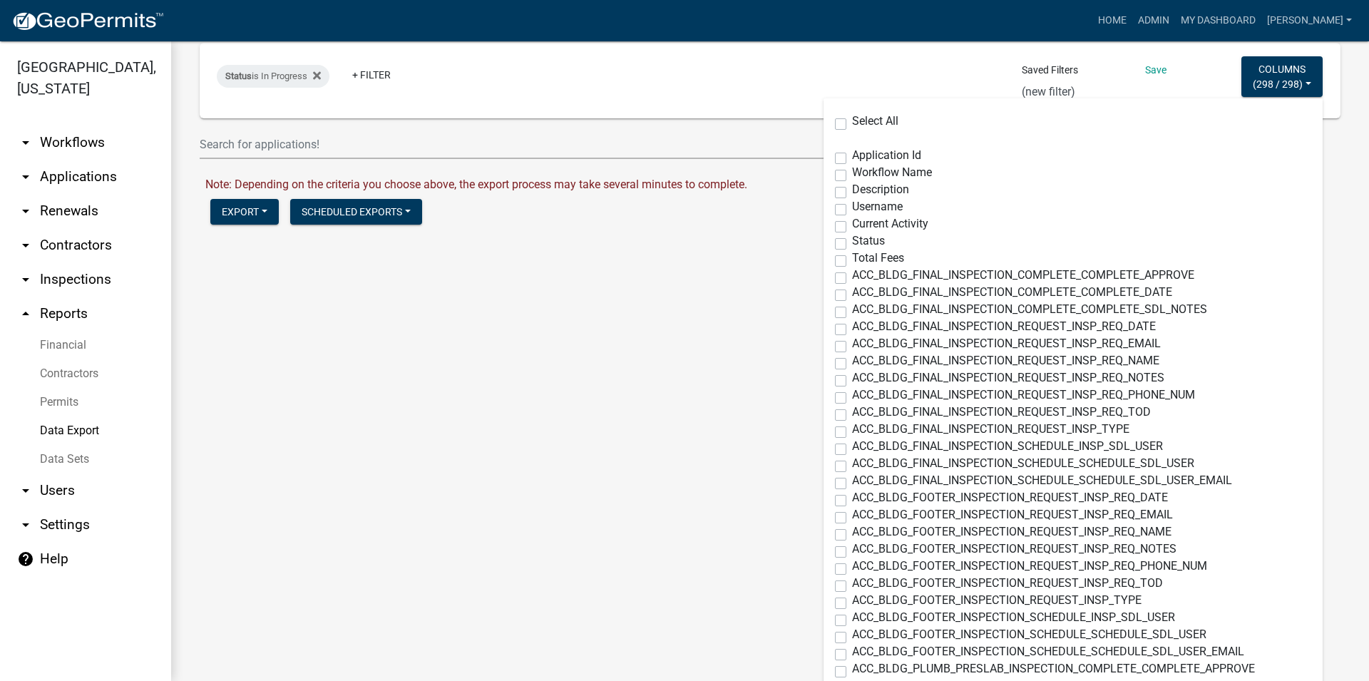
checkbox input "false"
click at [852, 230] on label "Current Activity" at bounding box center [890, 223] width 76 height 11
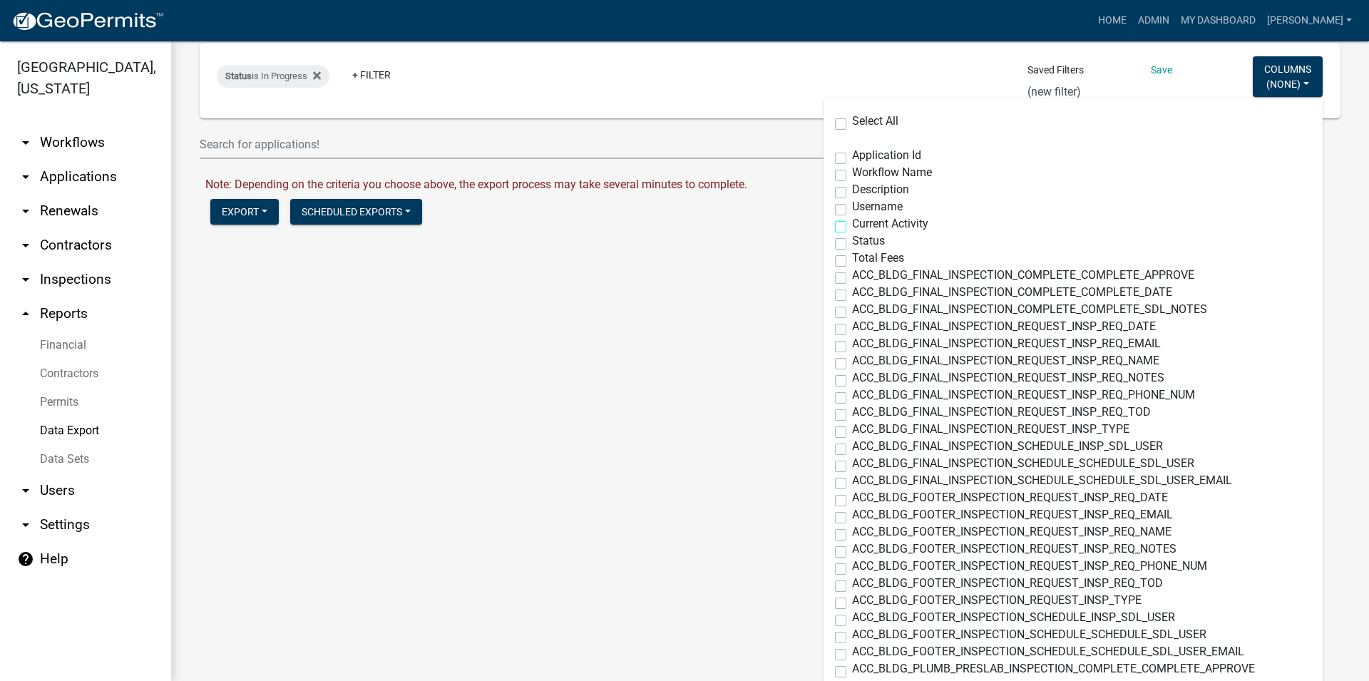
click at [852, 228] on input "Current Activity" at bounding box center [856, 222] width 9 height 9
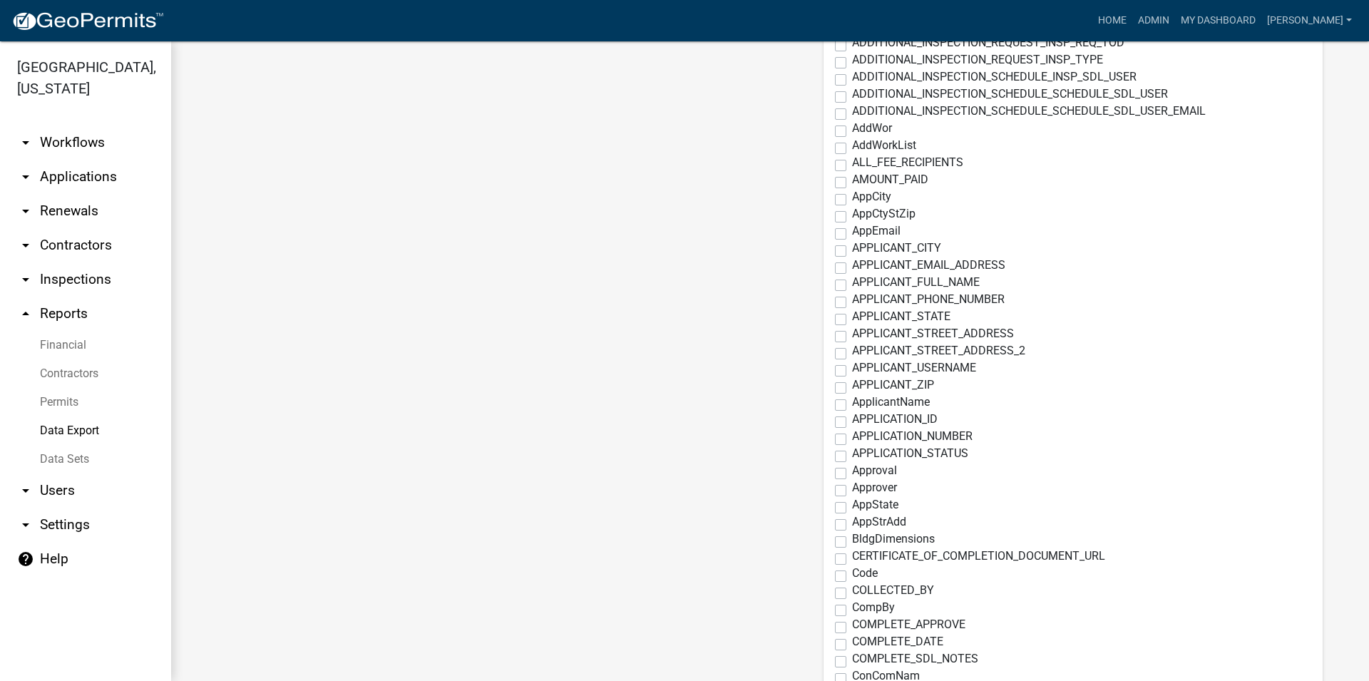
scroll to position [1870, 0]
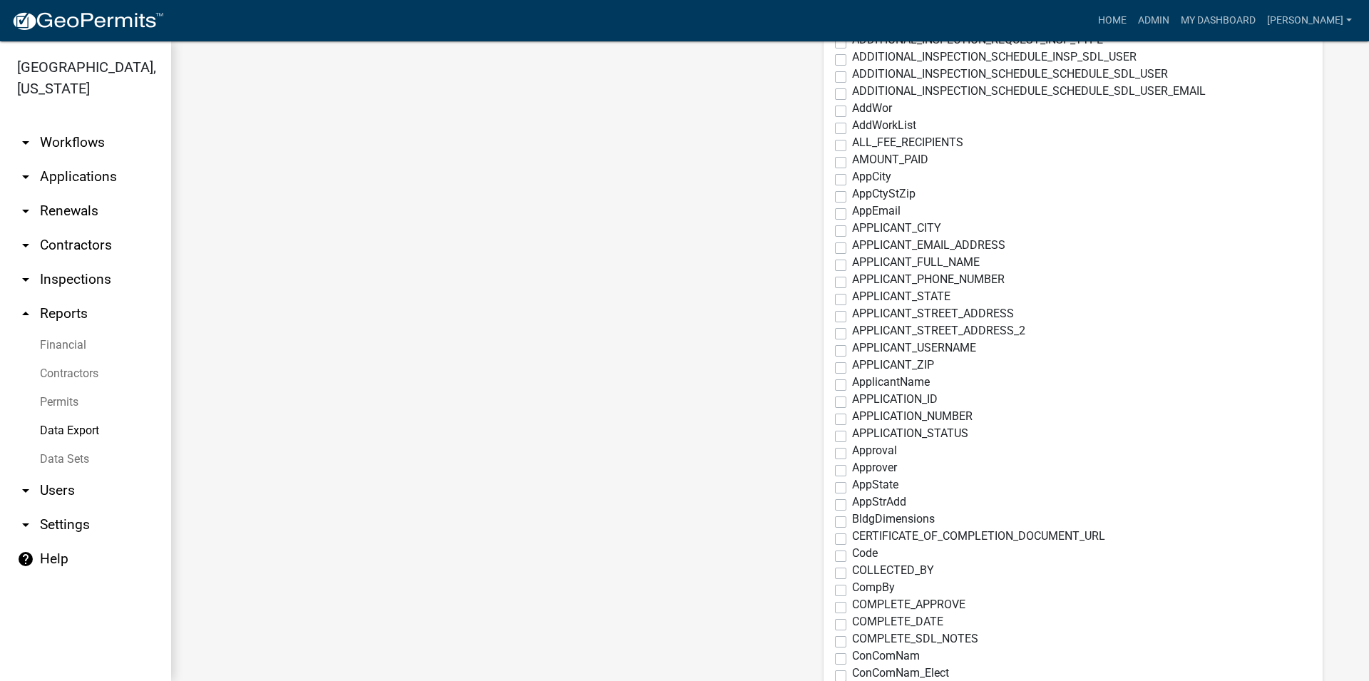
click at [835, 271] on div "APPLICANT_FULL_NAME" at bounding box center [1073, 265] width 476 height 17
click at [852, 266] on label "APPLICANT_FULL_NAME" at bounding box center [916, 262] width 128 height 11
click at [852, 266] on input "APPLICANT_FULL_NAME" at bounding box center [856, 261] width 9 height 9
click at [852, 284] on label "APPLICANT_PHONE_NUMBER" at bounding box center [928, 279] width 153 height 11
click at [852, 283] on input "APPLICANT_PHONE_NUMBER" at bounding box center [856, 278] width 9 height 9
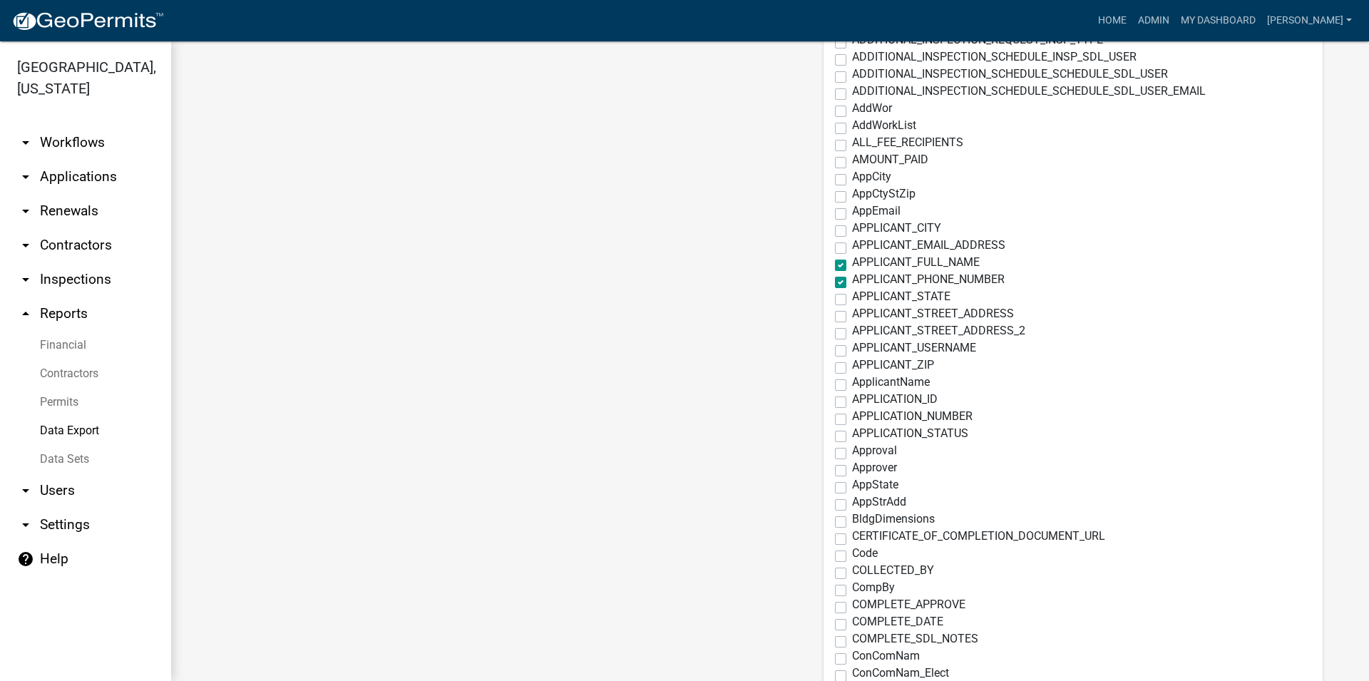
click at [852, 315] on label "APPLICANT_STREET_ADDRESS" at bounding box center [933, 313] width 162 height 11
click at [852, 315] on input "APPLICANT_STREET_ADDRESS" at bounding box center [856, 312] width 9 height 9
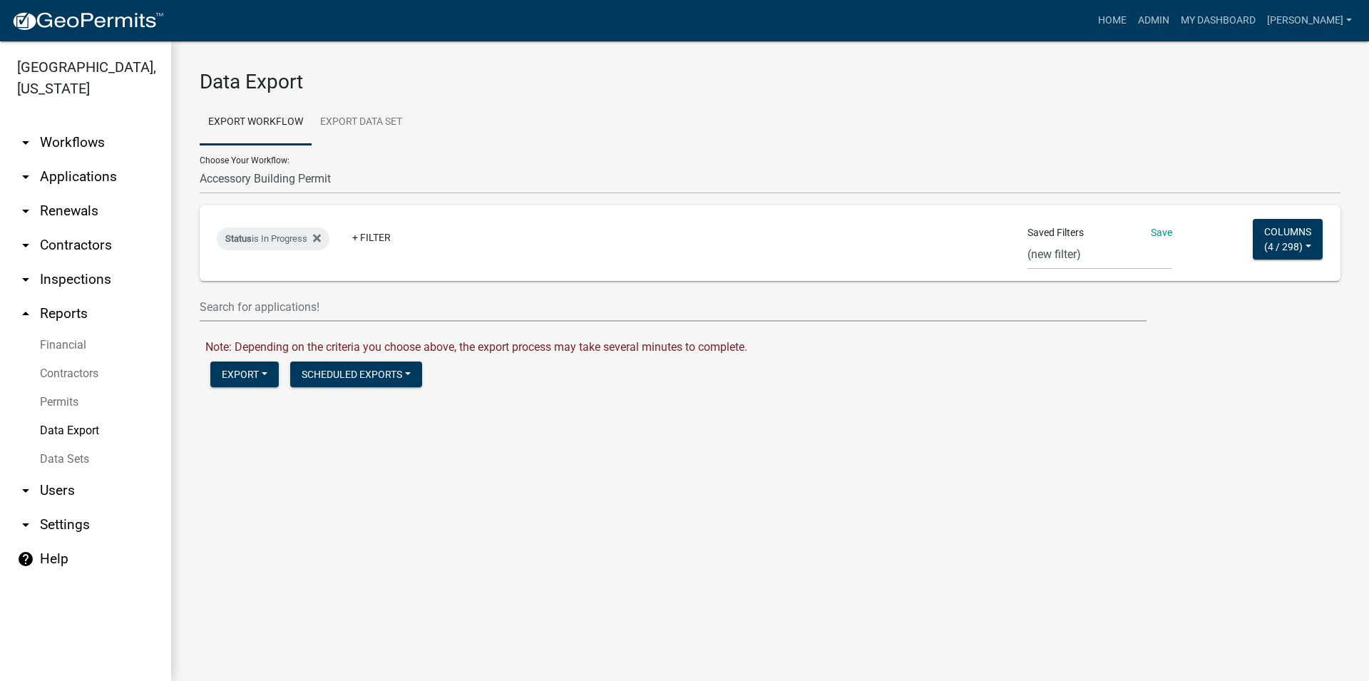
scroll to position [0, 0]
click at [1307, 233] on button "Columns ( 4 / 298 )" at bounding box center [1288, 239] width 70 height 41
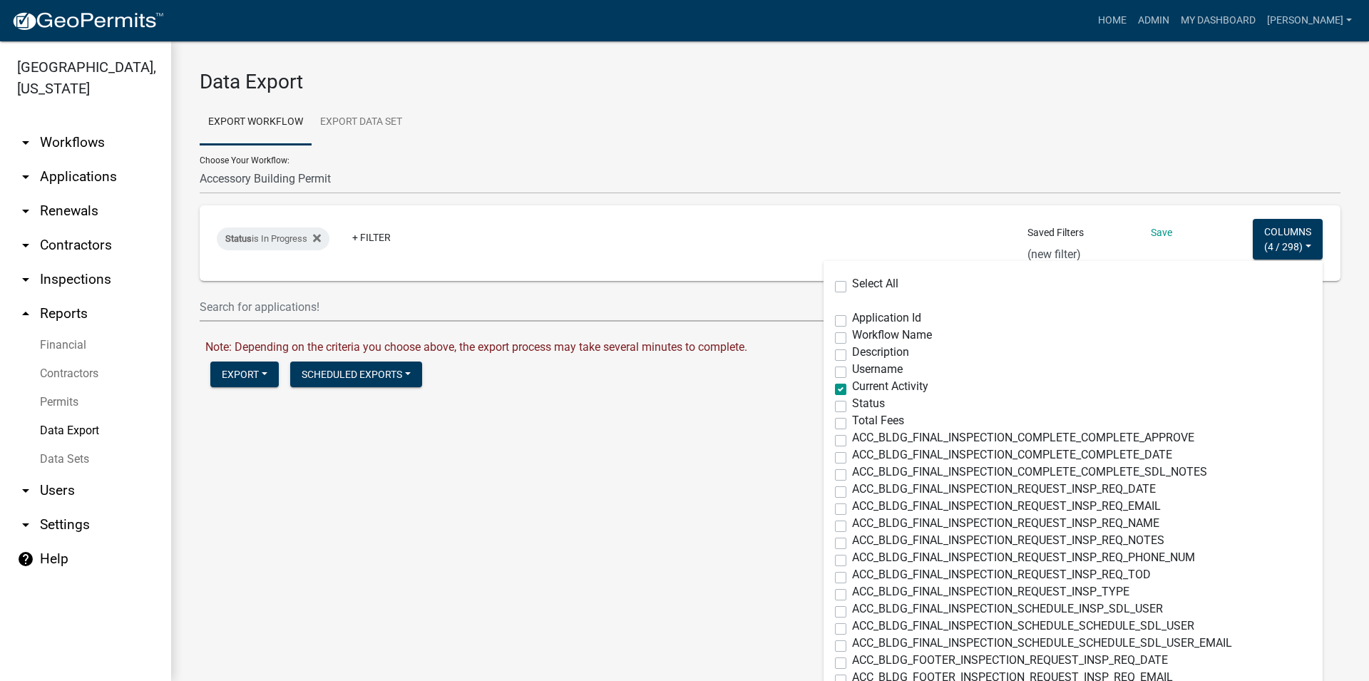
click at [872, 353] on span "Description" at bounding box center [880, 352] width 57 height 14
click at [862, 353] on input "Description" at bounding box center [856, 351] width 9 height 9
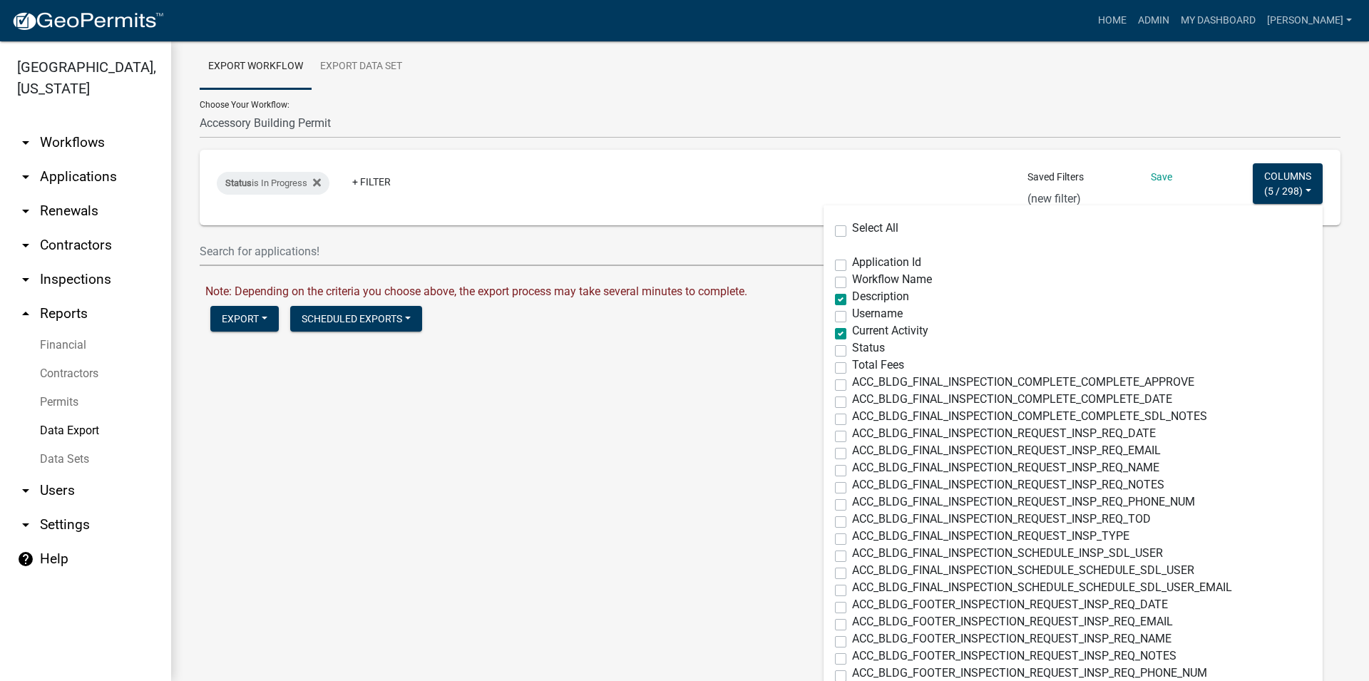
scroll to position [81, 0]
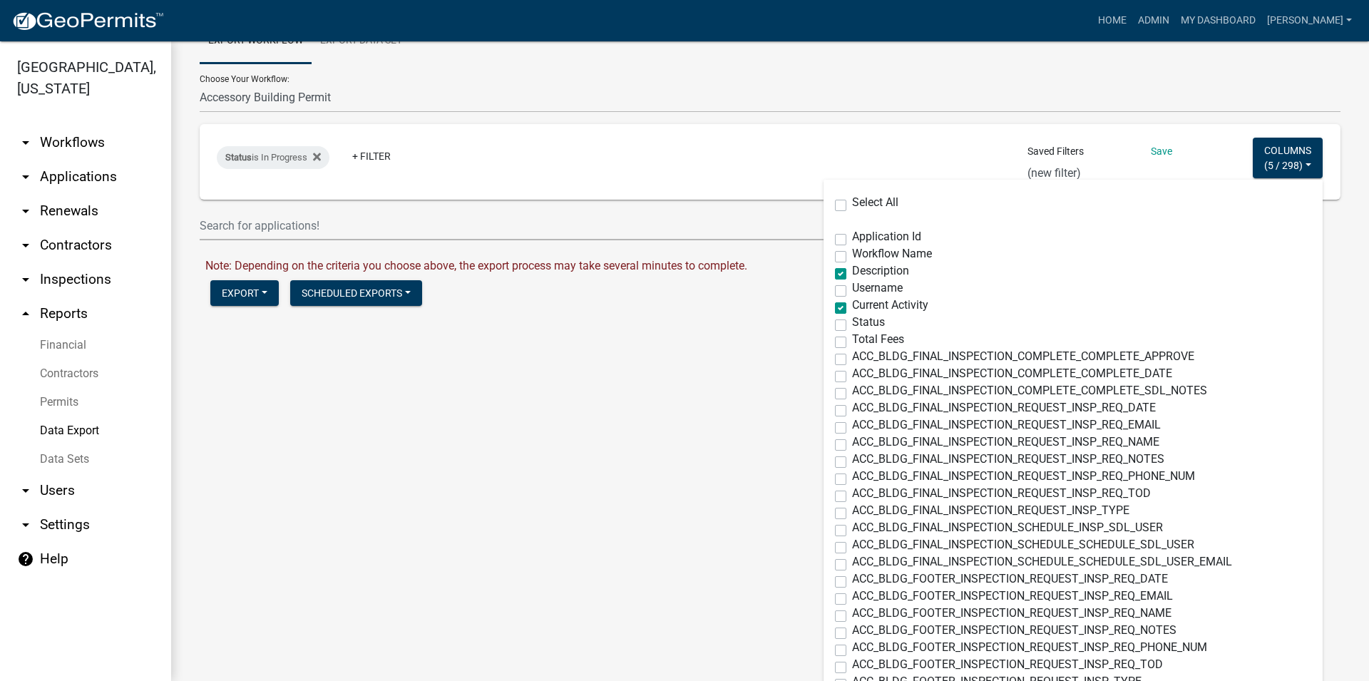
click at [1195, 163] on div "Status is In Progress + Filter Saved Filters Save Acc Bldg E911 Acc Bldg Add Dr…" at bounding box center [770, 162] width 1128 height 76
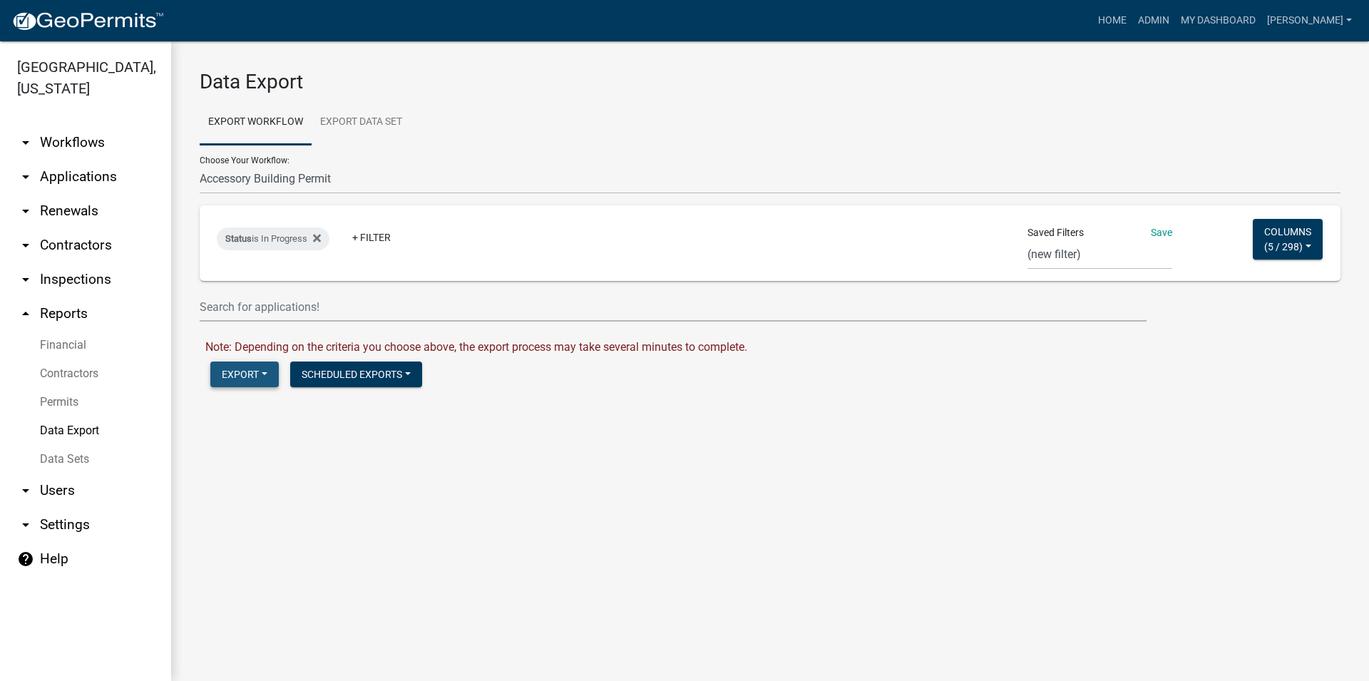
click at [230, 374] on button "Export" at bounding box center [244, 375] width 68 height 26
click at [307, 417] on button "Excel Format (.xlsx)" at bounding box center [282, 411] width 145 height 34
click at [359, 409] on link "Download Accessory Building Permit.xlsx" at bounding box center [309, 405] width 208 height 14
click at [1315, 236] on button "Columns ( 5 / 298 )" at bounding box center [1288, 239] width 70 height 41
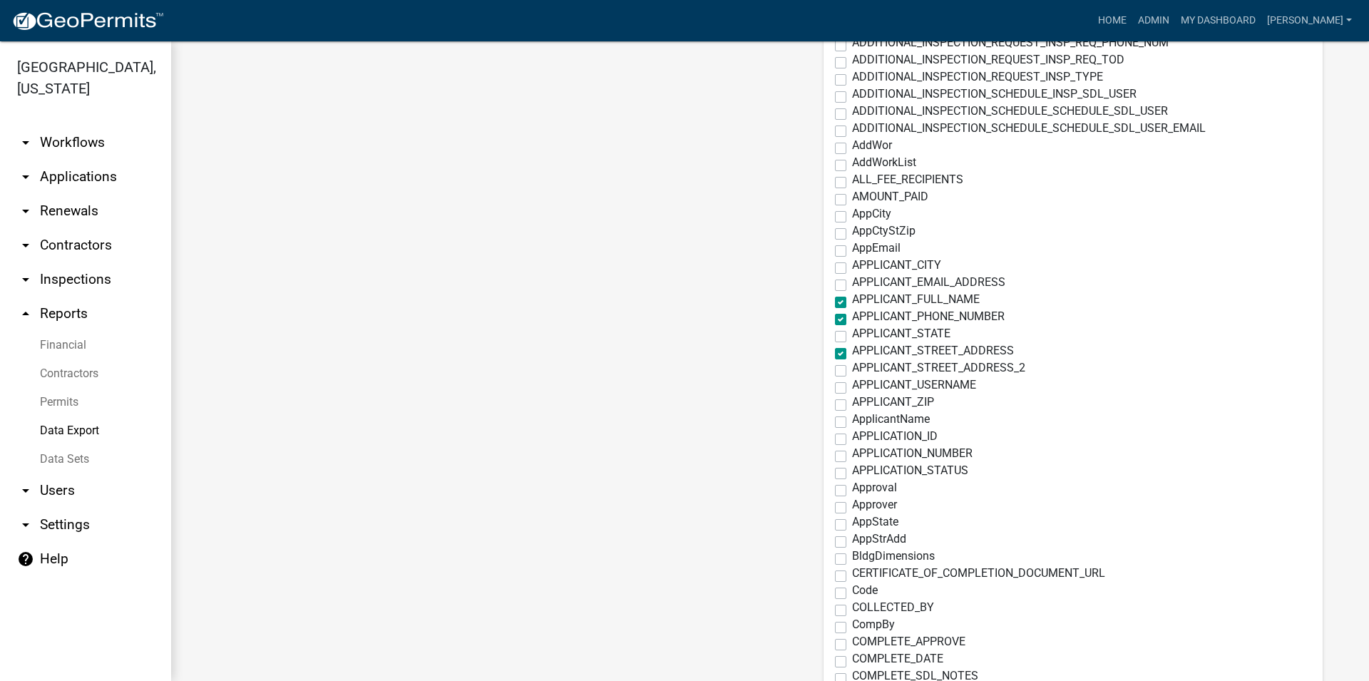
scroll to position [1870, 0]
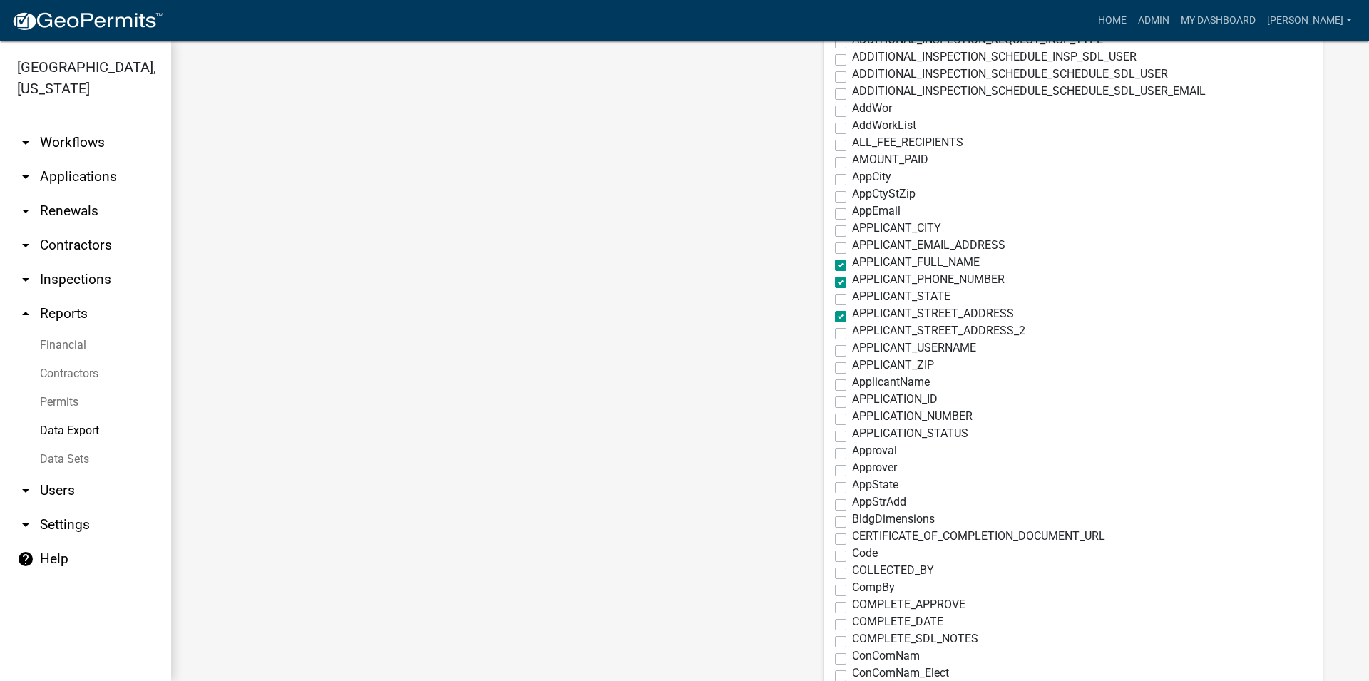
click at [852, 382] on label "ApplicantName" at bounding box center [891, 382] width 78 height 11
click at [852, 382] on input "ApplicantName" at bounding box center [856, 381] width 9 height 9
click at [852, 267] on label "APPLICANT_FULL_NAME" at bounding box center [916, 262] width 128 height 11
click at [852, 266] on input "APPLICANT_FULL_NAME" at bounding box center [856, 261] width 9 height 9
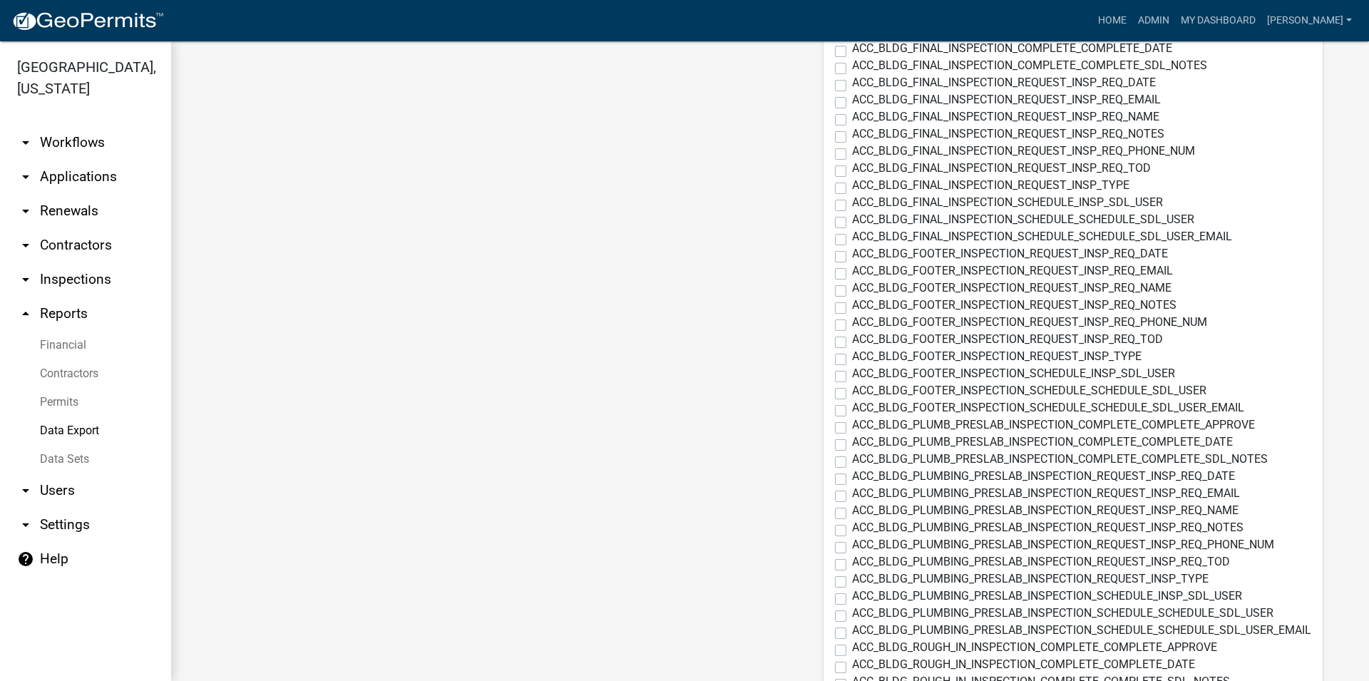
scroll to position [0, 0]
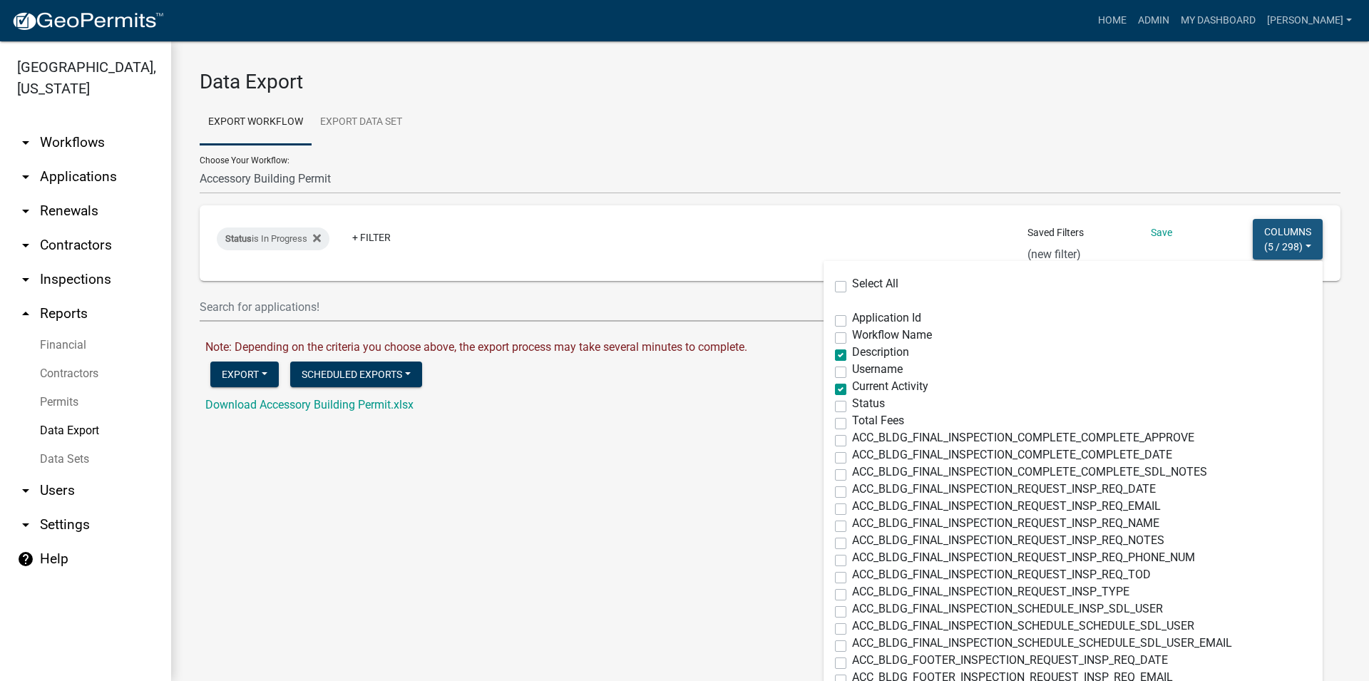
click at [1270, 235] on button "Columns ( 5 / 298 )" at bounding box center [1288, 239] width 70 height 41
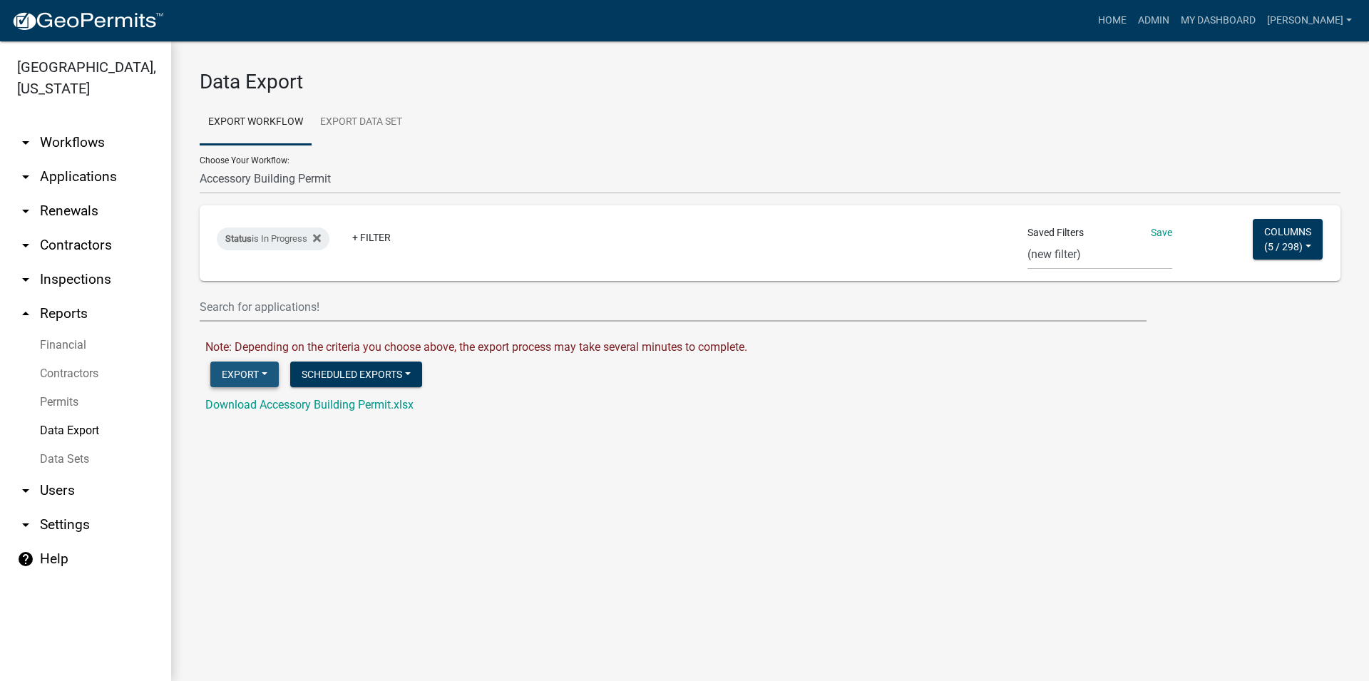
click at [220, 380] on button "Export" at bounding box center [244, 375] width 68 height 26
click at [262, 412] on button "Excel Format (.xlsx)" at bounding box center [282, 411] width 145 height 34
click at [300, 406] on link "Download Accessory Building Permit.xlsx" at bounding box center [309, 405] width 208 height 14
click at [1316, 244] on button "Columns ( 5 / 298 )" at bounding box center [1288, 239] width 70 height 41
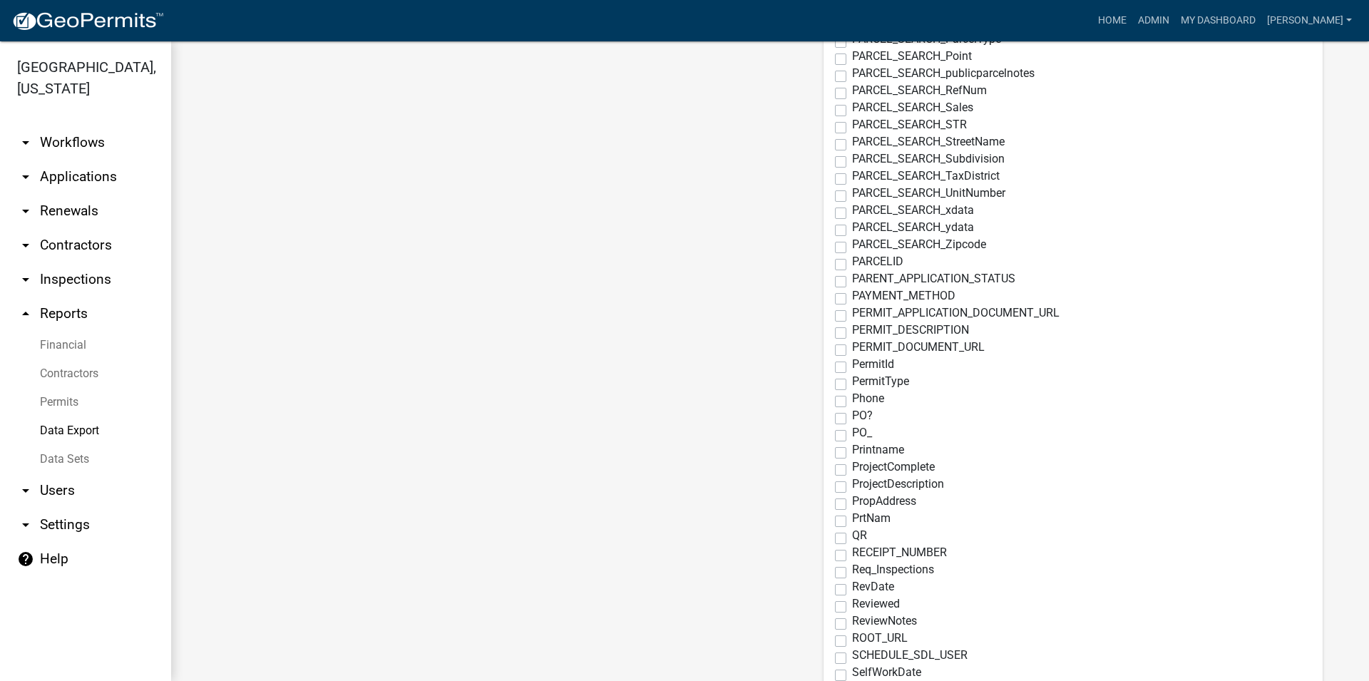
scroll to position [4553, 0]
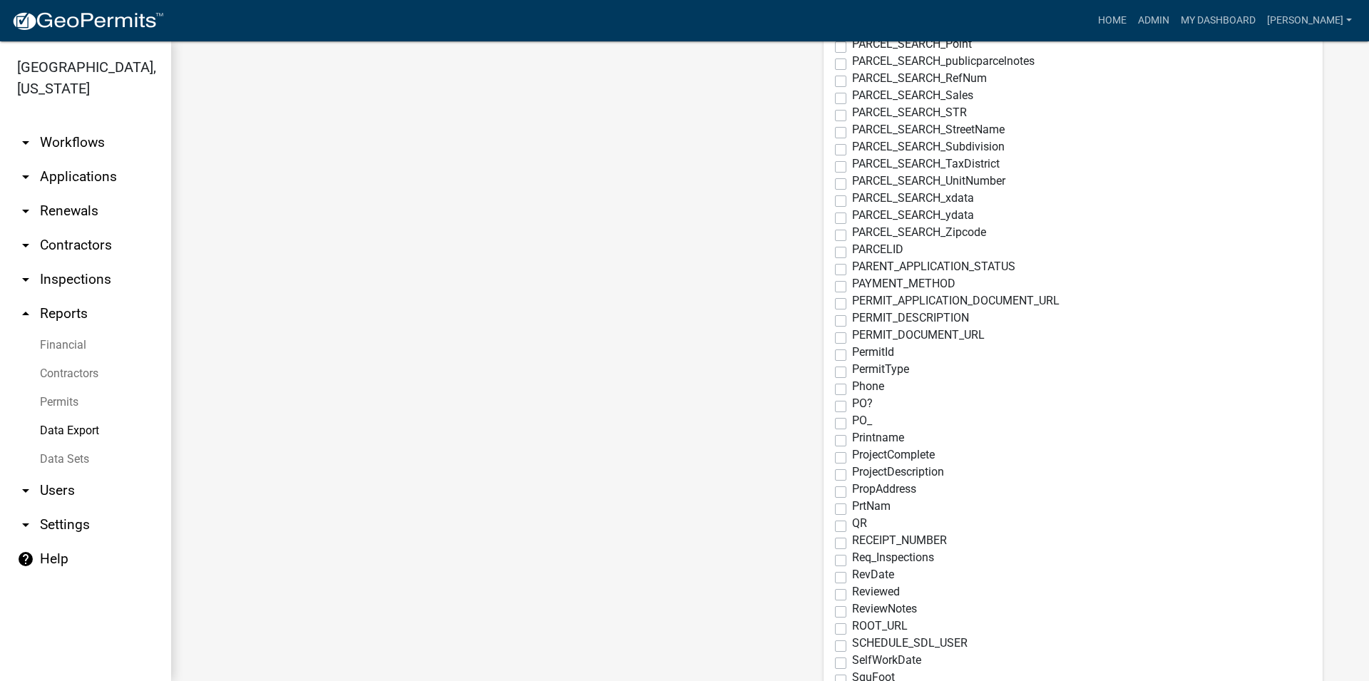
click at [835, 389] on div "Phone" at bounding box center [1073, 389] width 476 height 17
click at [852, 389] on label "Phone" at bounding box center [868, 386] width 32 height 11
click at [852, 389] on input "Phone" at bounding box center [856, 385] width 9 height 9
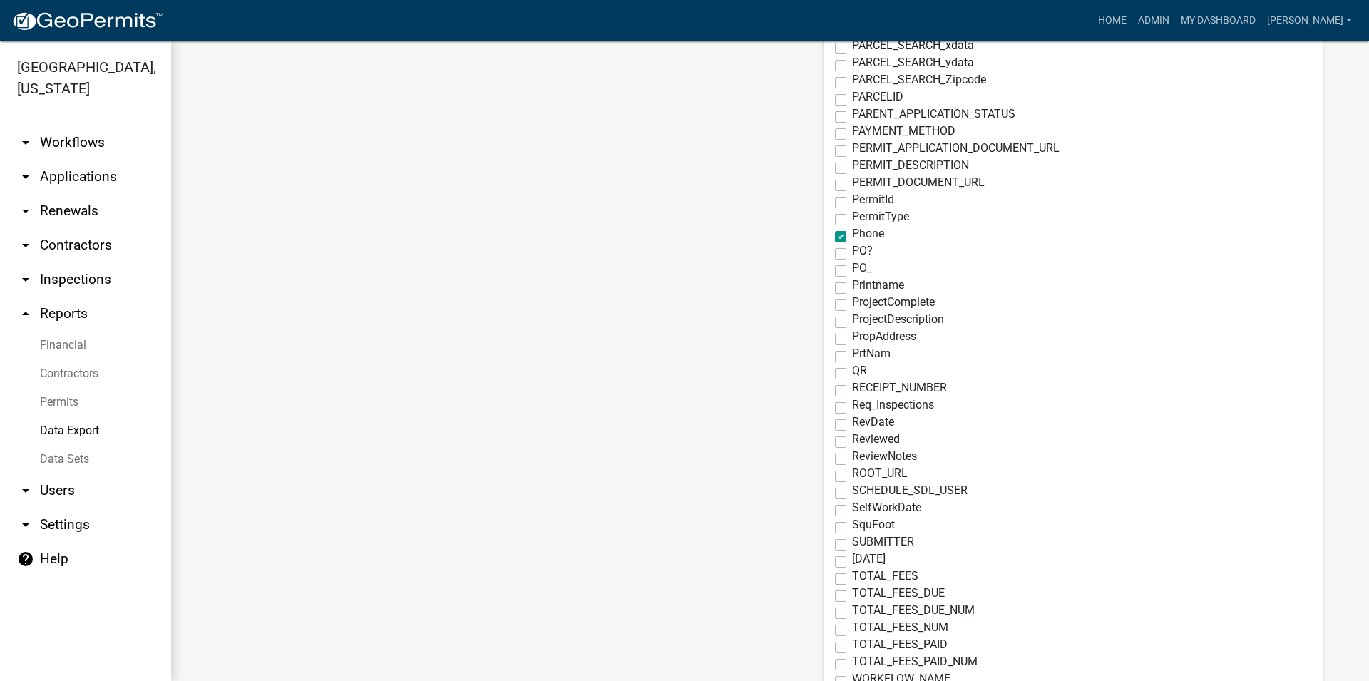
scroll to position [4749, 0]
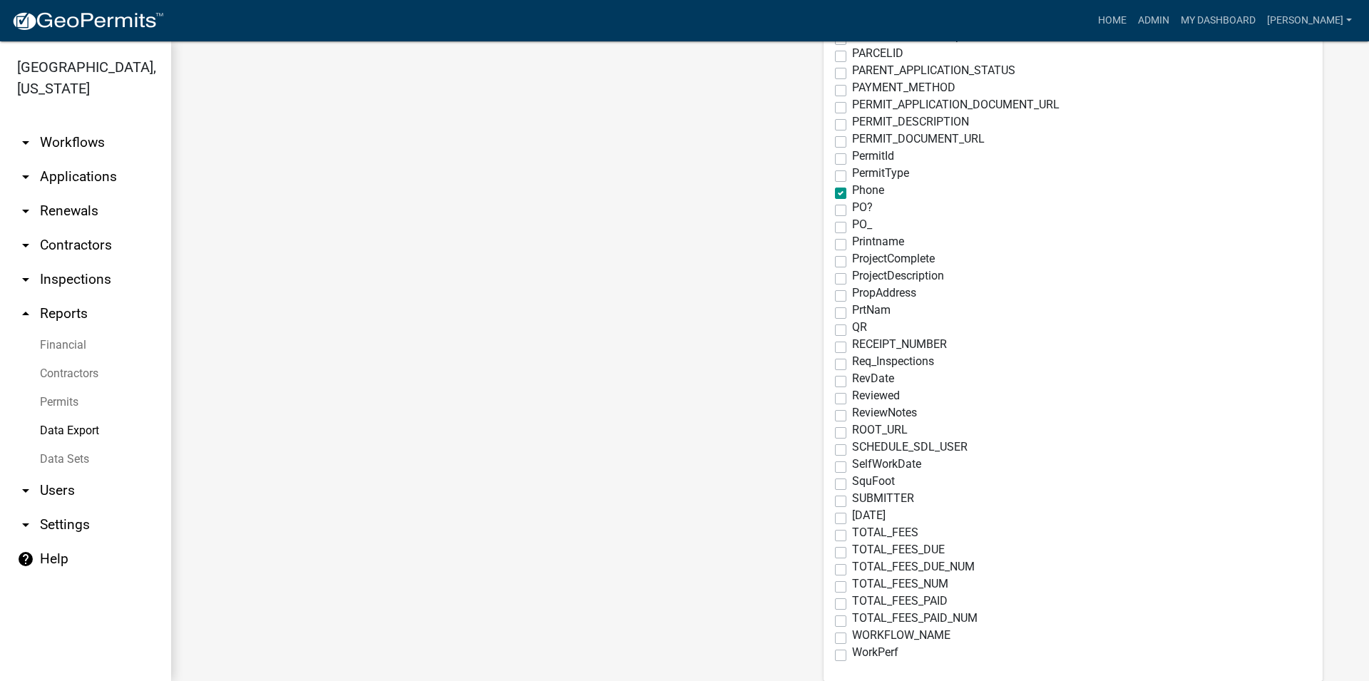
click at [539, 203] on main "Data Export Export Workflow Export Data Set Choose Your Workflow: Accessory Bui…" at bounding box center [770, 361] width 1198 height 640
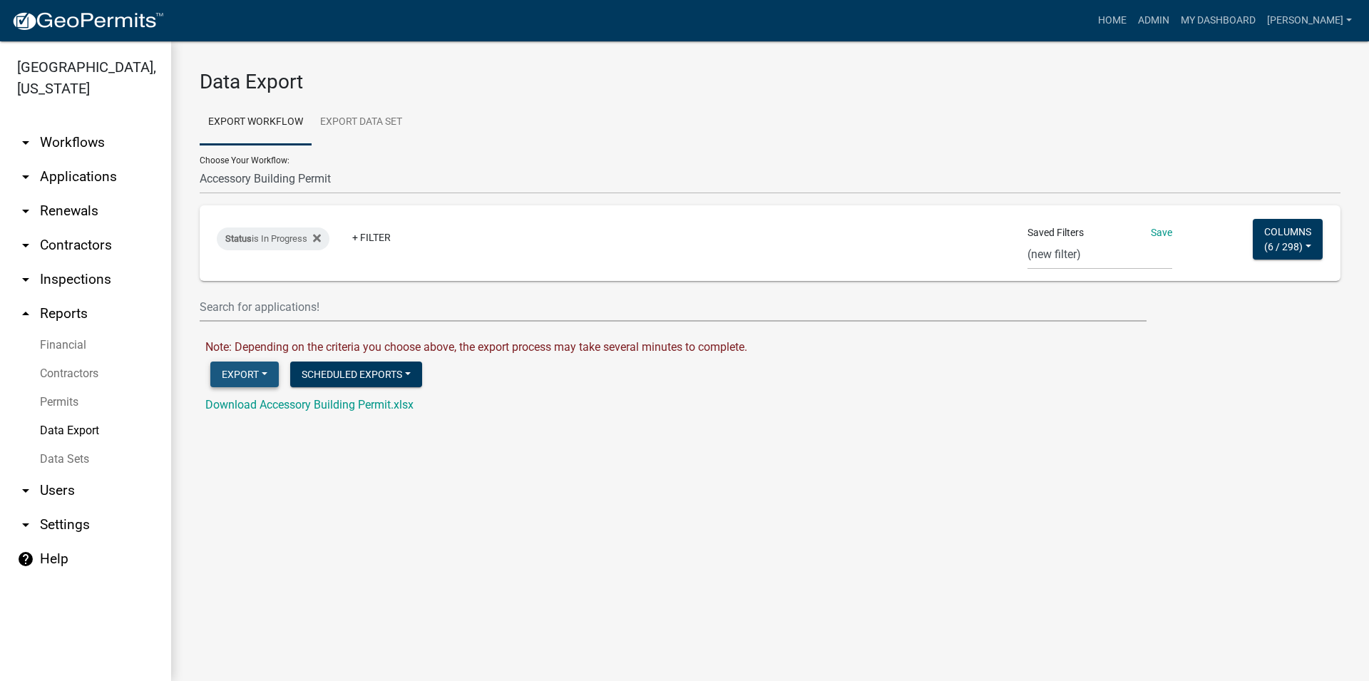
click at [225, 371] on button "Export" at bounding box center [244, 375] width 68 height 26
click at [1315, 231] on button "Columns ( 6 / 298 )" at bounding box center [1288, 239] width 70 height 41
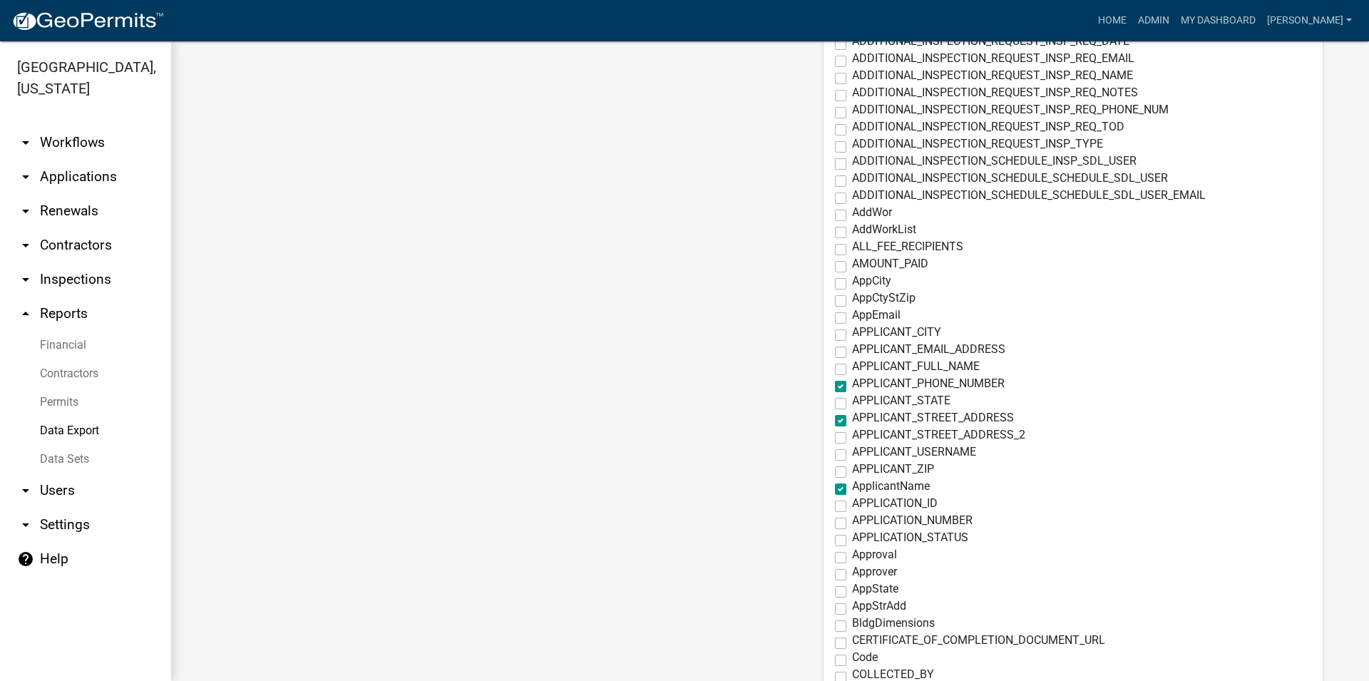
scroll to position [1870, 0]
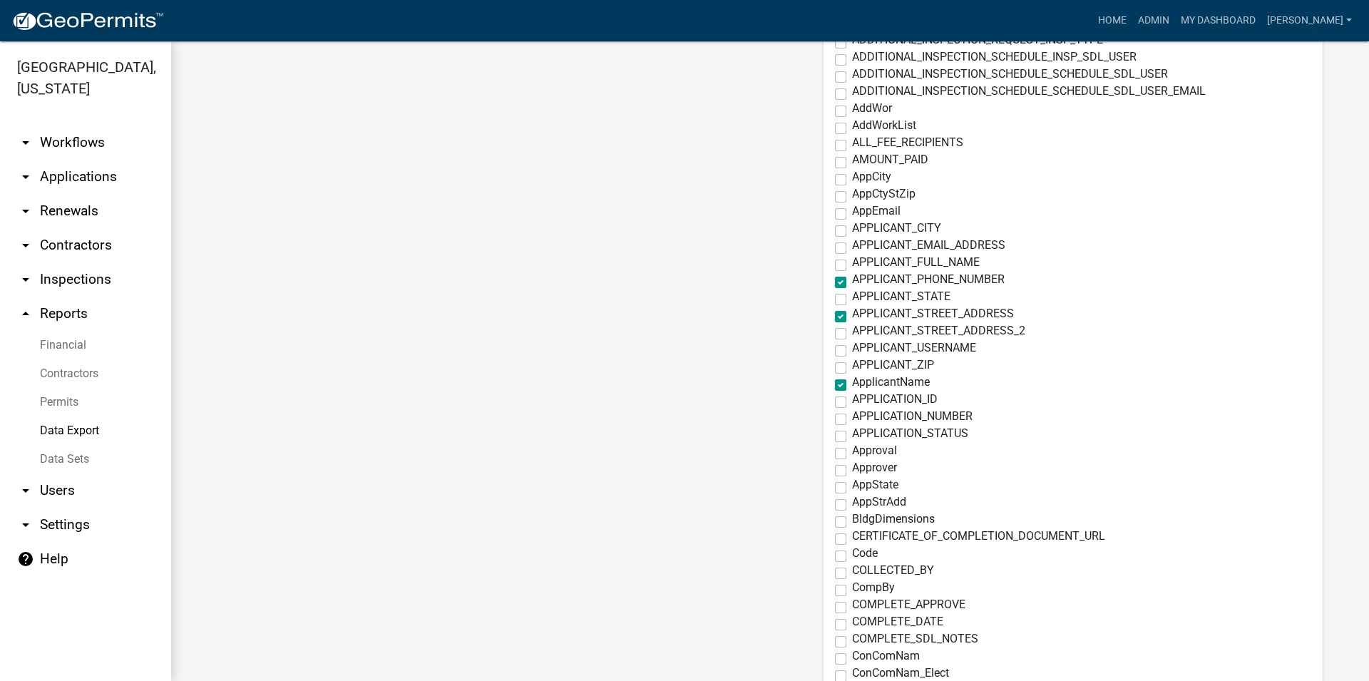
click at [852, 280] on label "APPLICANT_PHONE_NUMBER" at bounding box center [928, 279] width 153 height 11
click at [852, 280] on input "APPLICANT_PHONE_NUMBER" at bounding box center [856, 278] width 9 height 9
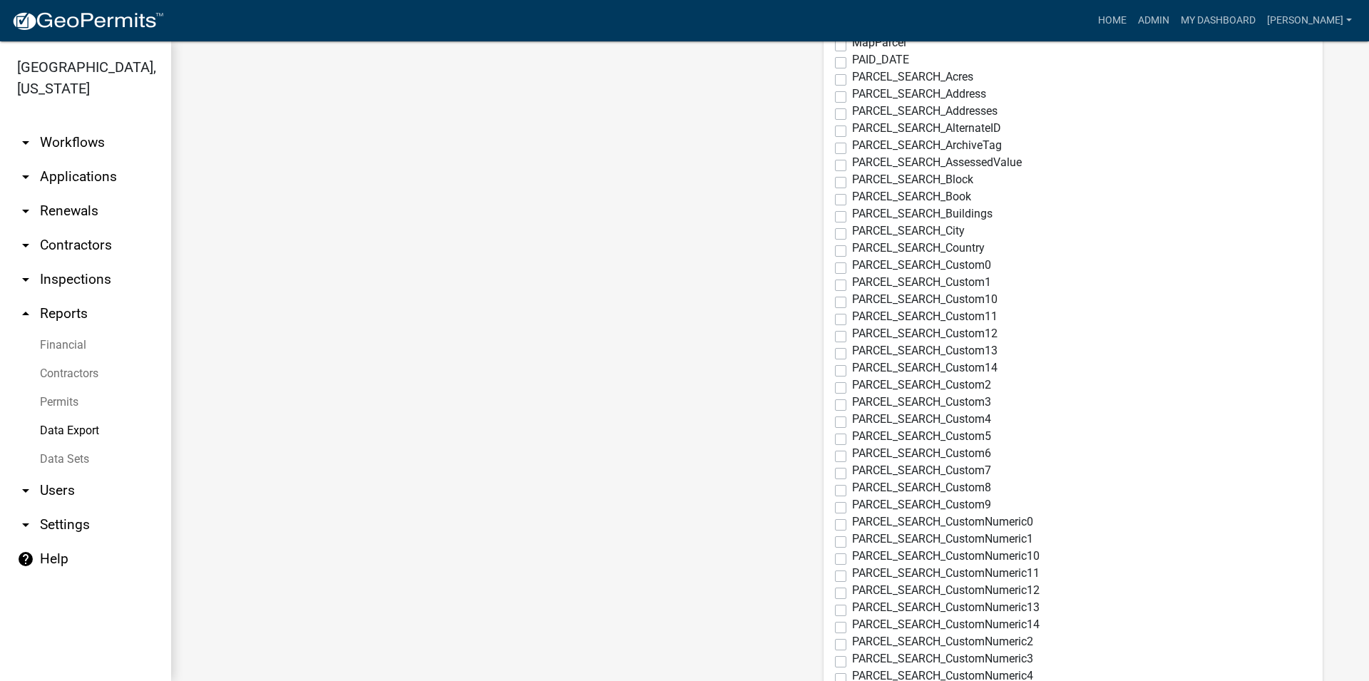
scroll to position [0, 0]
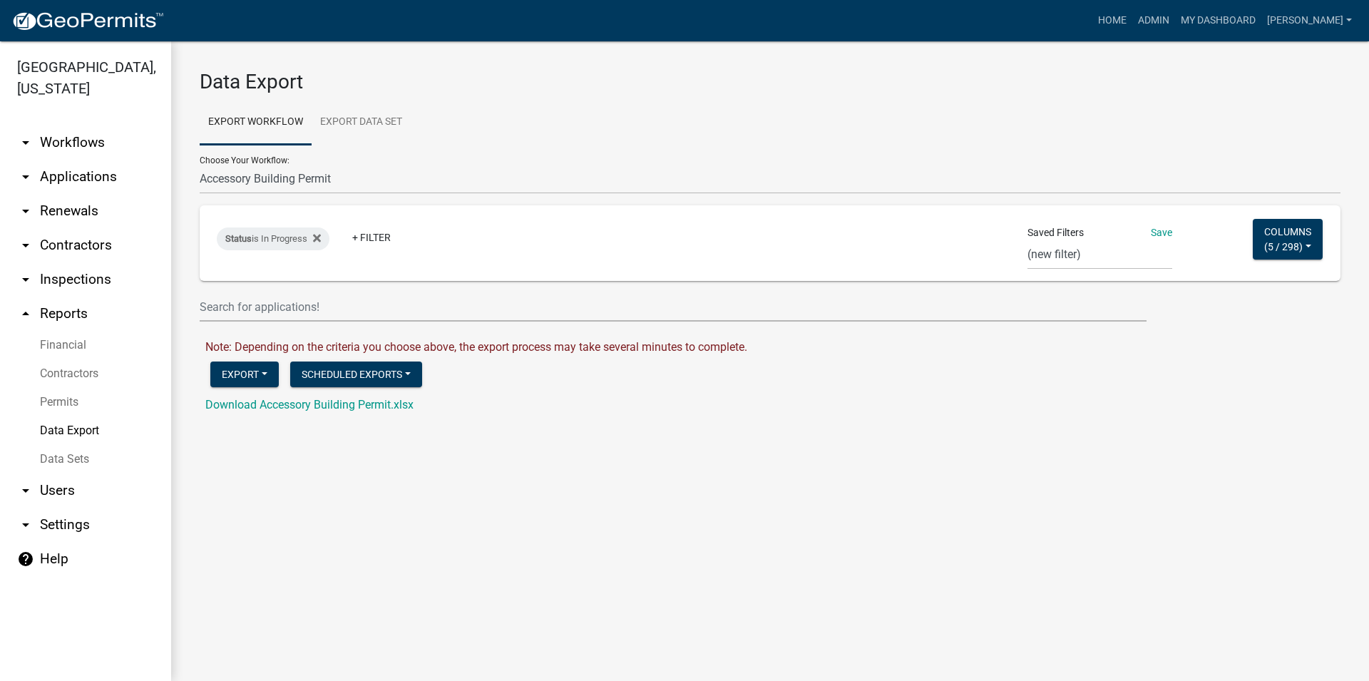
click at [1244, 241] on div "Status is In Progress + Filter Saved Filters Save Acc Bldg E911 Acc Bldg Add Dr…" at bounding box center [770, 243] width 1128 height 76
click at [1265, 235] on button "Columns ( 5 / 298 )" at bounding box center [1288, 239] width 70 height 41
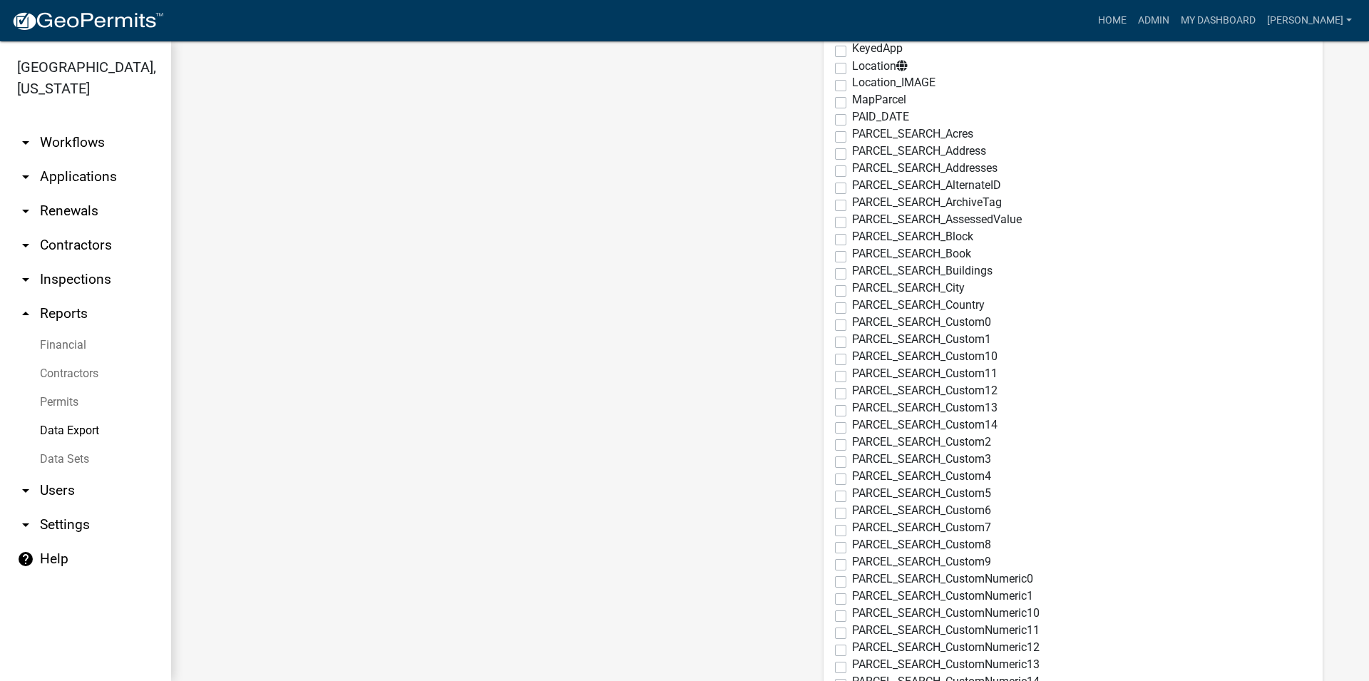
scroll to position [3171, 0]
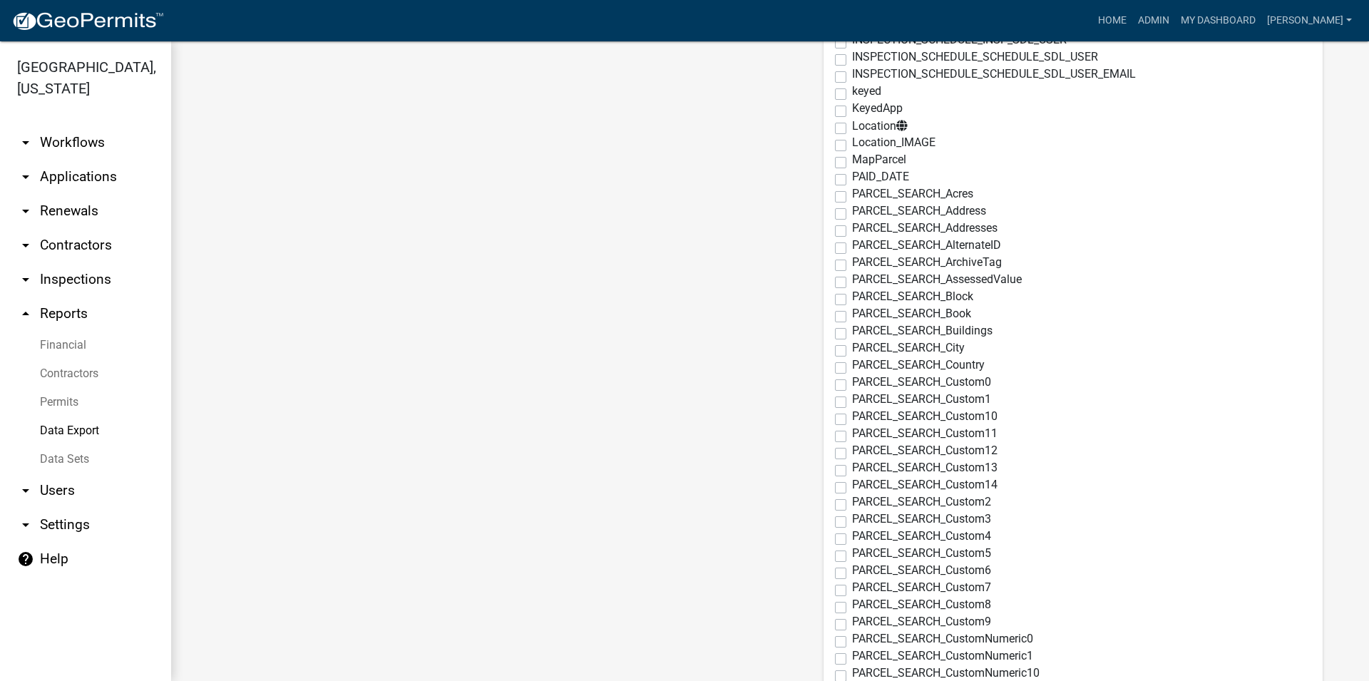
click at [852, 211] on label "PARCEL_SEARCH_Address" at bounding box center [919, 210] width 134 height 11
click at [852, 211] on input "PARCEL_SEARCH_Address" at bounding box center [856, 209] width 9 height 9
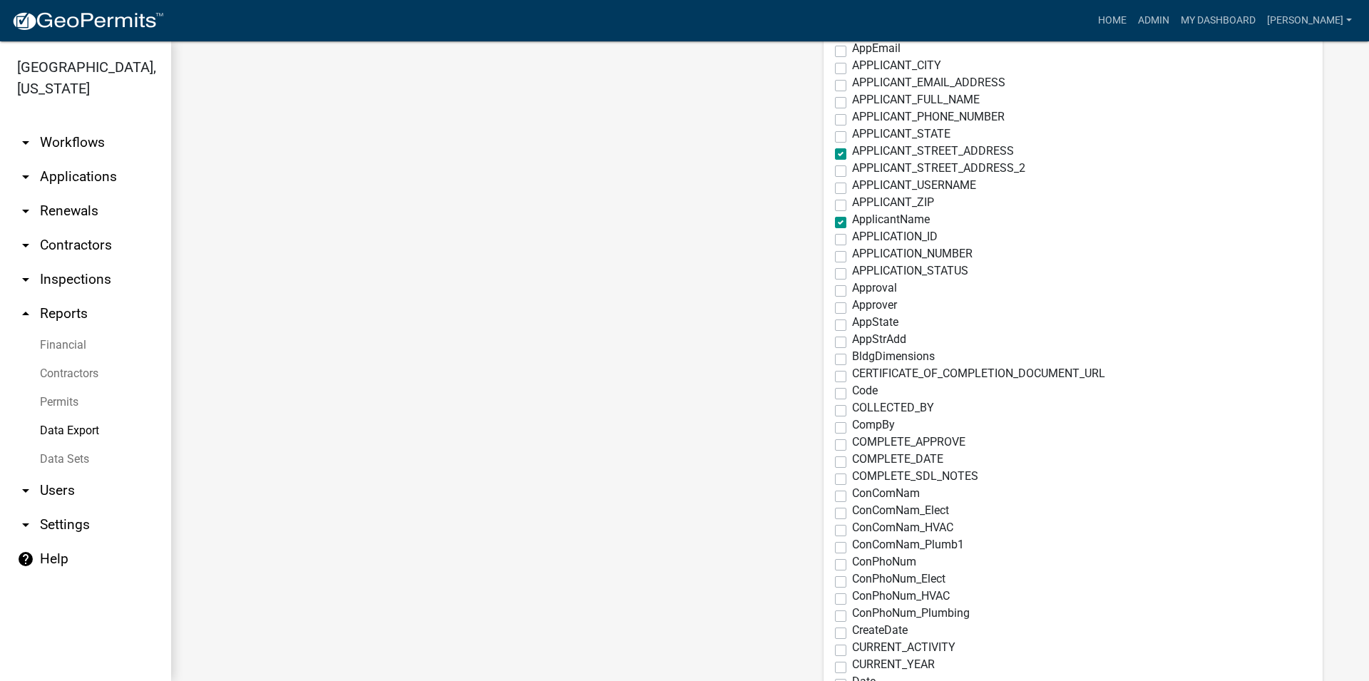
scroll to position [1707, 0]
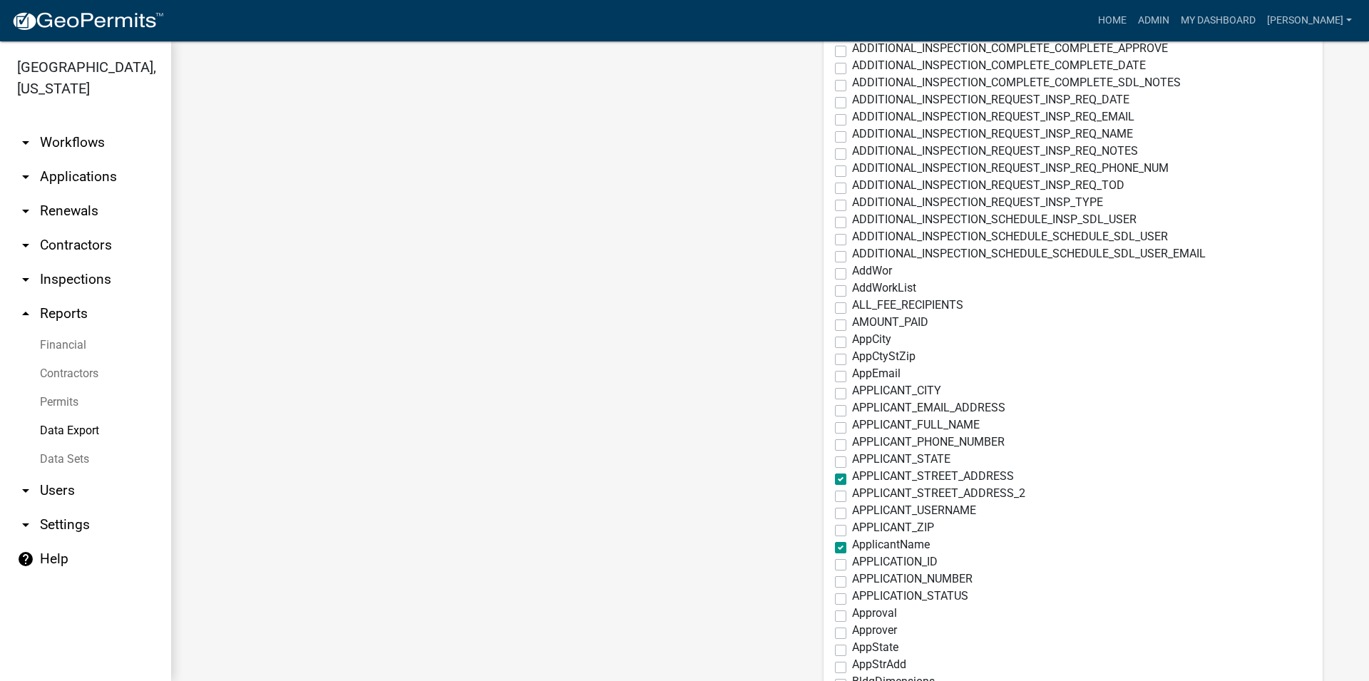
click at [852, 478] on label "APPLICANT_STREET_ADDRESS" at bounding box center [933, 476] width 162 height 11
click at [852, 478] on input "APPLICANT_STREET_ADDRESS" at bounding box center [856, 475] width 9 height 9
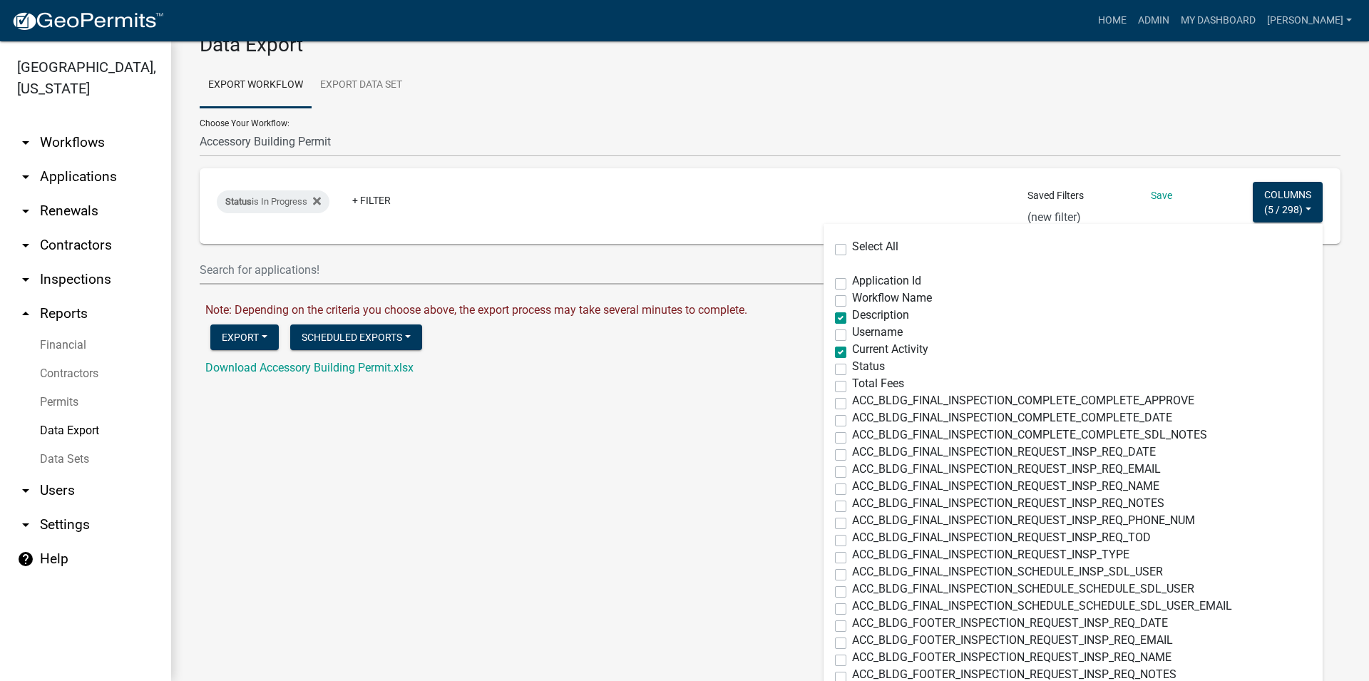
scroll to position [0, 0]
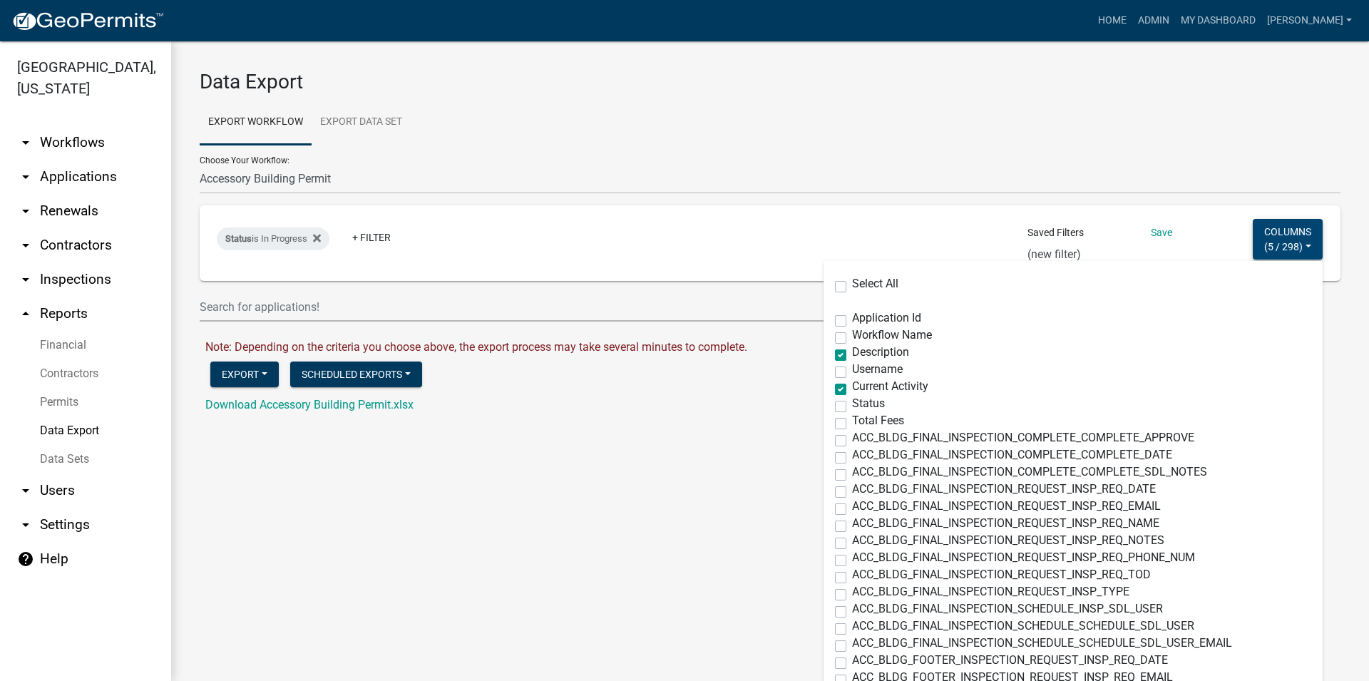
click at [1294, 249] on button "Columns ( 5 / 298 )" at bounding box center [1288, 239] width 70 height 41
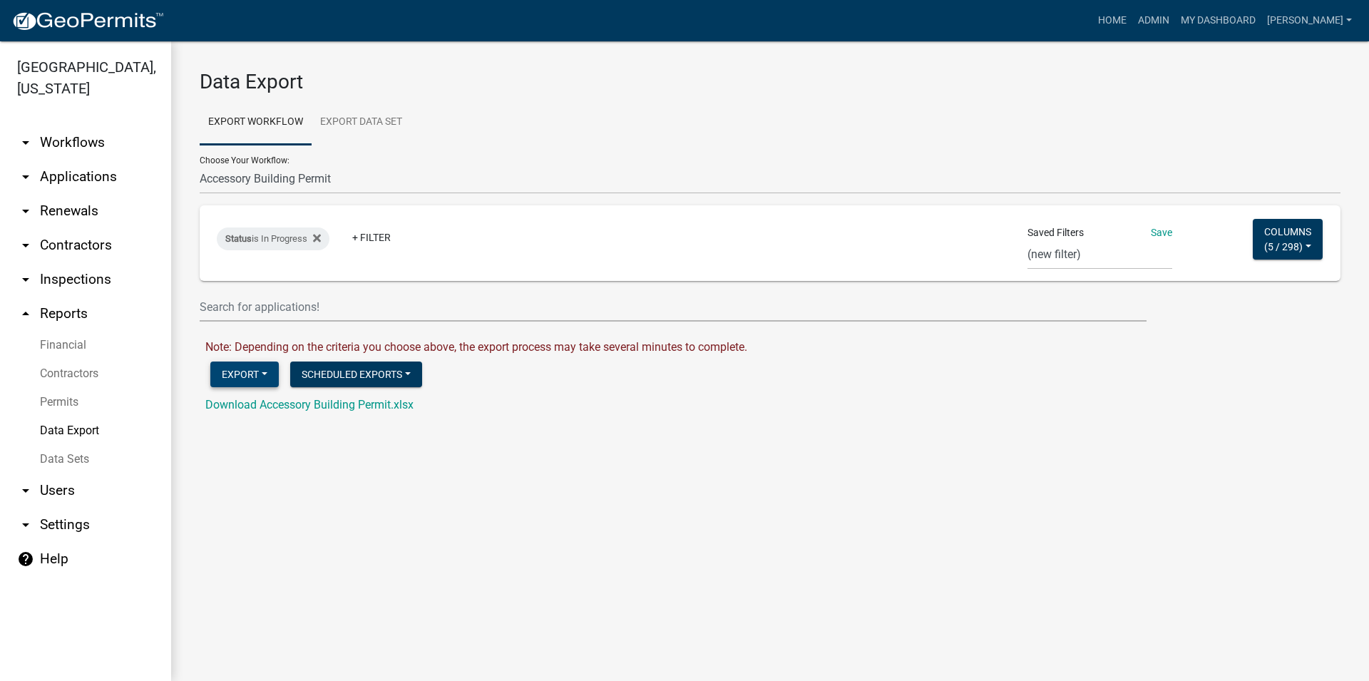
click at [233, 386] on button "Export" at bounding box center [244, 375] width 68 height 26
click at [269, 399] on button "Excel Format (.xlsx)" at bounding box center [282, 411] width 145 height 34
click at [404, 413] on div "Download Accessory Building Permit.xlsx" at bounding box center [778, 405] width 1146 height 17
click at [409, 400] on link "Download Accessory Building Permit.xlsx" at bounding box center [309, 405] width 208 height 14
click at [1276, 228] on button "Columns ( 5 / 298 )" at bounding box center [1288, 239] width 70 height 41
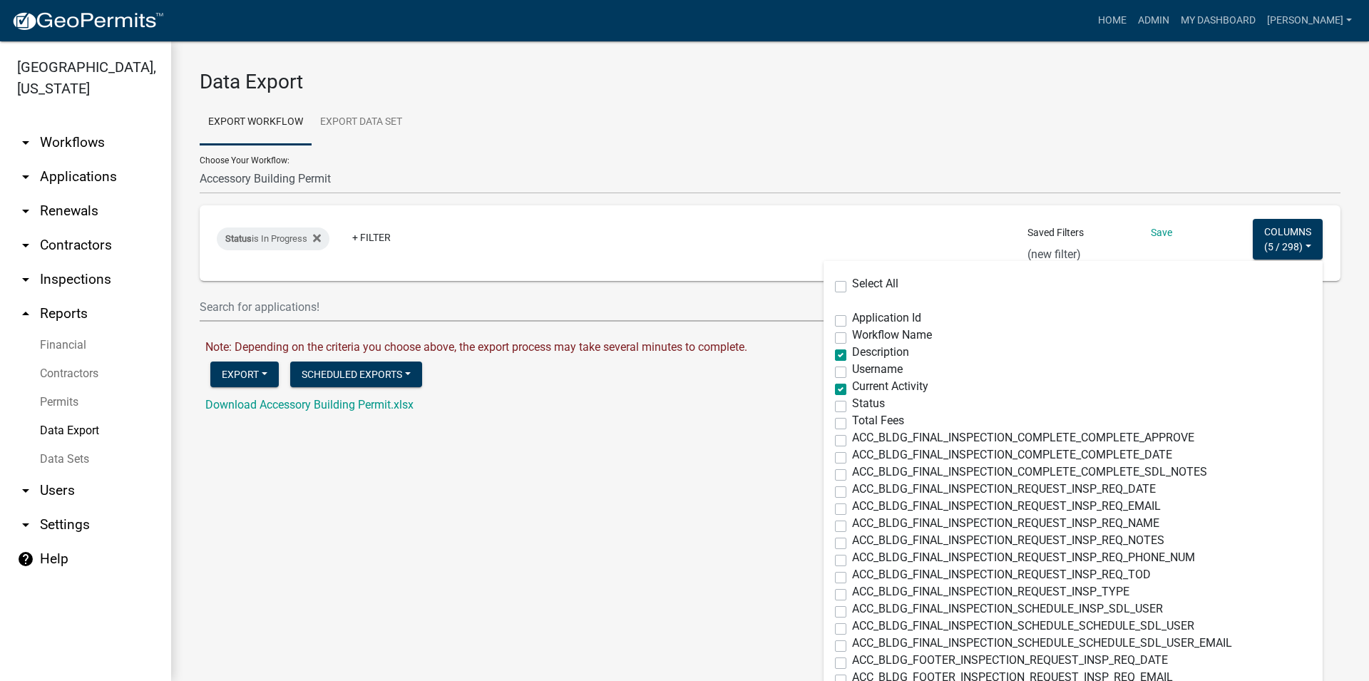
click at [852, 353] on label "Description" at bounding box center [880, 352] width 57 height 11
click at [852, 353] on input "Description" at bounding box center [856, 351] width 9 height 9
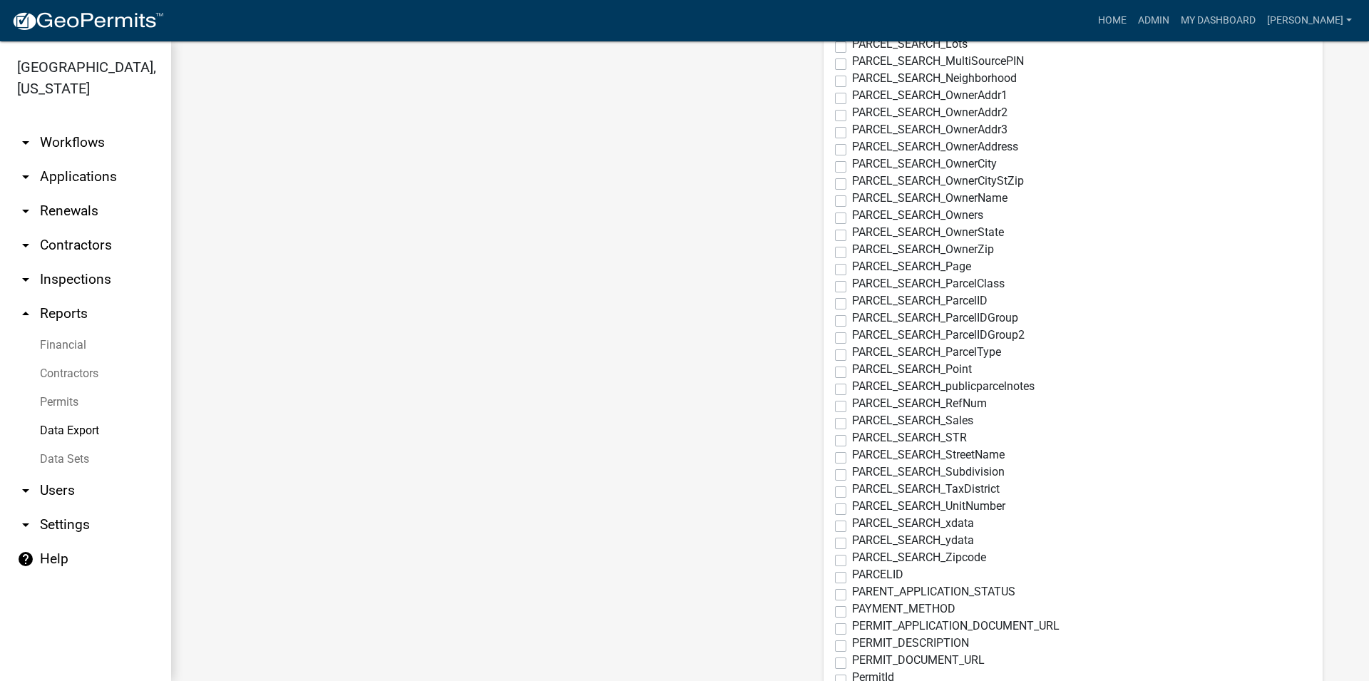
scroll to position [4553, 0]
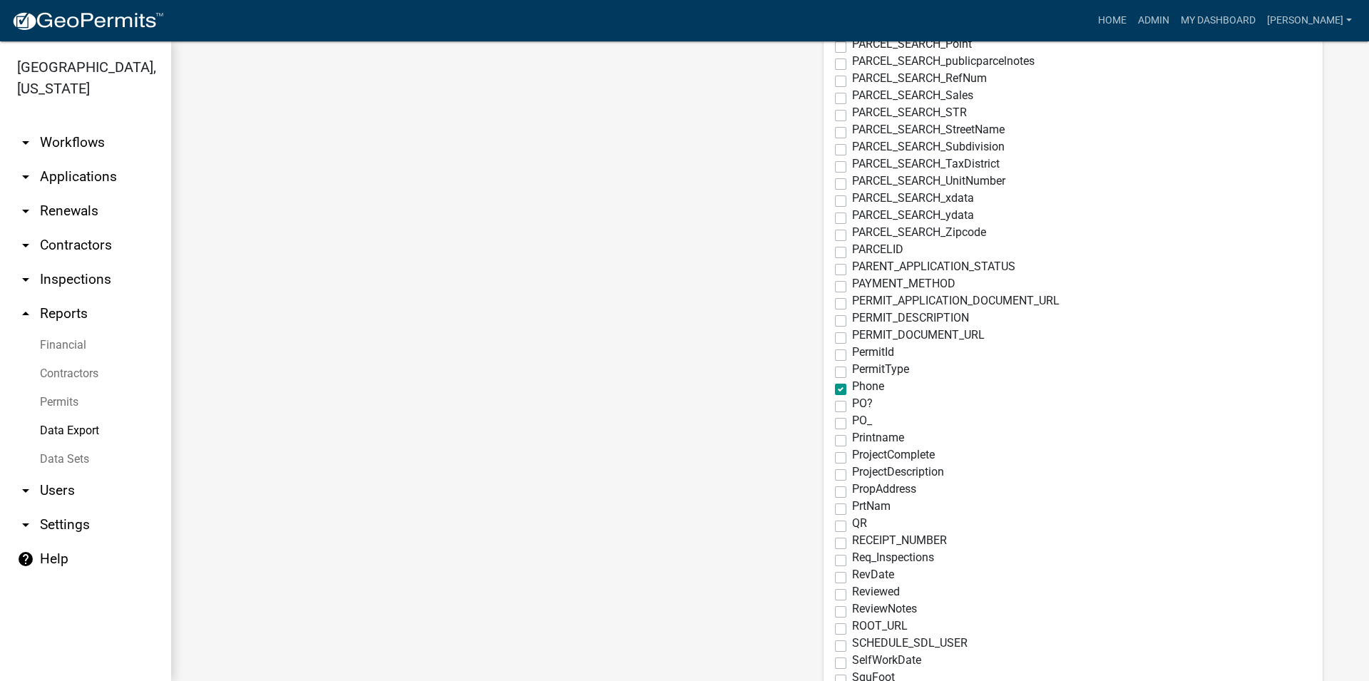
click at [891, 474] on span "ProjectDescription" at bounding box center [898, 472] width 92 height 14
click at [862, 474] on input "ProjectDescription" at bounding box center [856, 470] width 9 height 9
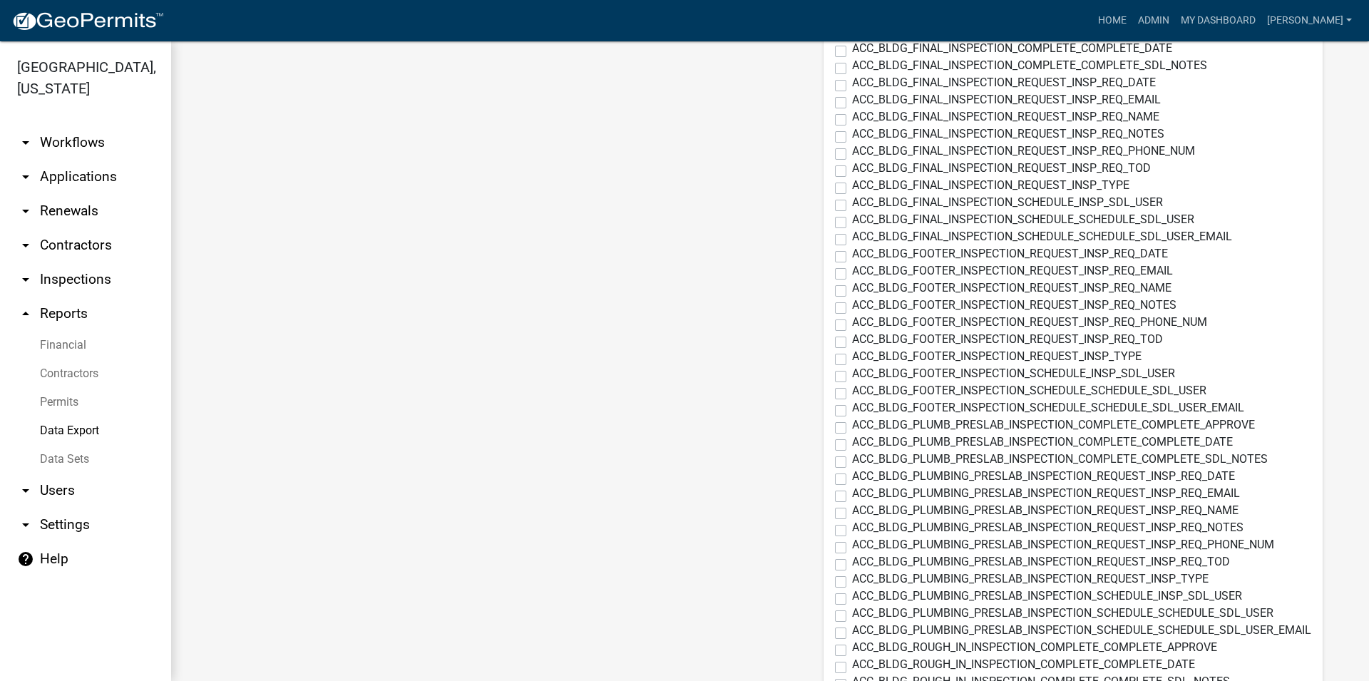
scroll to position [0, 0]
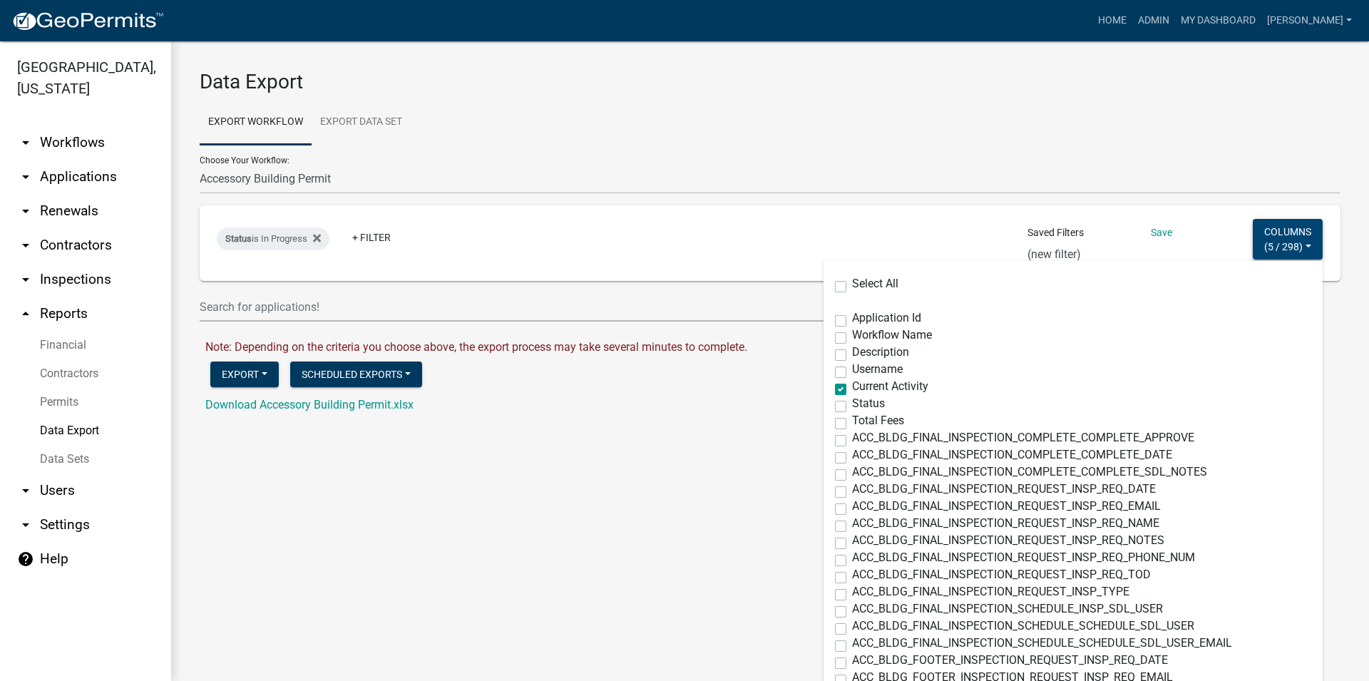
click at [1271, 242] on span "5 / 298" at bounding box center [1283, 245] width 31 height 11
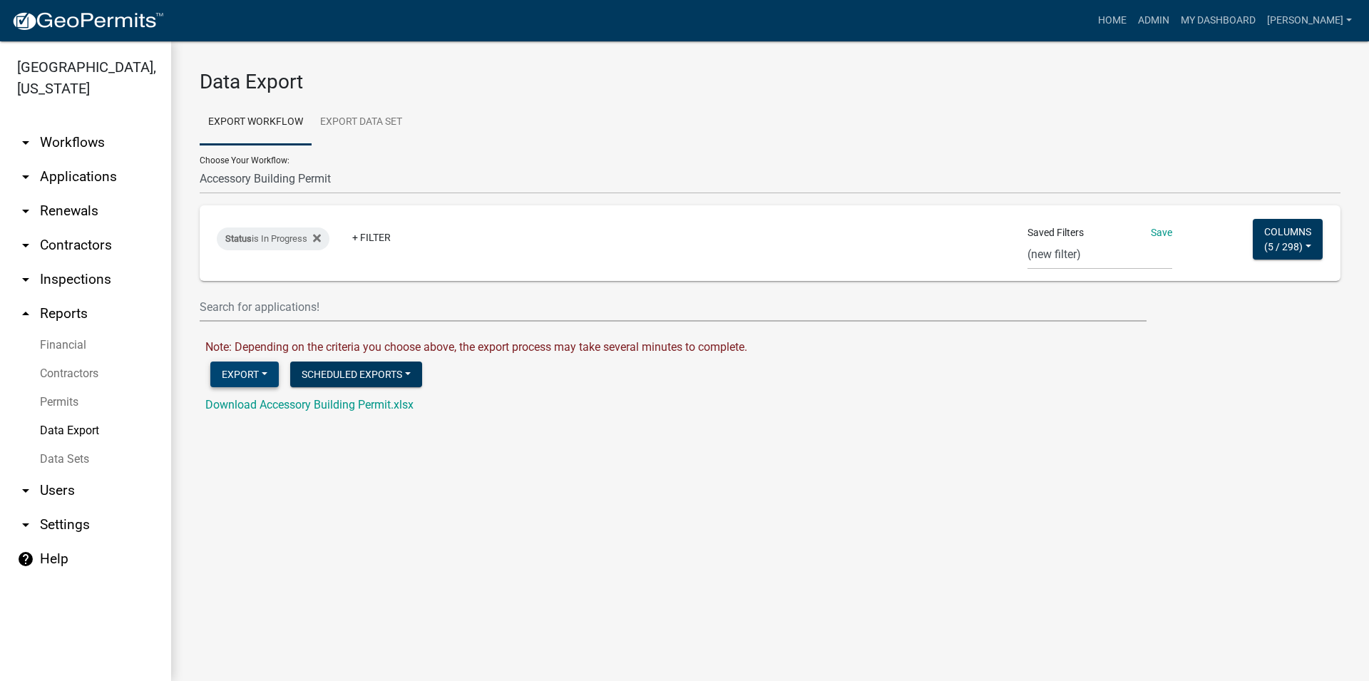
click at [248, 377] on button "Export" at bounding box center [244, 375] width 68 height 26
click at [255, 408] on button "Excel Format (.xlsx)" at bounding box center [282, 411] width 145 height 34
click at [255, 409] on link "Download Accessory Building Permit.xlsx" at bounding box center [309, 405] width 208 height 14
click at [1286, 250] on span "5 / 298" at bounding box center [1283, 245] width 31 height 11
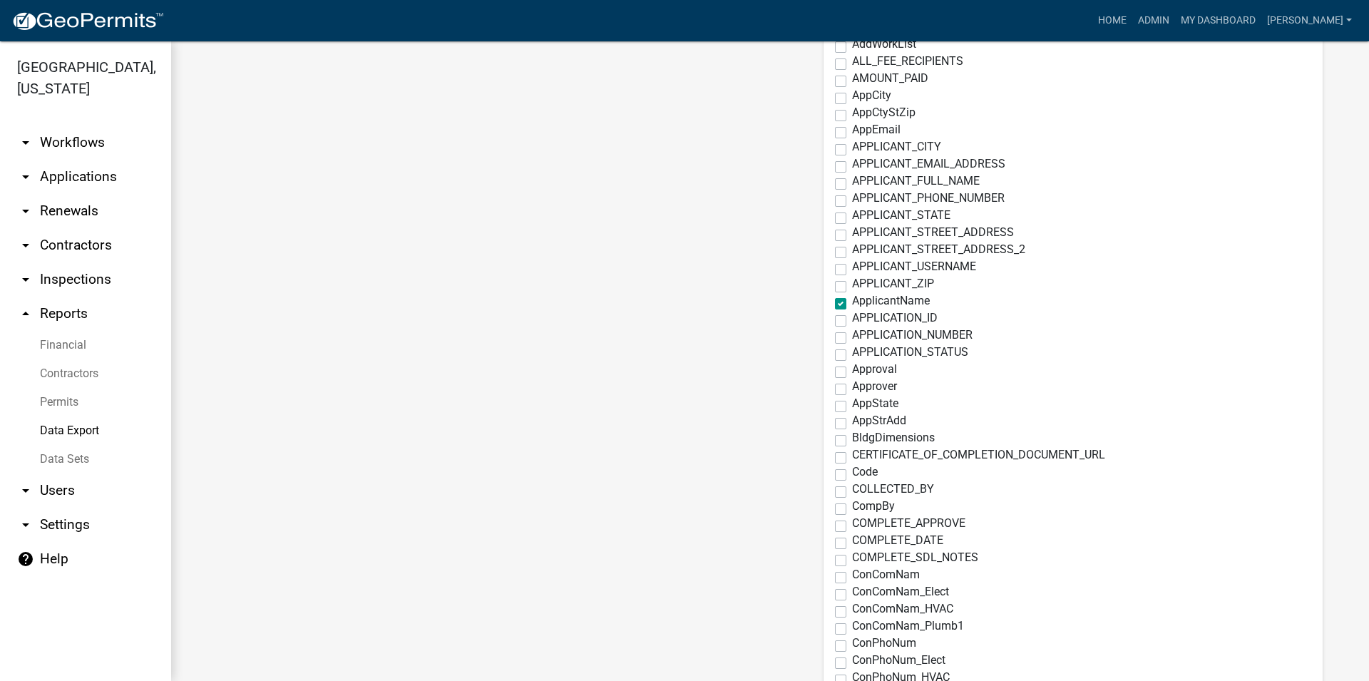
scroll to position [2195, 0]
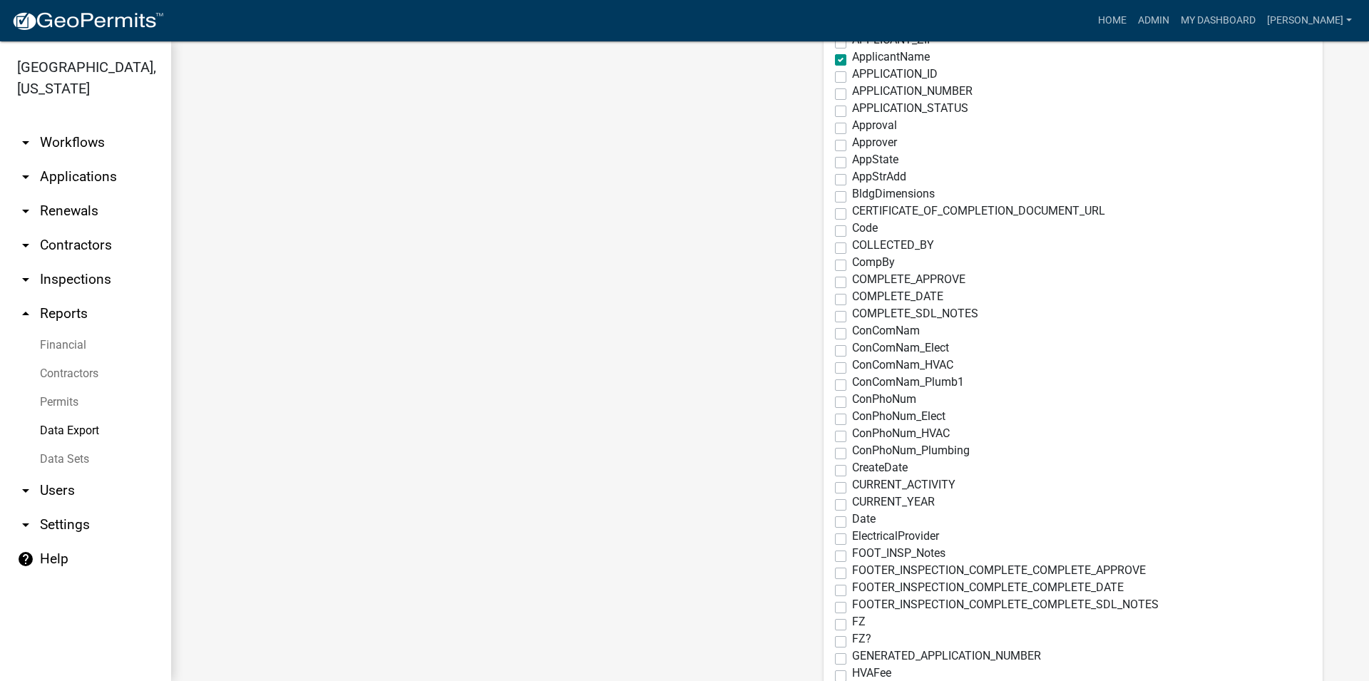
click at [852, 472] on label "CreateDate" at bounding box center [880, 467] width 56 height 11
click at [852, 471] on input "CreateDate" at bounding box center [856, 466] width 9 height 9
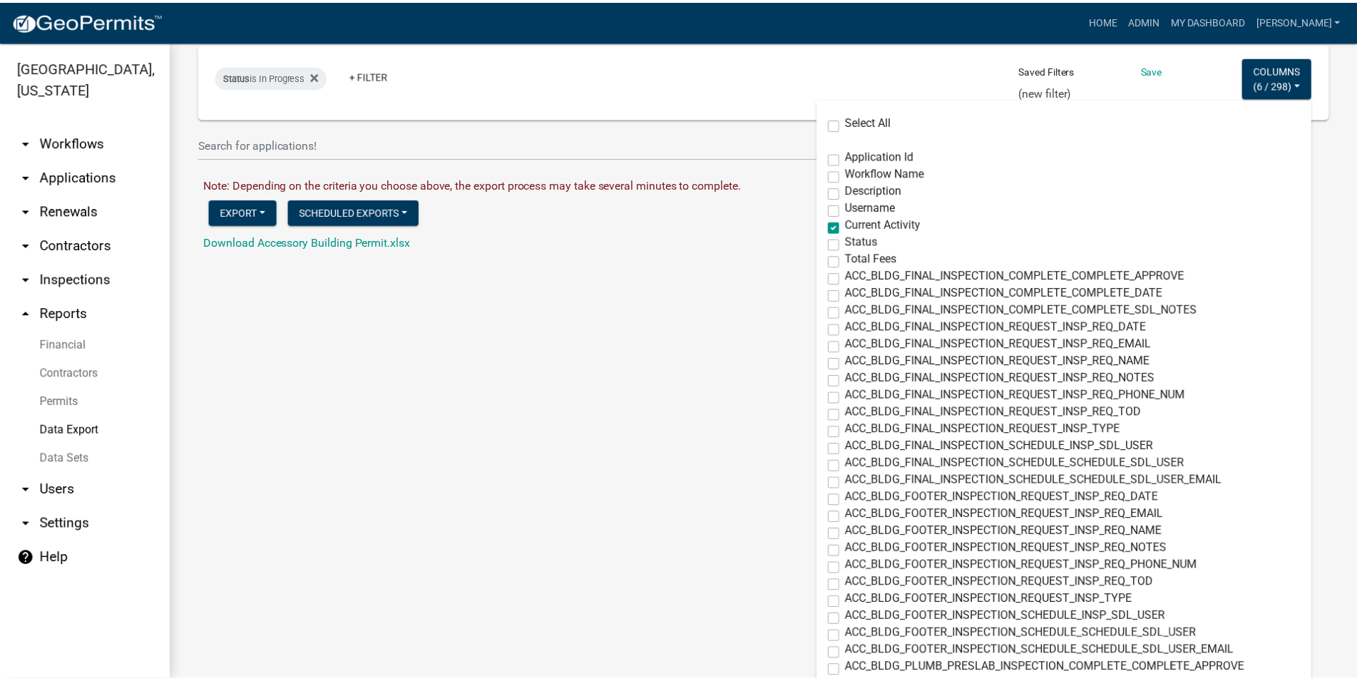
scroll to position [0, 0]
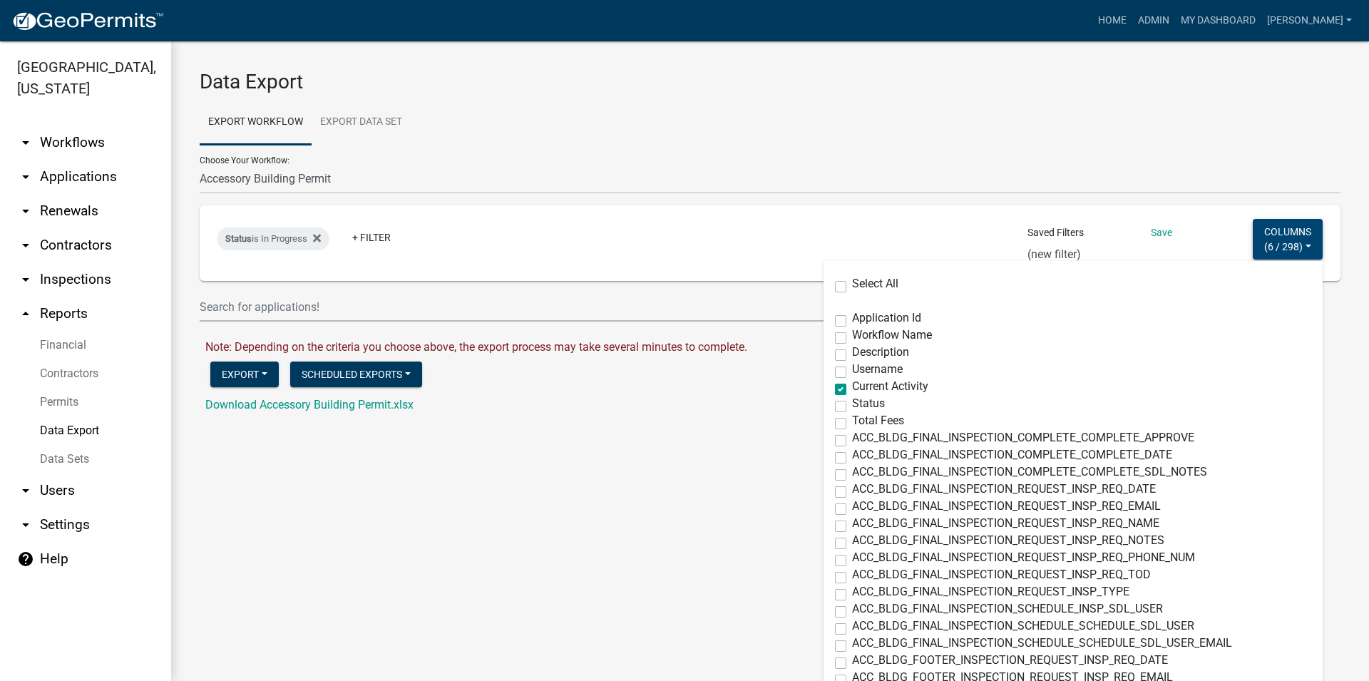
click at [1273, 229] on button "Columns ( 6 / 298 )" at bounding box center [1288, 239] width 70 height 41
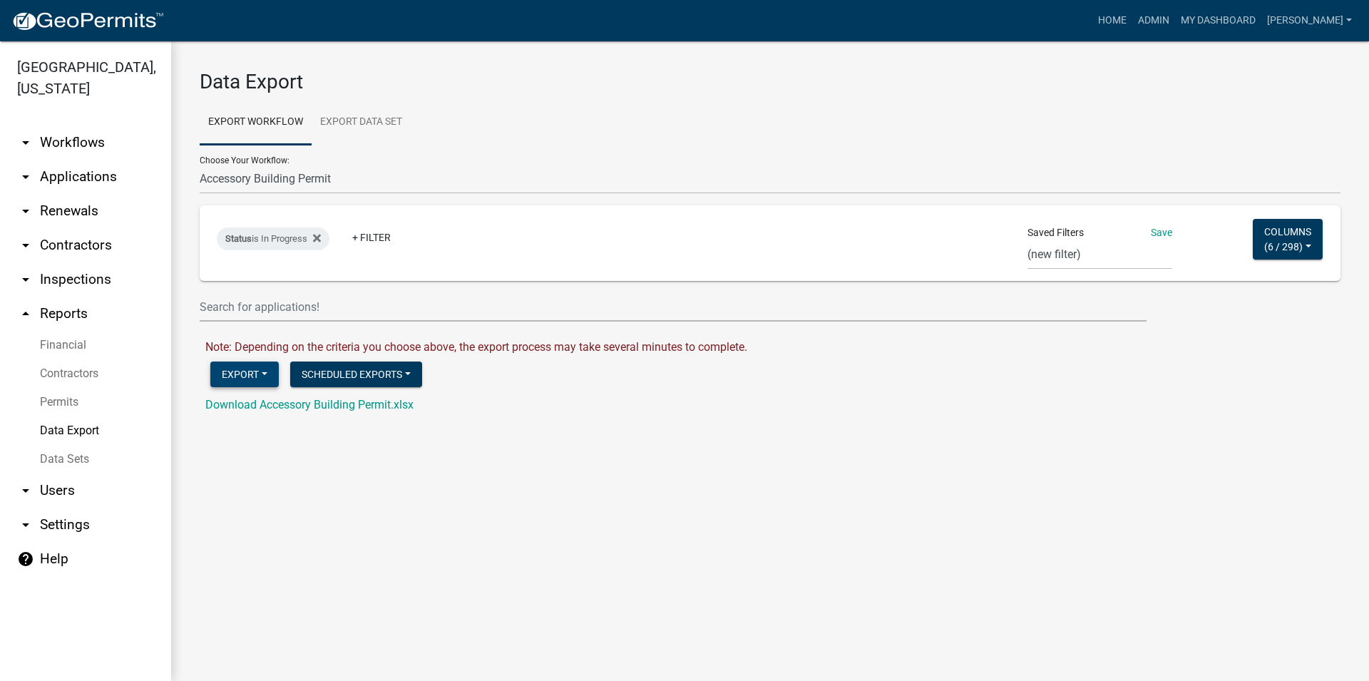
click at [244, 377] on button "Export" at bounding box center [244, 375] width 68 height 26
click at [260, 404] on button "Excel Format (.xlsx)" at bounding box center [282, 411] width 145 height 34
click at [233, 407] on link "Download Accessory Building Permit.xlsx" at bounding box center [309, 405] width 208 height 14
click at [103, 26] on img at bounding box center [87, 21] width 153 height 21
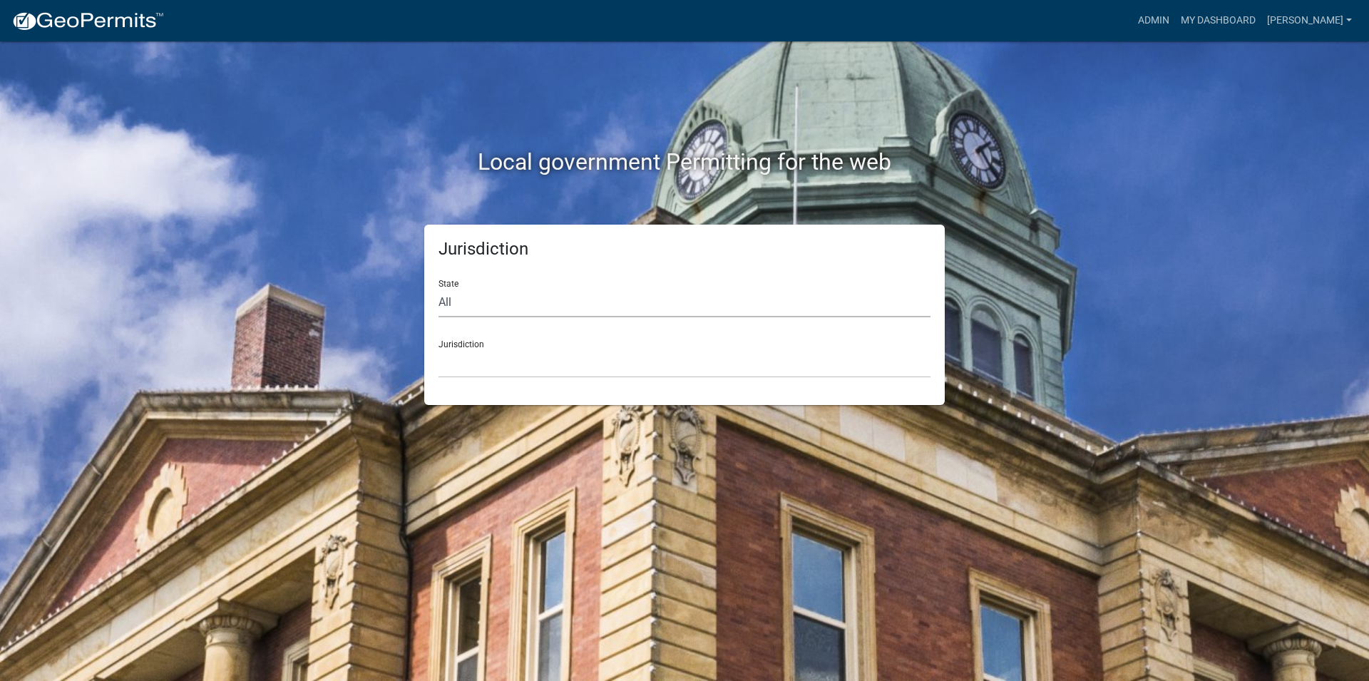
click at [439, 288] on select "All [US_STATE] [US_STATE] [US_STATE] [US_STATE] [US_STATE] [US_STATE] [US_STATE…" at bounding box center [685, 302] width 492 height 29
click option "[US_STATE]" at bounding box center [0, 0] width 0 height 0
click at [439, 349] on select "[GEOGRAPHIC_DATA], [US_STATE][PERSON_NAME][GEOGRAPHIC_DATA], [US_STATE][PERSON_…" at bounding box center [685, 363] width 492 height 29
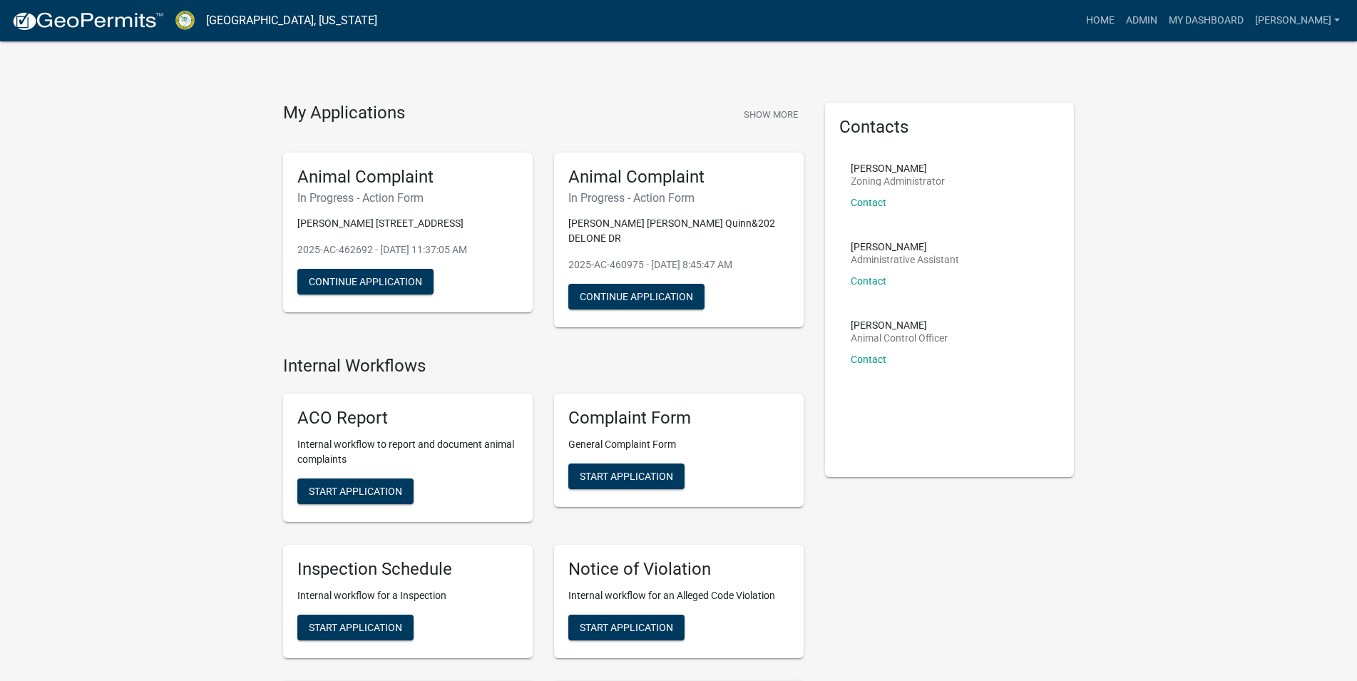
click at [105, 29] on img at bounding box center [87, 21] width 153 height 21
click at [1212, 17] on link "My Dashboard" at bounding box center [1206, 20] width 86 height 27
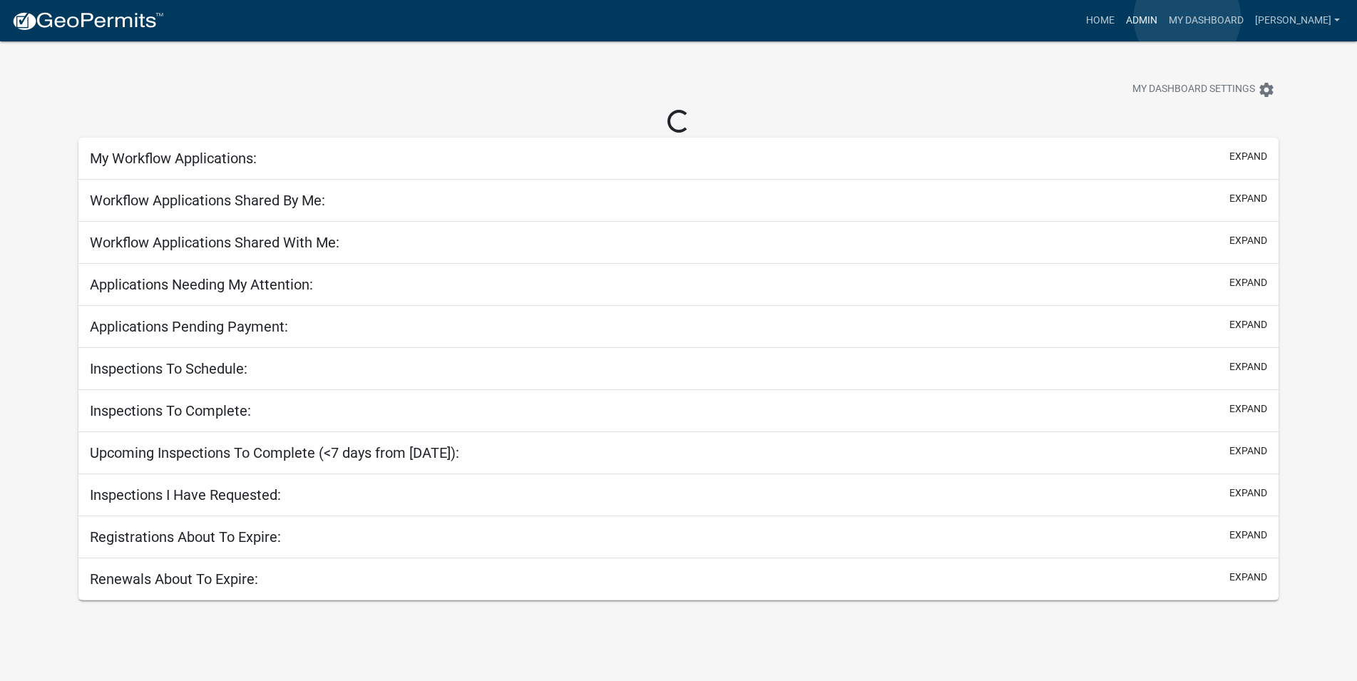
click at [1163, 18] on link "Admin" at bounding box center [1141, 20] width 43 height 27
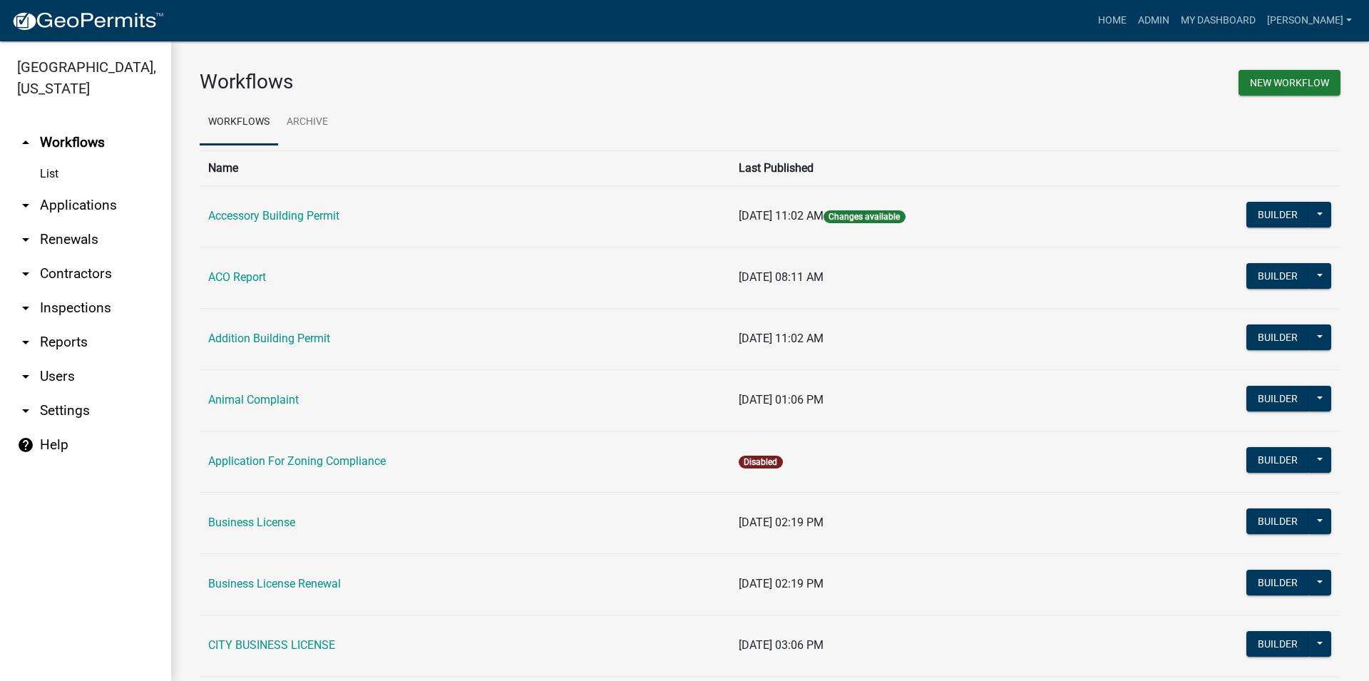
click at [76, 234] on link "arrow_drop_down Renewals" at bounding box center [85, 240] width 171 height 34
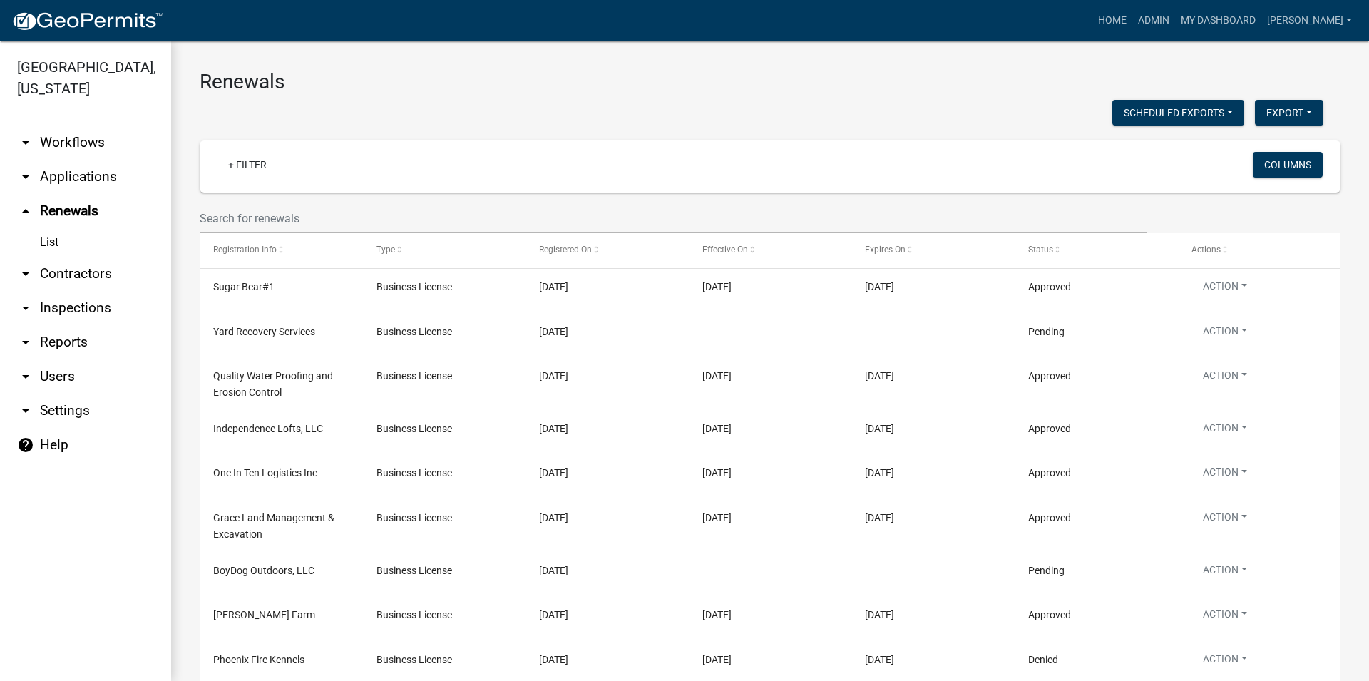
click at [66, 303] on link "arrow_drop_down Inspections" at bounding box center [85, 308] width 171 height 34
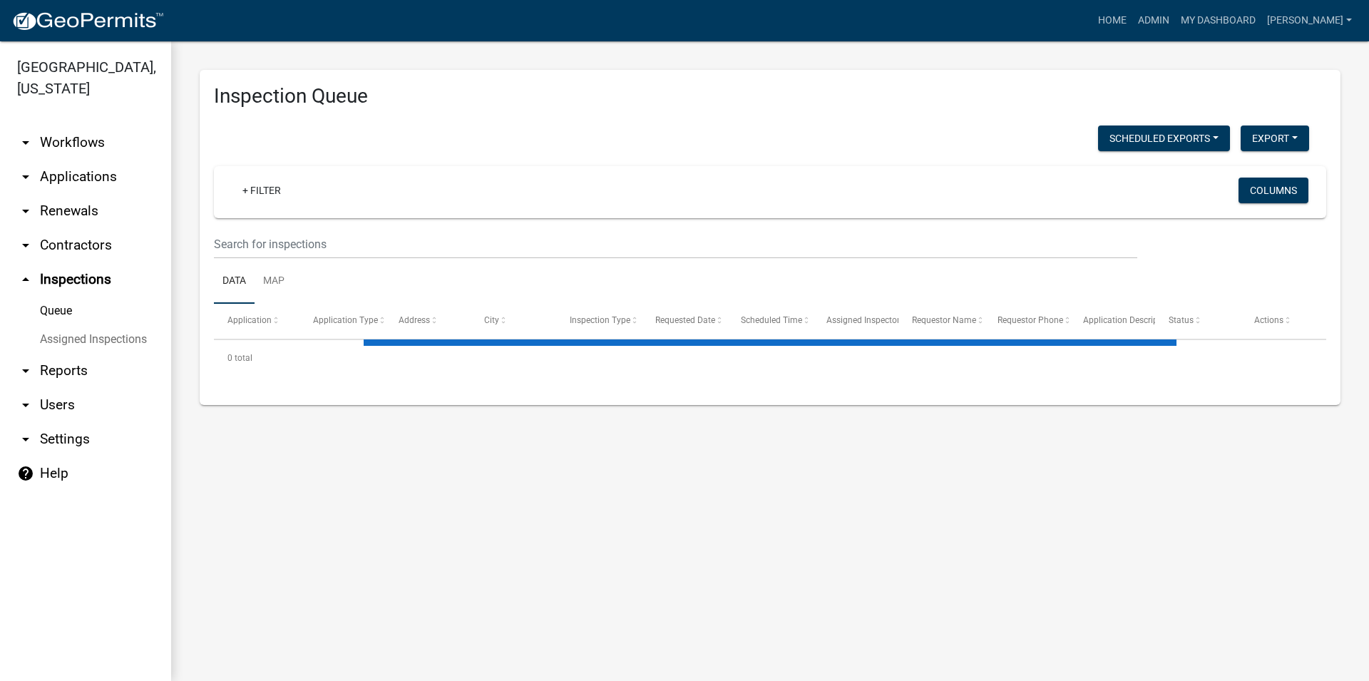
click at [58, 188] on link "arrow_drop_down Applications" at bounding box center [85, 177] width 171 height 34
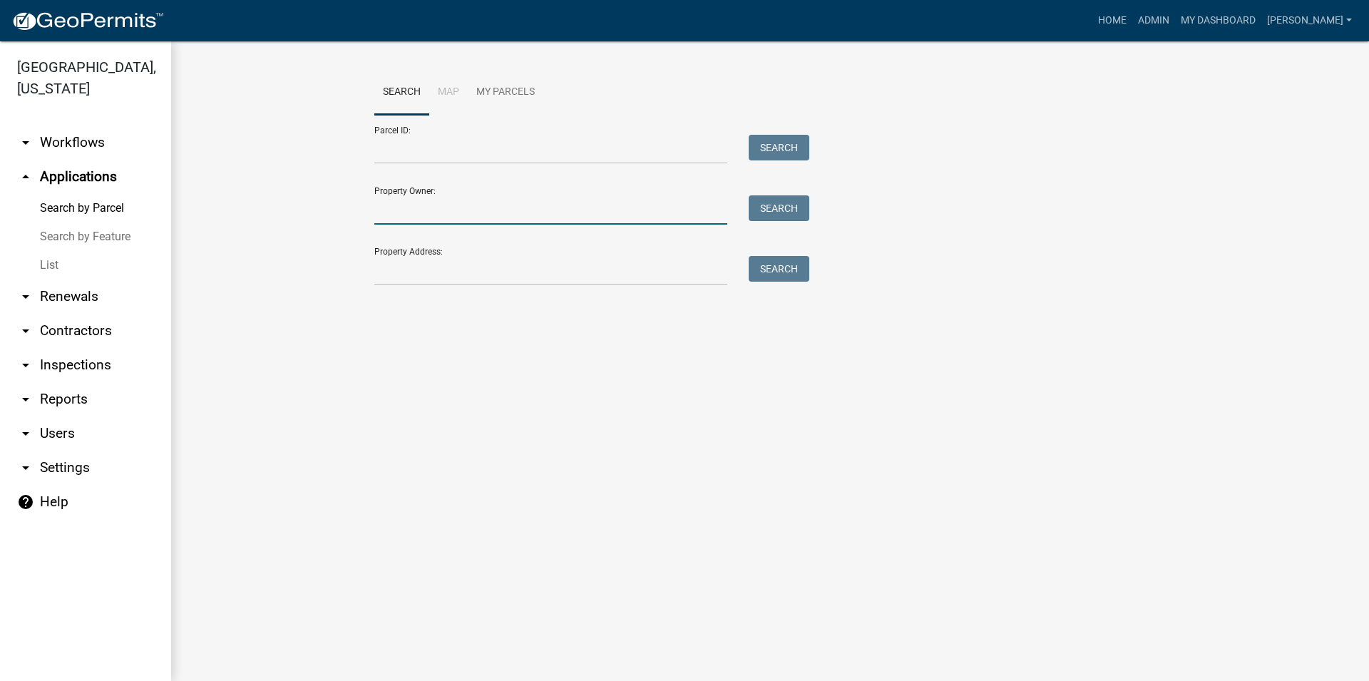
click at [458, 218] on input "Property Owner:" at bounding box center [550, 209] width 353 height 29
click at [437, 249] on div "Property Address: Search" at bounding box center [588, 260] width 428 height 49
click at [41, 268] on link "List" at bounding box center [85, 265] width 171 height 29
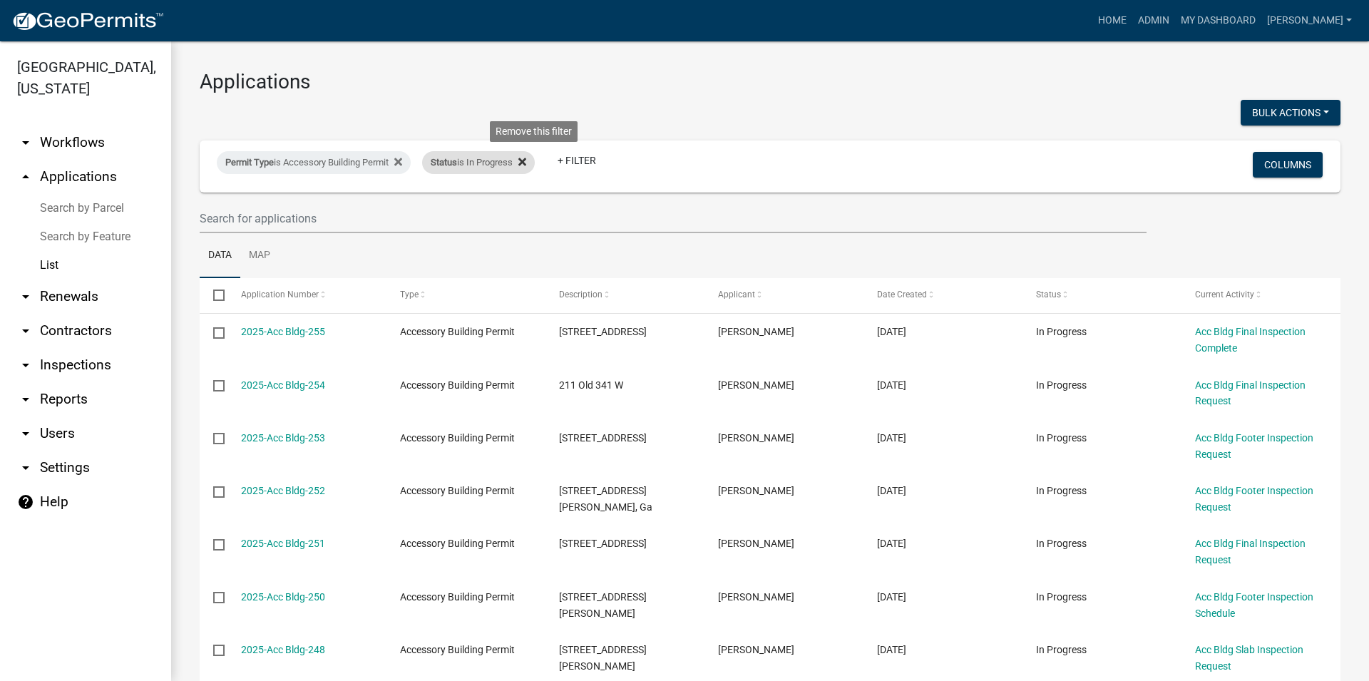
click at [526, 160] on icon at bounding box center [523, 161] width 8 height 11
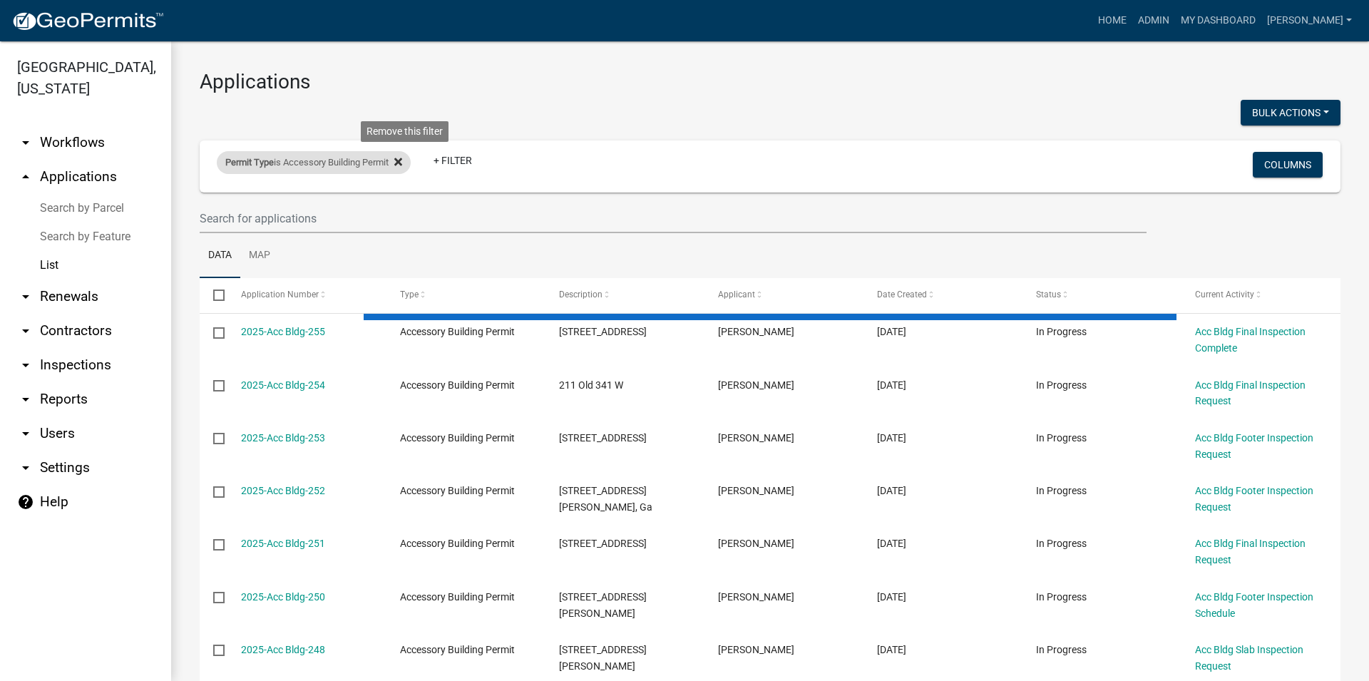
click at [402, 162] on icon at bounding box center [398, 162] width 8 height 8
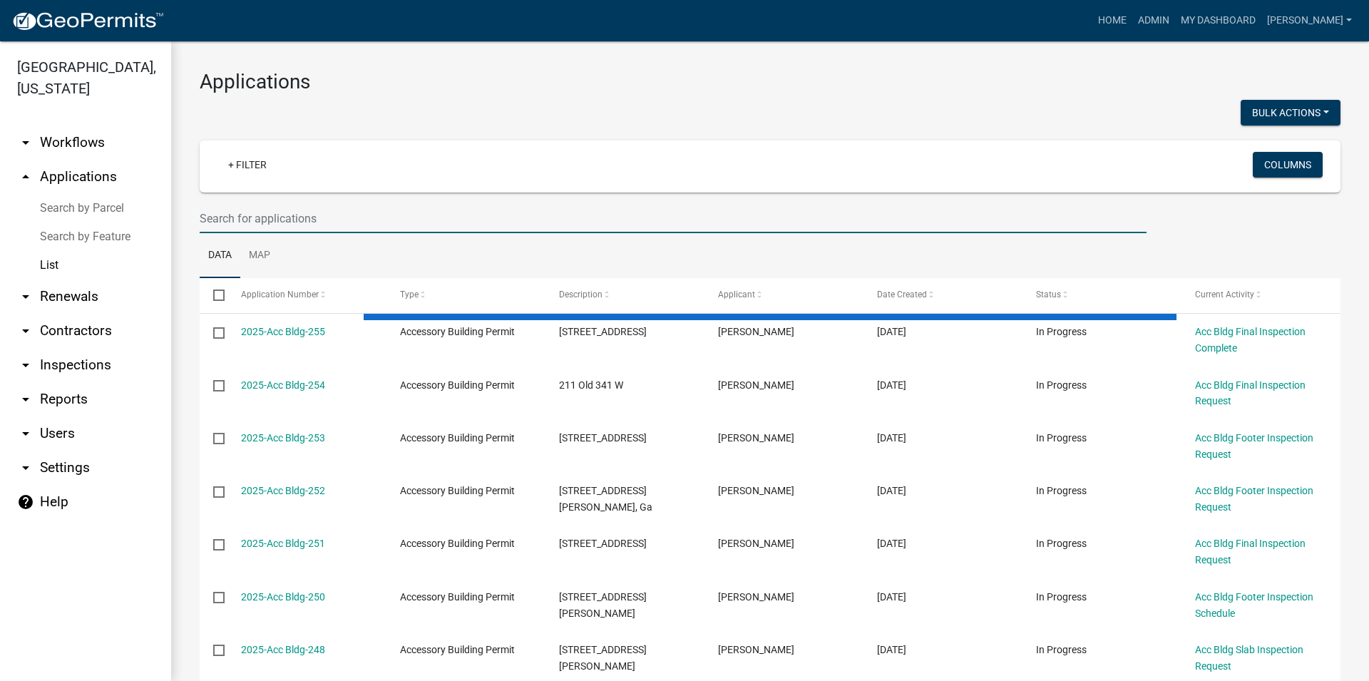
click at [306, 227] on input "text" at bounding box center [673, 218] width 947 height 29
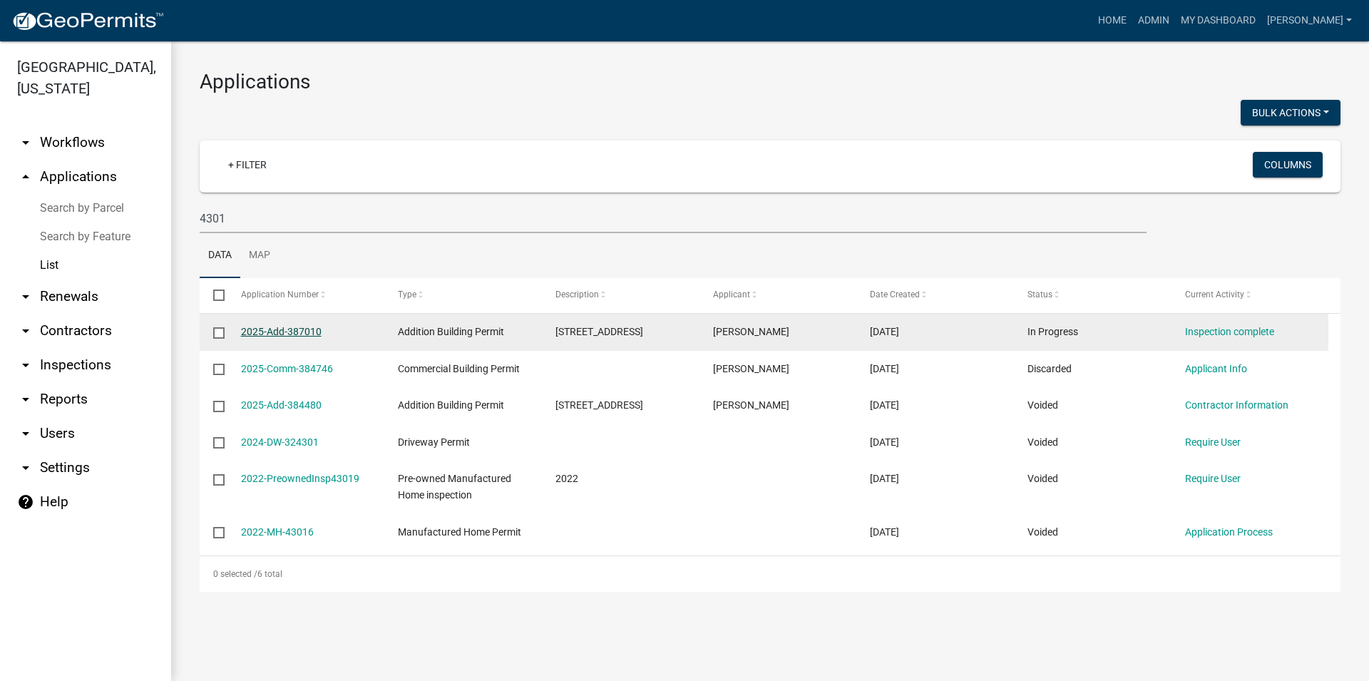
click at [295, 333] on link "2025-Add-387010" at bounding box center [281, 331] width 81 height 11
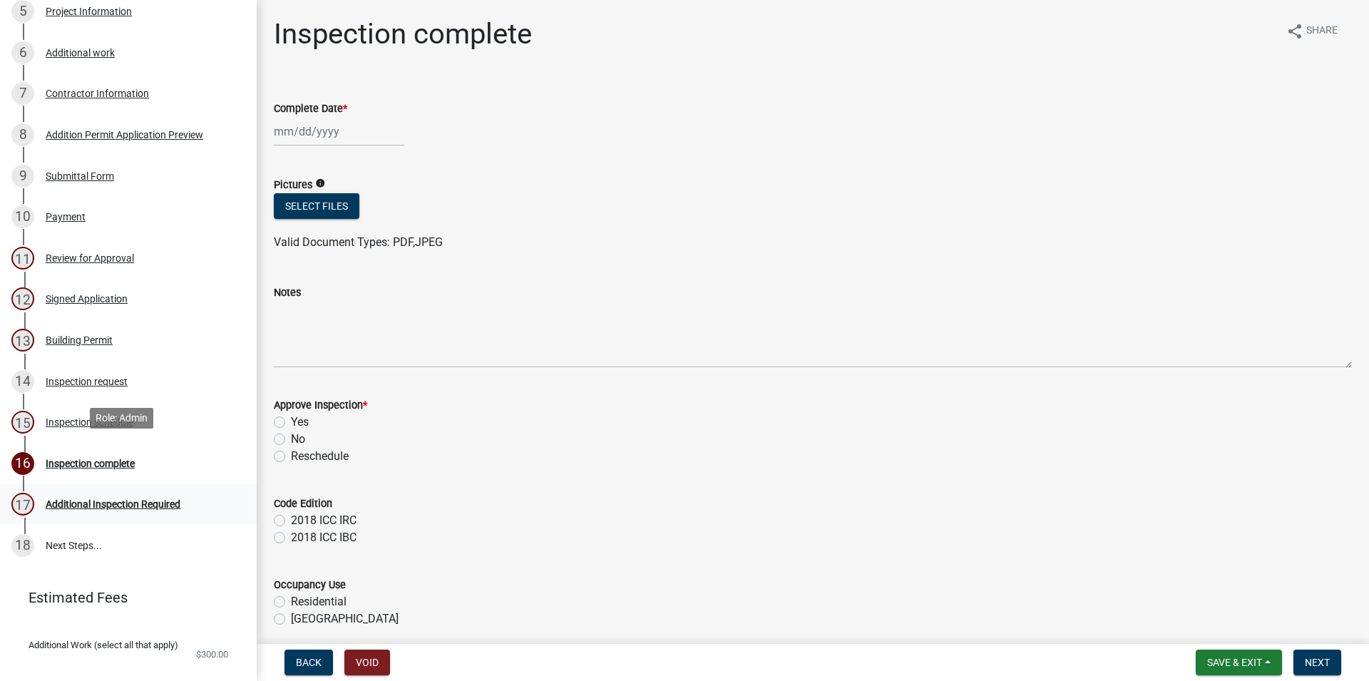
scroll to position [436, 0]
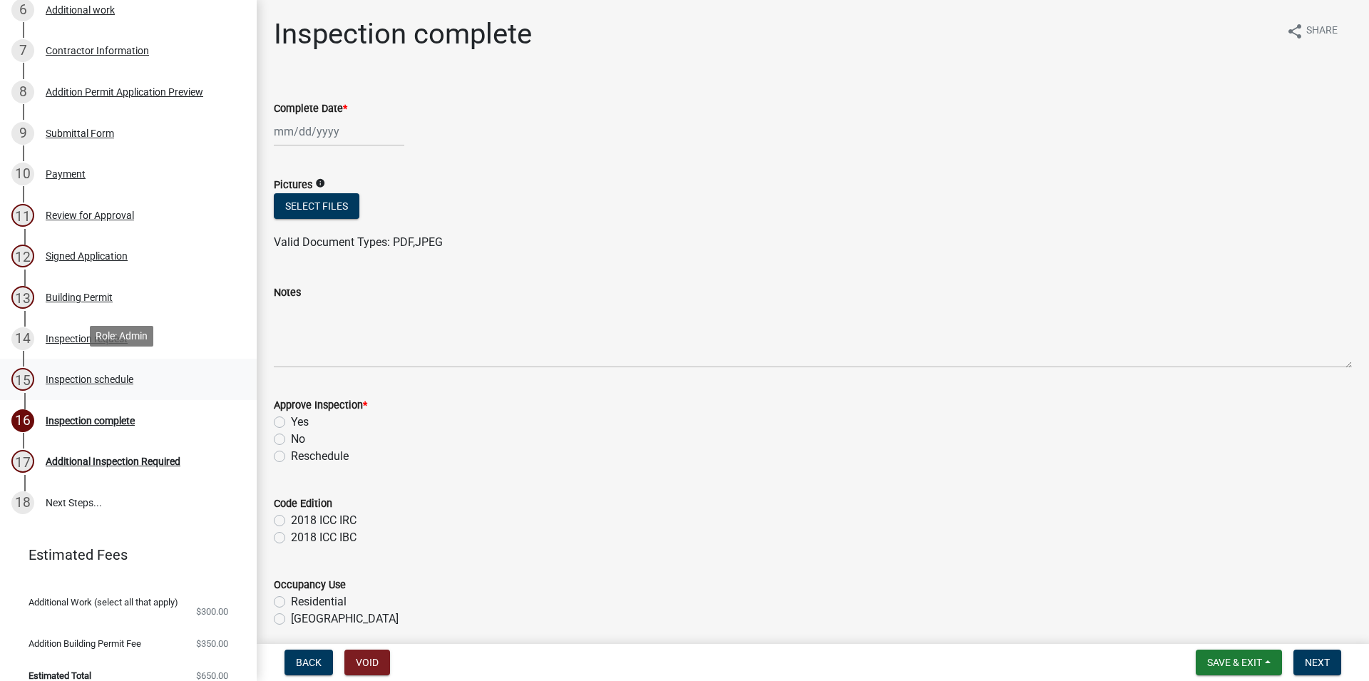
click at [109, 376] on div "Inspection schedule" at bounding box center [90, 379] width 88 height 10
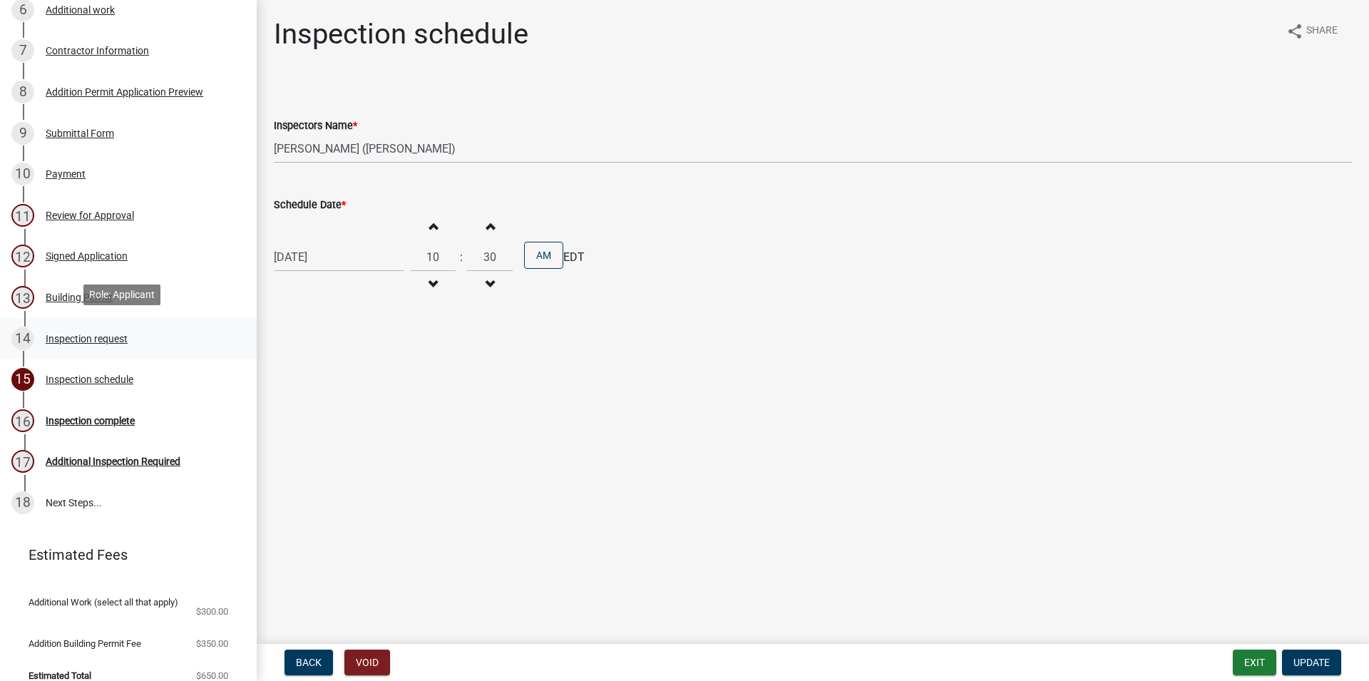
click at [119, 349] on link "14 Inspection request" at bounding box center [128, 338] width 257 height 41
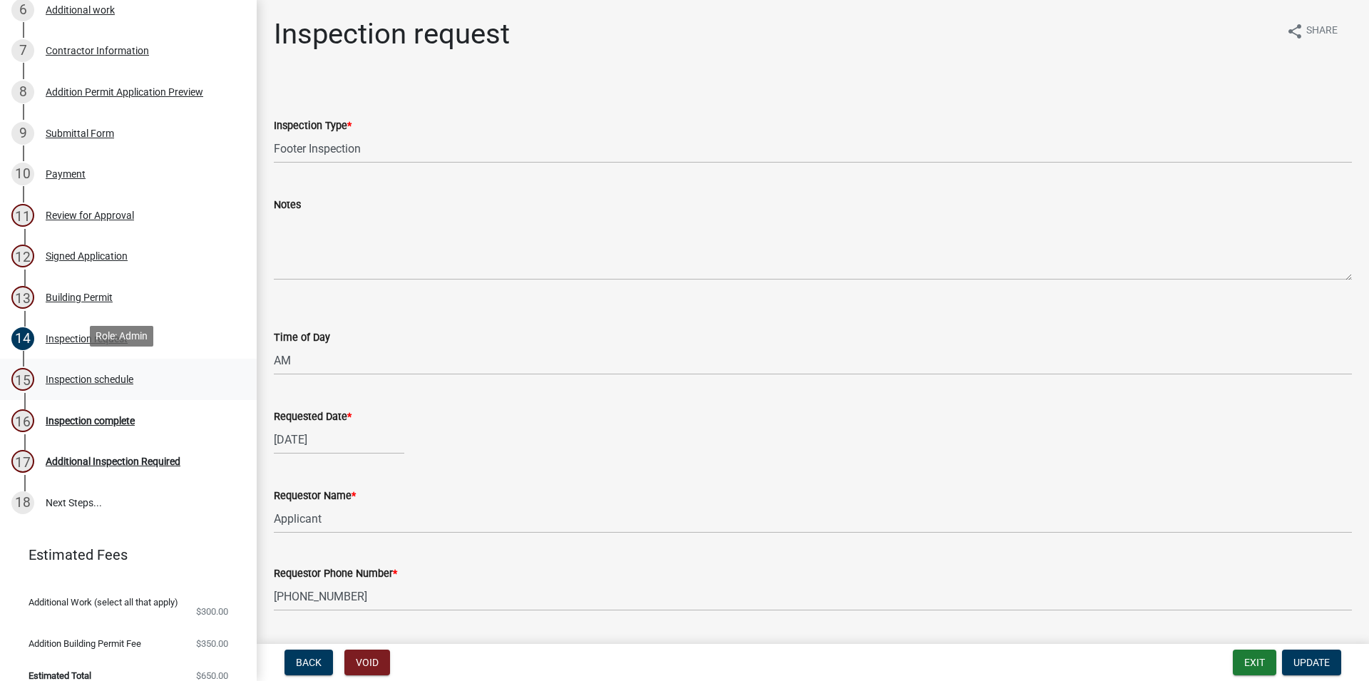
click at [113, 376] on div "Inspection schedule" at bounding box center [90, 379] width 88 height 10
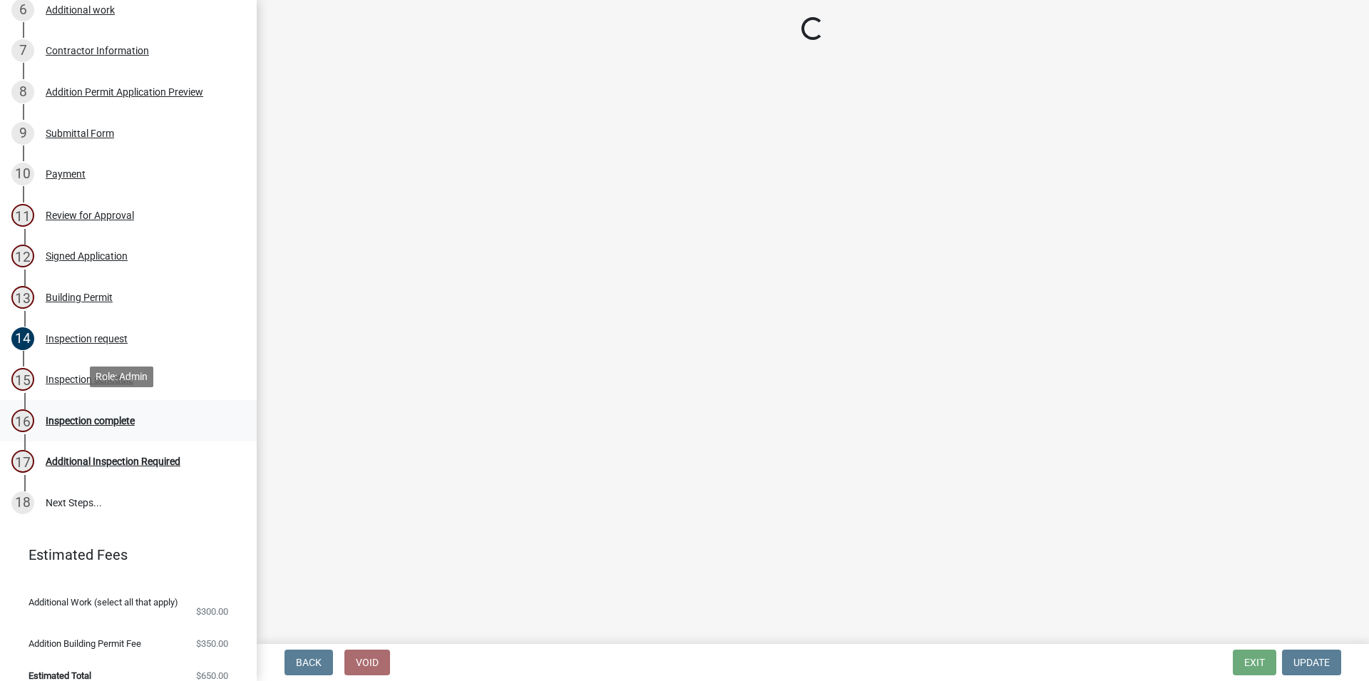
click at [113, 421] on div "Inspection complete" at bounding box center [90, 421] width 89 height 10
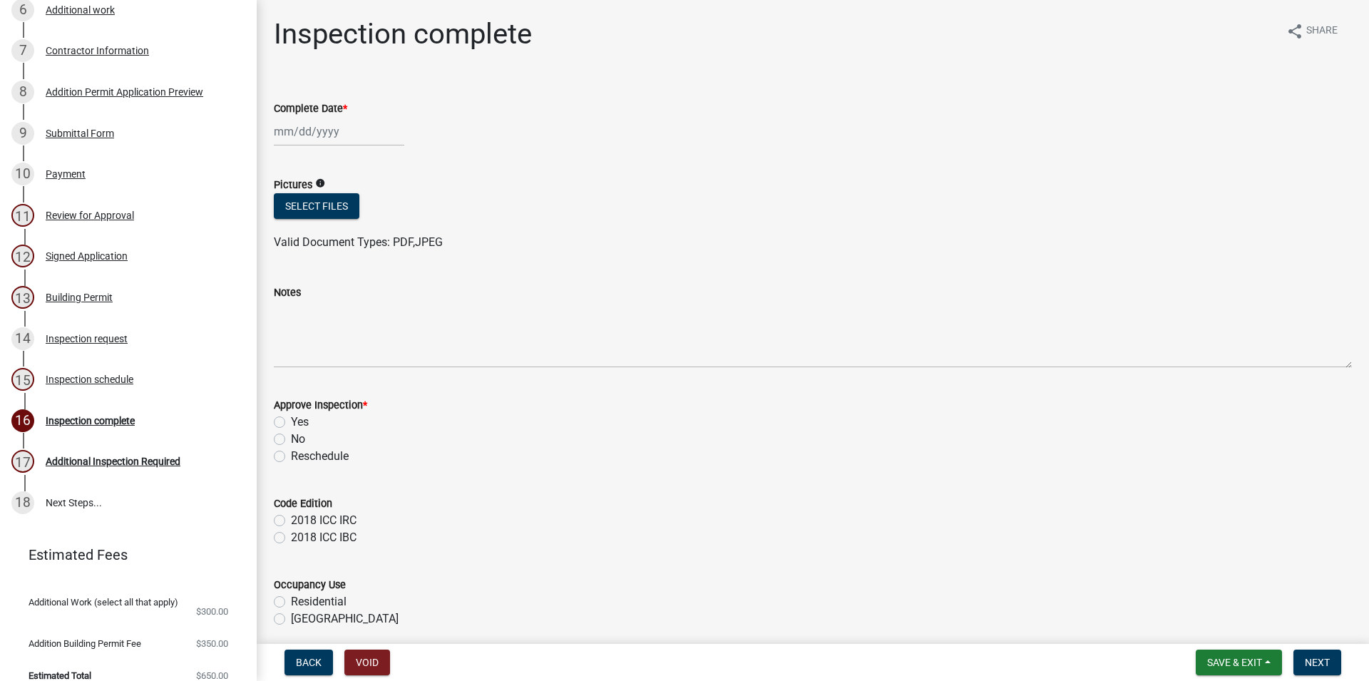
click at [352, 147] on wm-data-entity-input "Complete Date *" at bounding box center [813, 119] width 1078 height 79
click at [349, 141] on input "Complete Date *" at bounding box center [339, 131] width 131 height 29
click at [355, 250] on div "14" at bounding box center [356, 253] width 23 height 23
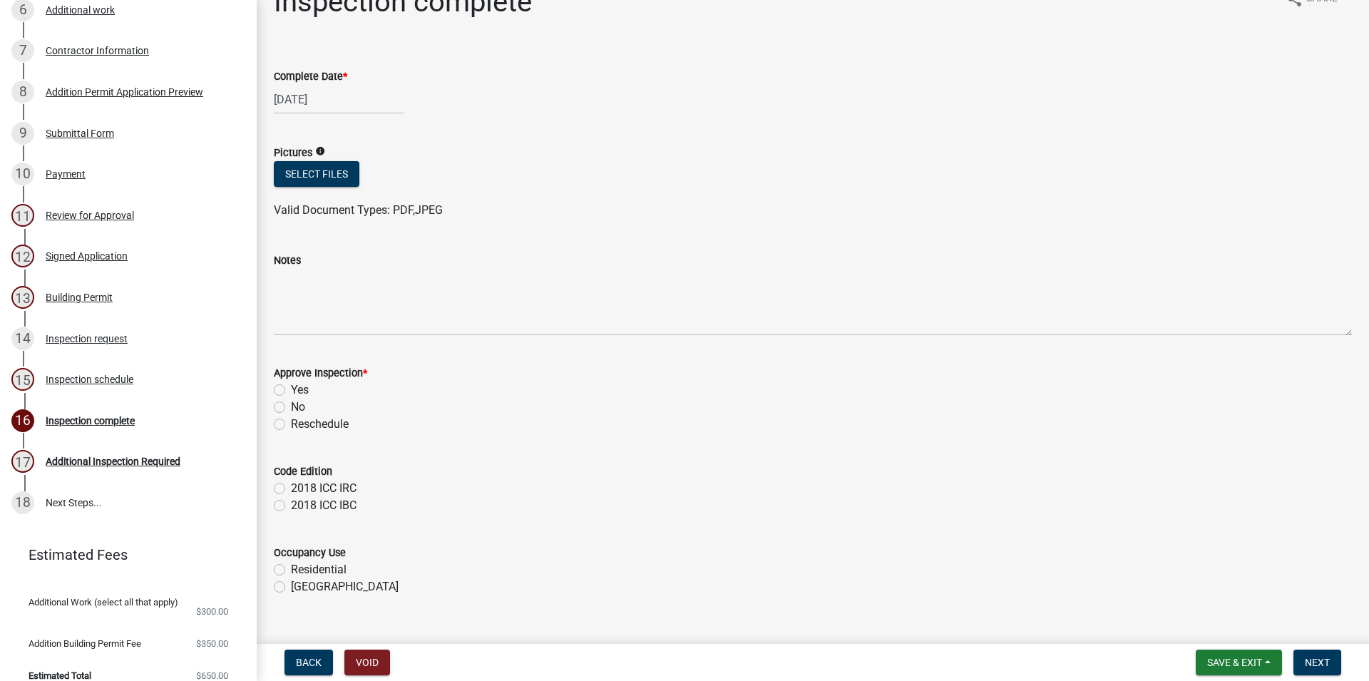
scroll to position [58, 0]
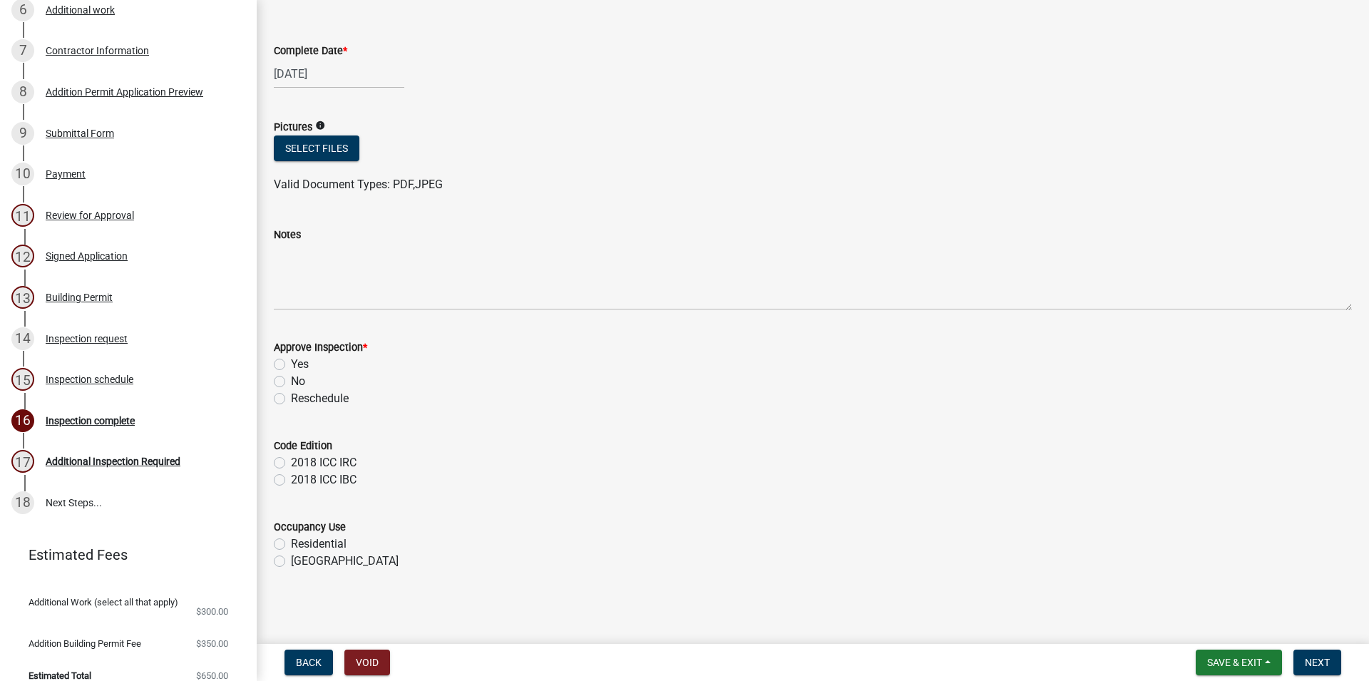
click at [287, 367] on div "Yes" at bounding box center [813, 364] width 1078 height 17
drag, startPoint x: 272, startPoint y: 355, endPoint x: 278, endPoint y: 363, distance: 10.1
click at [278, 363] on div "Approve Inspection * Yes No Reschedule" at bounding box center [813, 365] width 1100 height 86
click at [291, 363] on label "Yes" at bounding box center [300, 364] width 18 height 17
click at [291, 363] on input "Yes" at bounding box center [295, 360] width 9 height 9
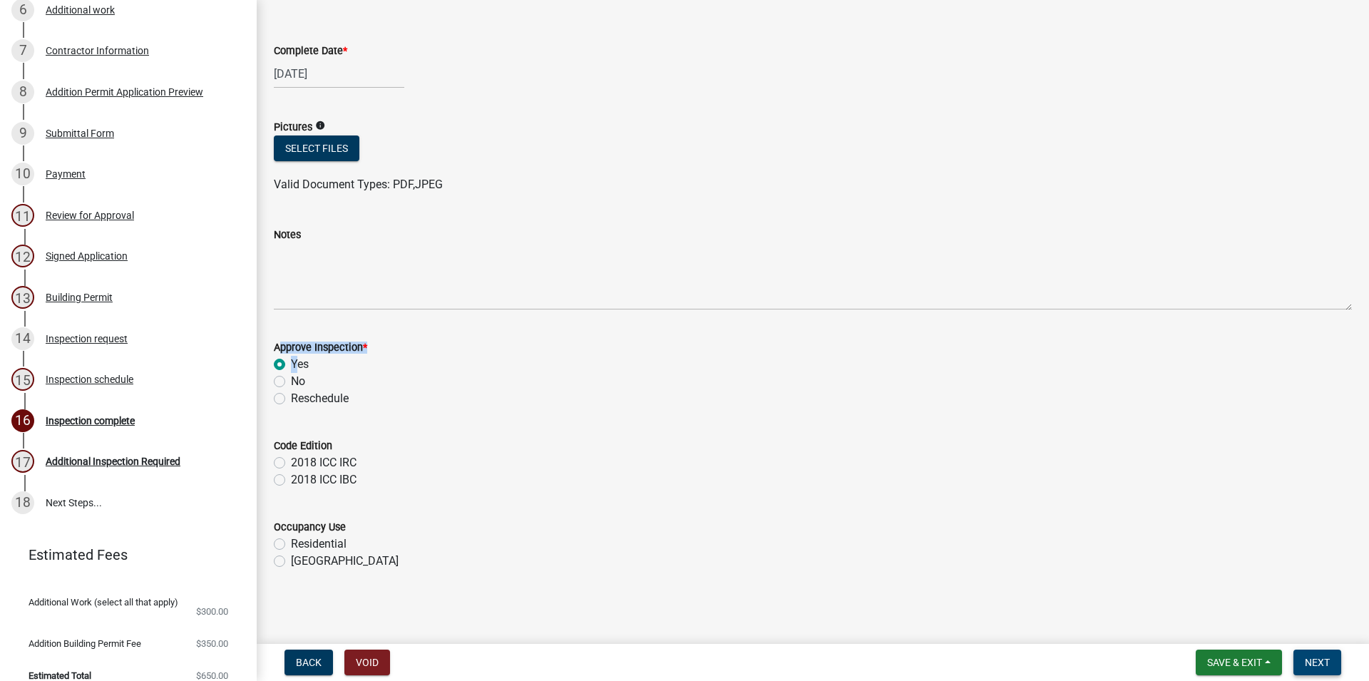
click at [1332, 665] on button "Next" at bounding box center [1318, 663] width 48 height 26
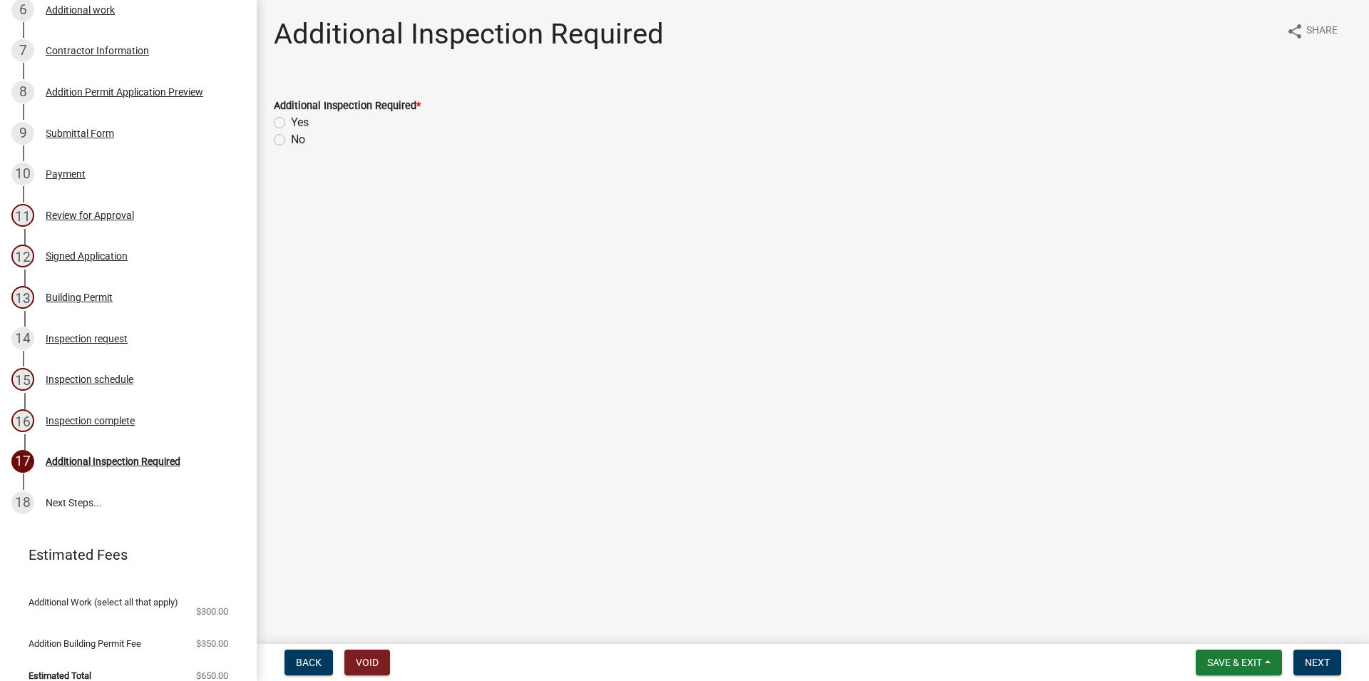
click at [300, 128] on label "Yes" at bounding box center [300, 122] width 18 height 17
click at [300, 123] on input "Yes" at bounding box center [295, 118] width 9 height 9
click at [1335, 666] on button "Next" at bounding box center [1318, 663] width 48 height 26
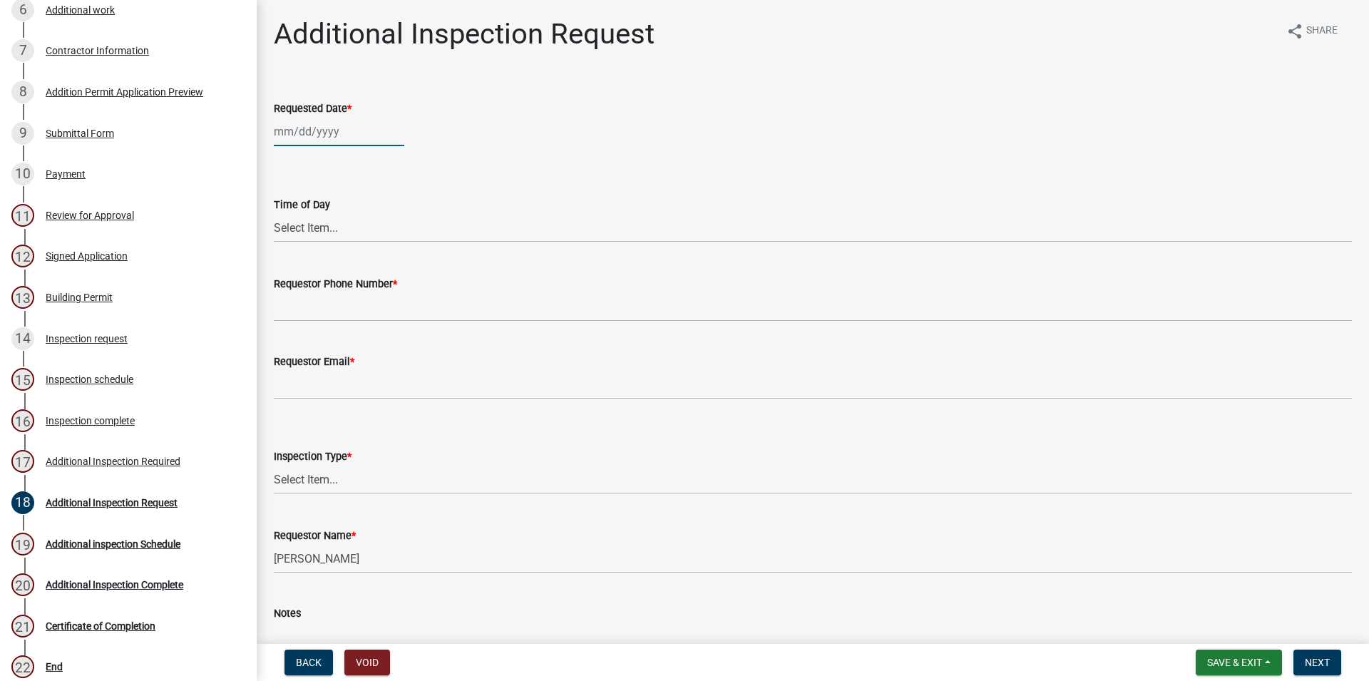
click at [311, 127] on input "Requested Date *" at bounding box center [339, 131] width 131 height 29
click at [381, 249] on div "15" at bounding box center [379, 253] width 23 height 23
click at [274, 213] on select "Select Item... AM PM" at bounding box center [813, 227] width 1078 height 29
click option "AM" at bounding box center [0, 0] width 0 height 0
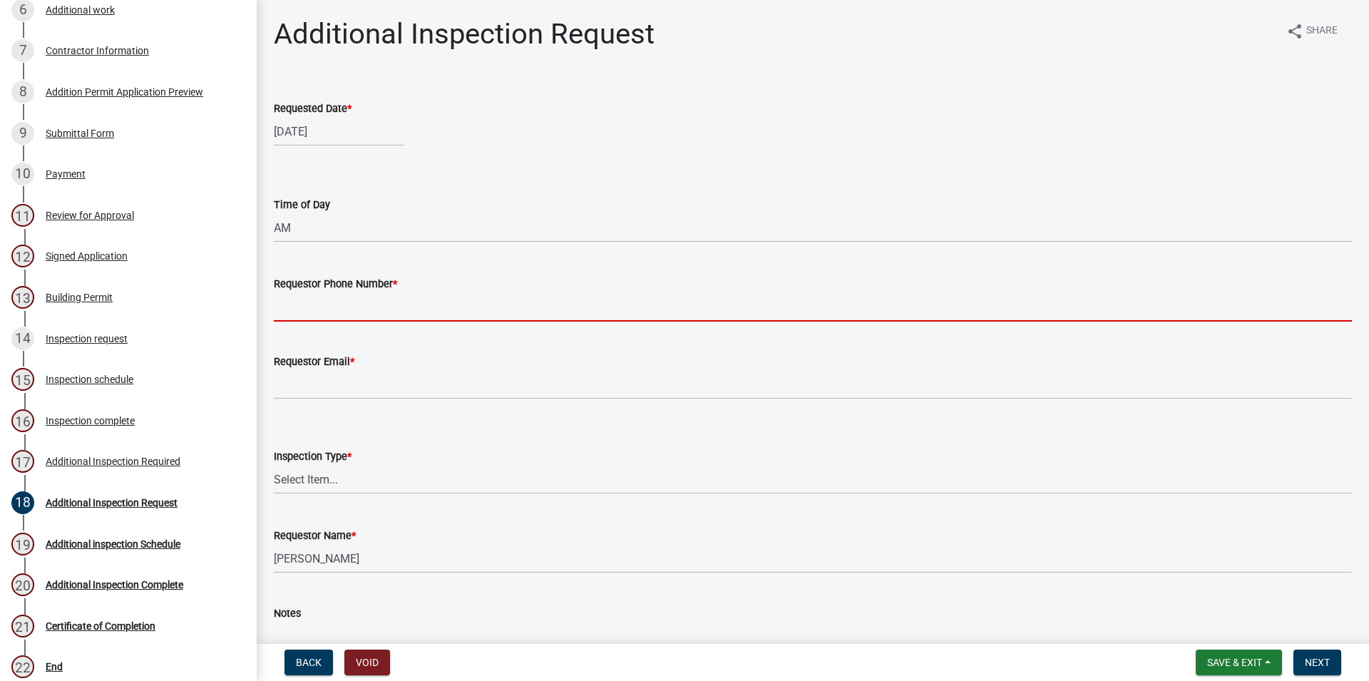
click at [324, 301] on input "Requestor Phone Number *" at bounding box center [813, 306] width 1078 height 29
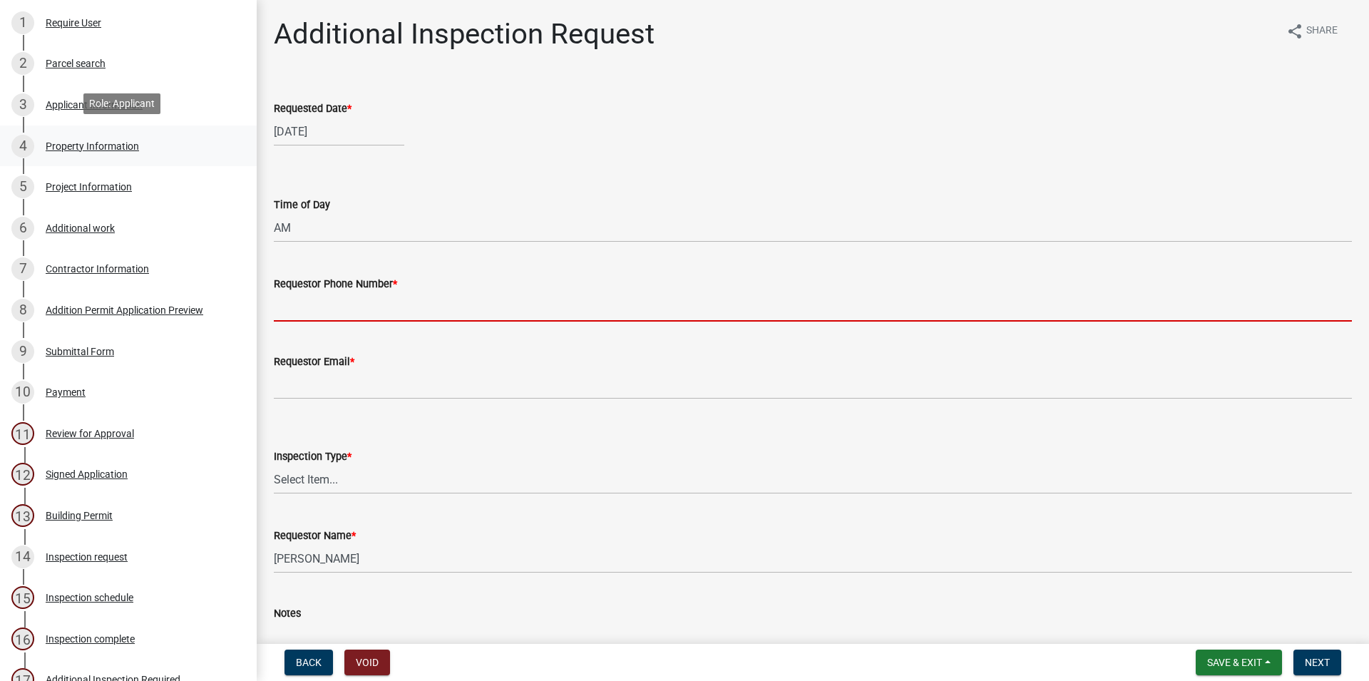
scroll to position [73, 0]
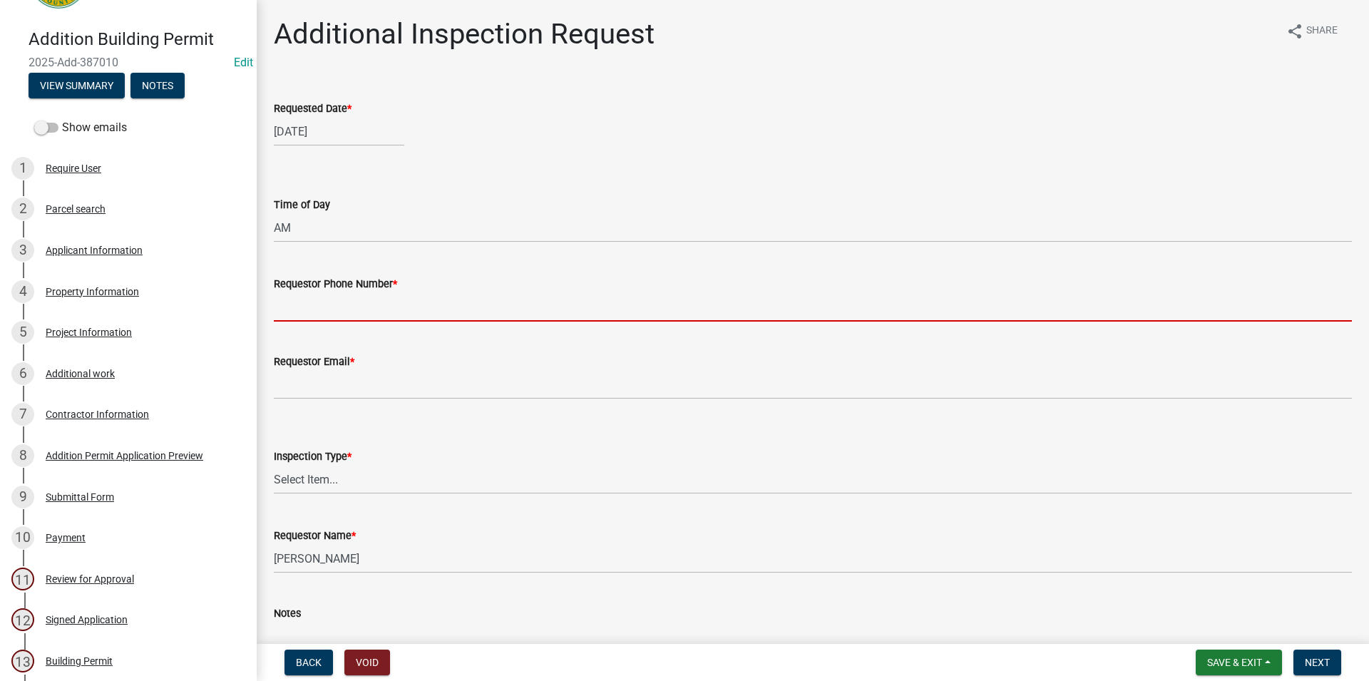
click at [144, 242] on div "3 Applicant Information" at bounding box center [122, 250] width 223 height 23
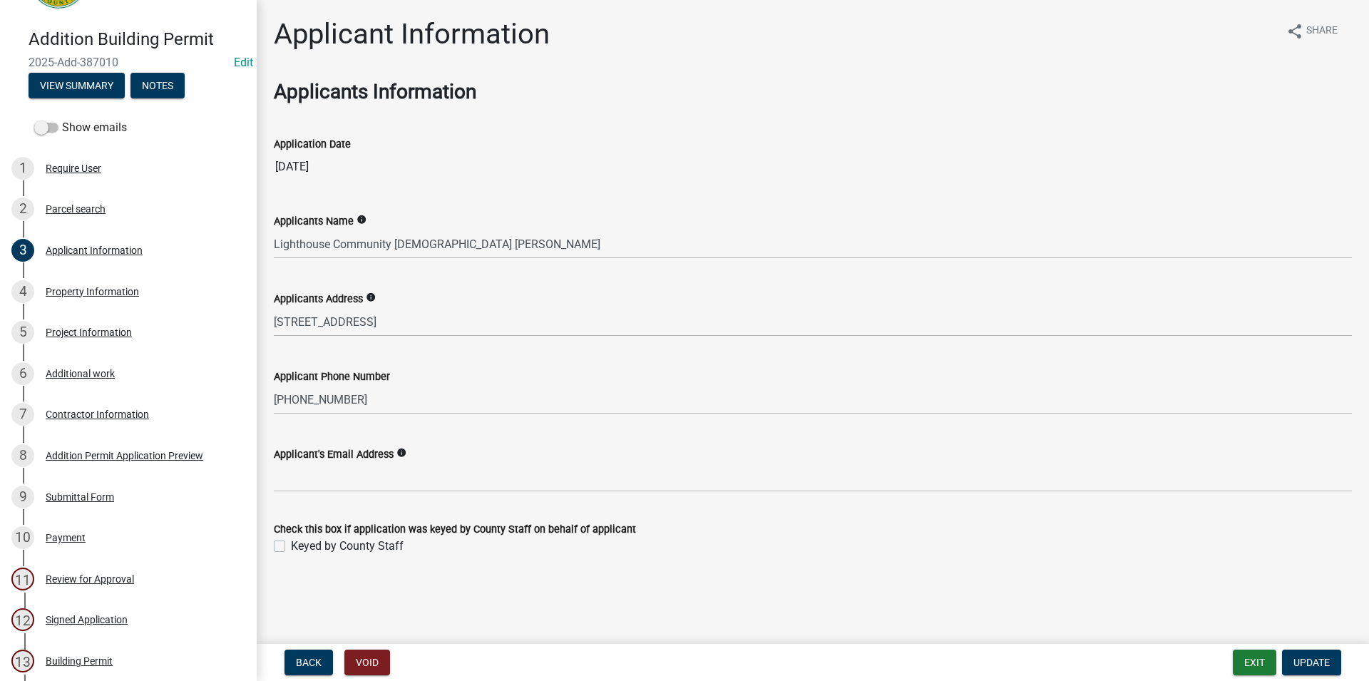
scroll to position [0, 0]
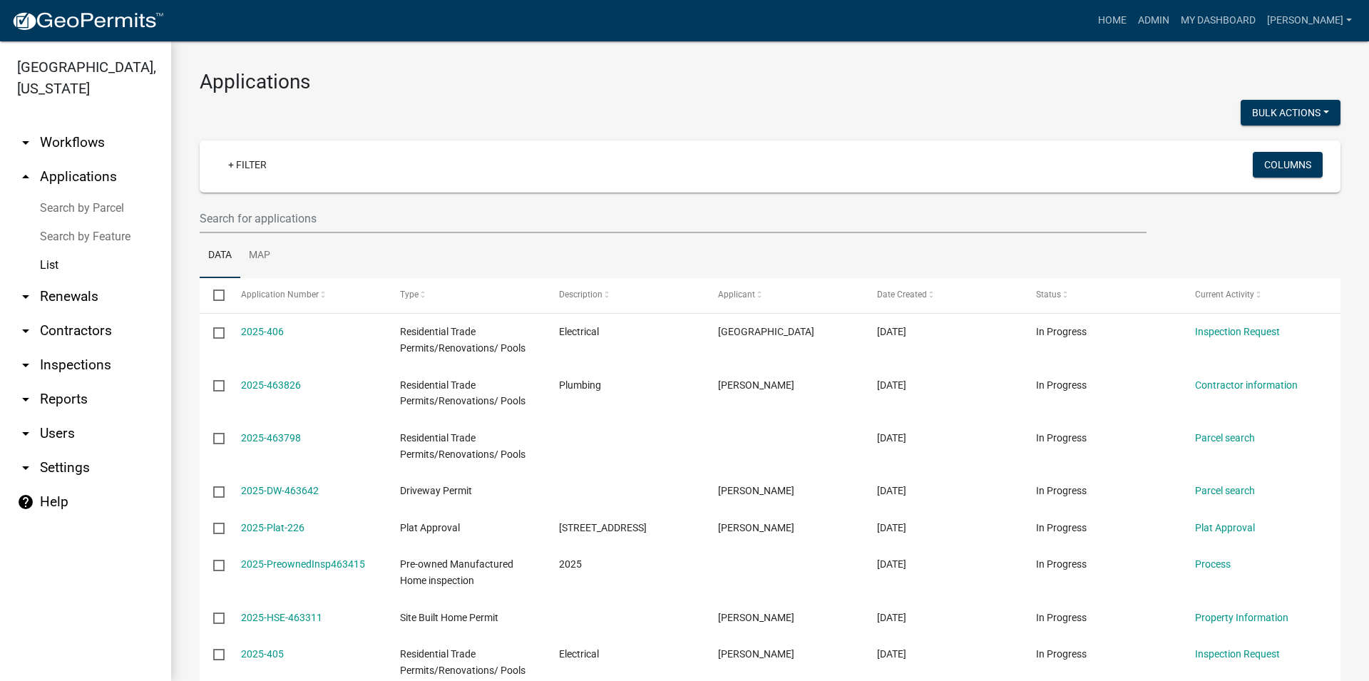
click at [374, 208] on wm-filter-builder "+ Filter Columns" at bounding box center [770, 187] width 1141 height 93
click at [374, 213] on input "text" at bounding box center [673, 218] width 947 height 29
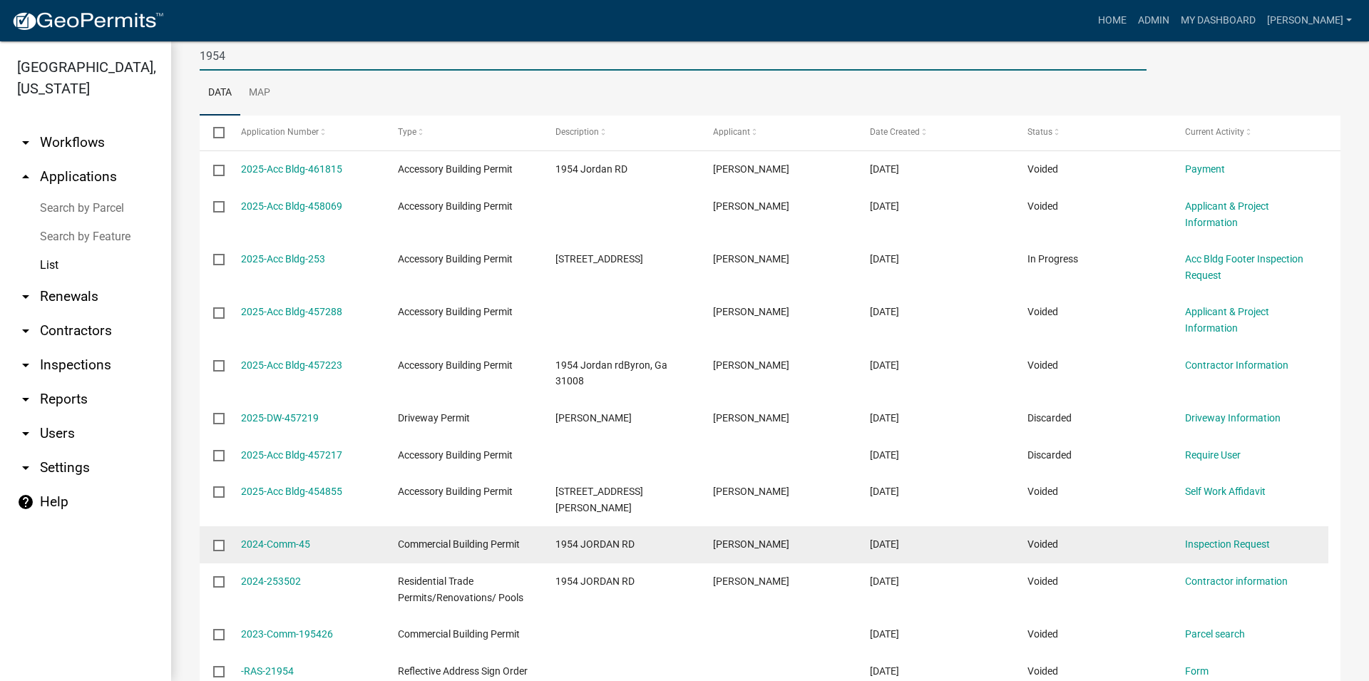
scroll to position [81, 0]
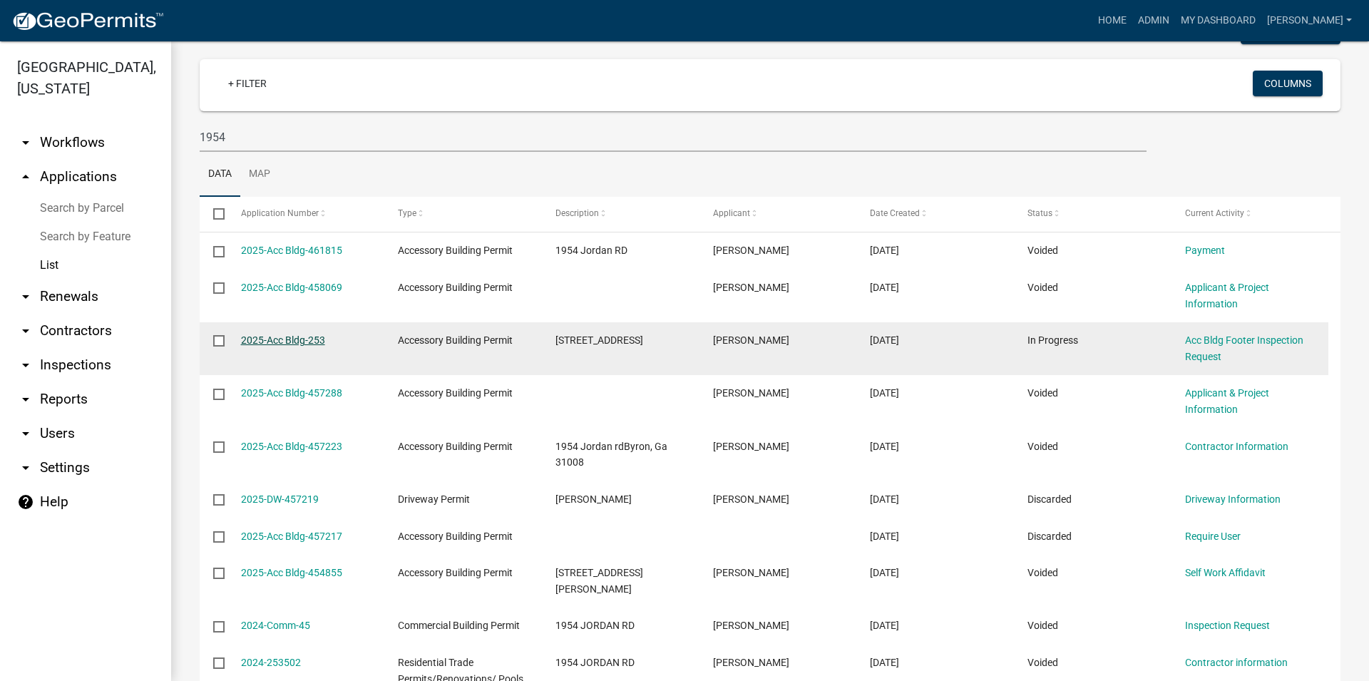
click at [271, 344] on link "2025-Acc Bldg-253" at bounding box center [283, 339] width 84 height 11
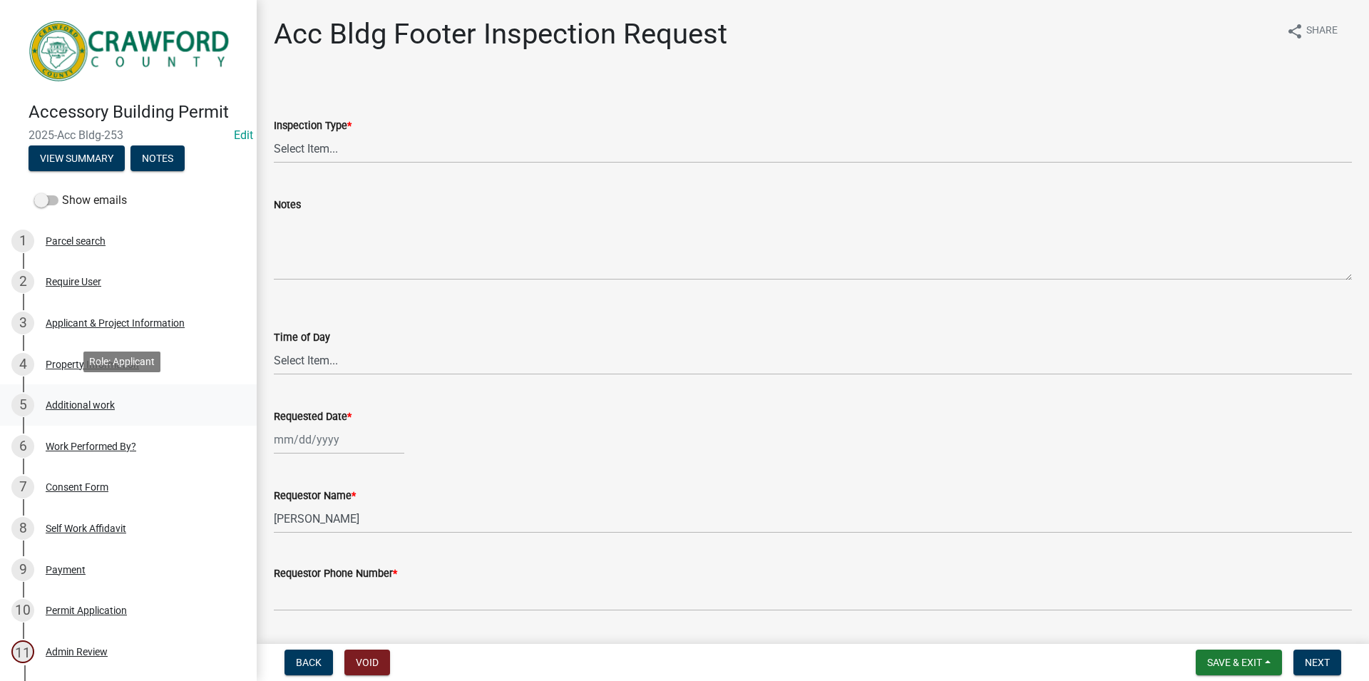
click at [107, 400] on div "Additional work" at bounding box center [80, 405] width 69 height 10
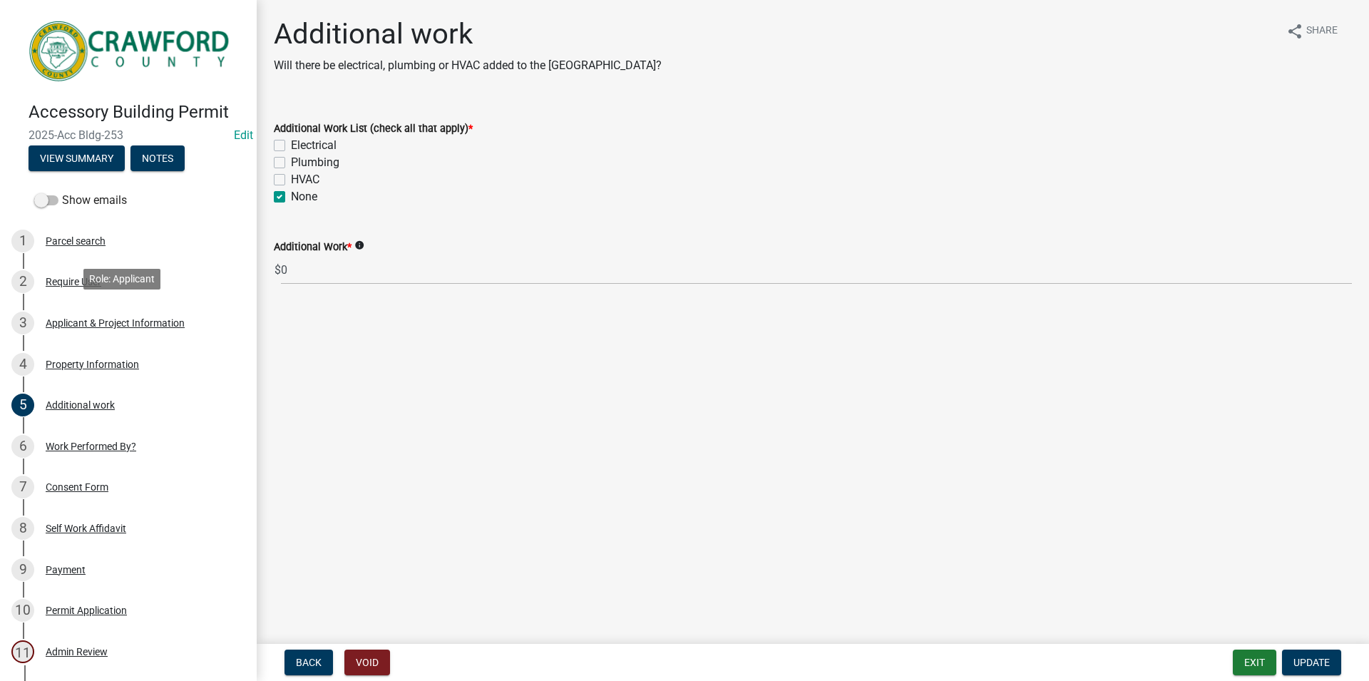
click at [125, 322] on div "Applicant & Project Information" at bounding box center [115, 323] width 139 height 10
